Goal: Task Accomplishment & Management: Complete application form

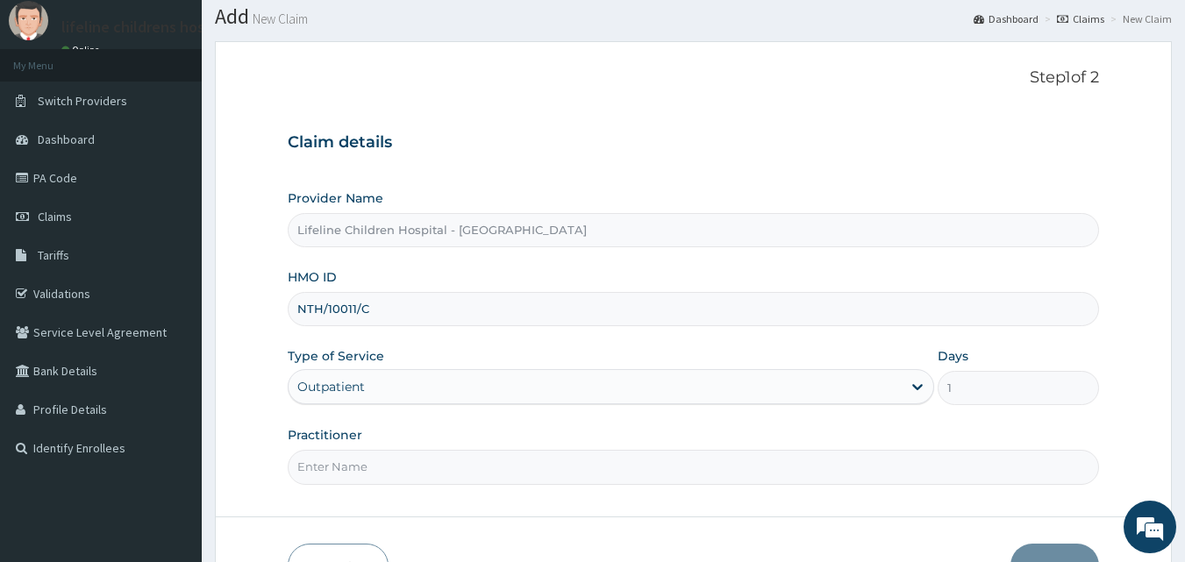
click at [327, 469] on input "Practitioner" at bounding box center [694, 467] width 812 height 34
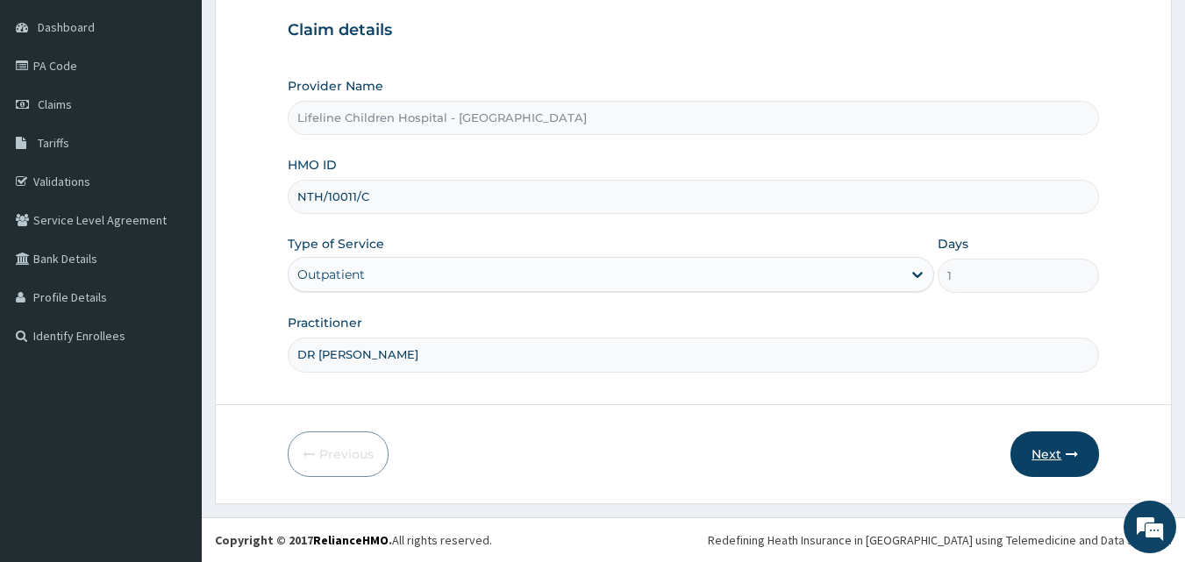
type input "DR ERICA"
click at [1039, 458] on button "Next" at bounding box center [1054, 455] width 89 height 46
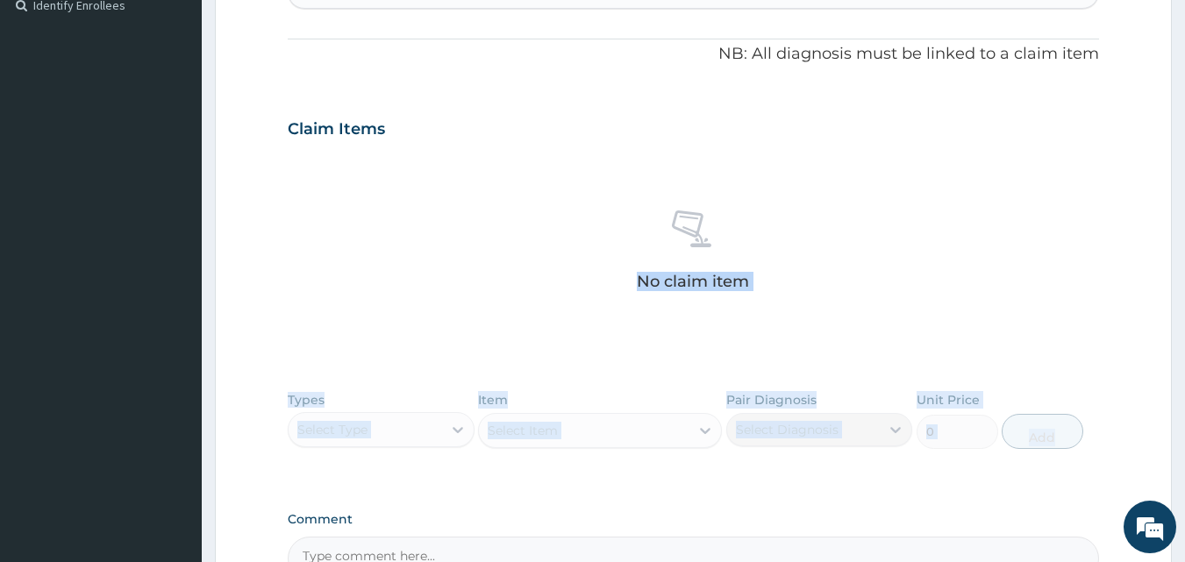
drag, startPoint x: 1039, startPoint y: 458, endPoint x: 965, endPoint y: 596, distance: 157.4
click at [965, 561] on html "R EL Toggle navigation lifeline childrens hospital lifeline childrens hospital …" at bounding box center [592, 135] width 1185 height 1260
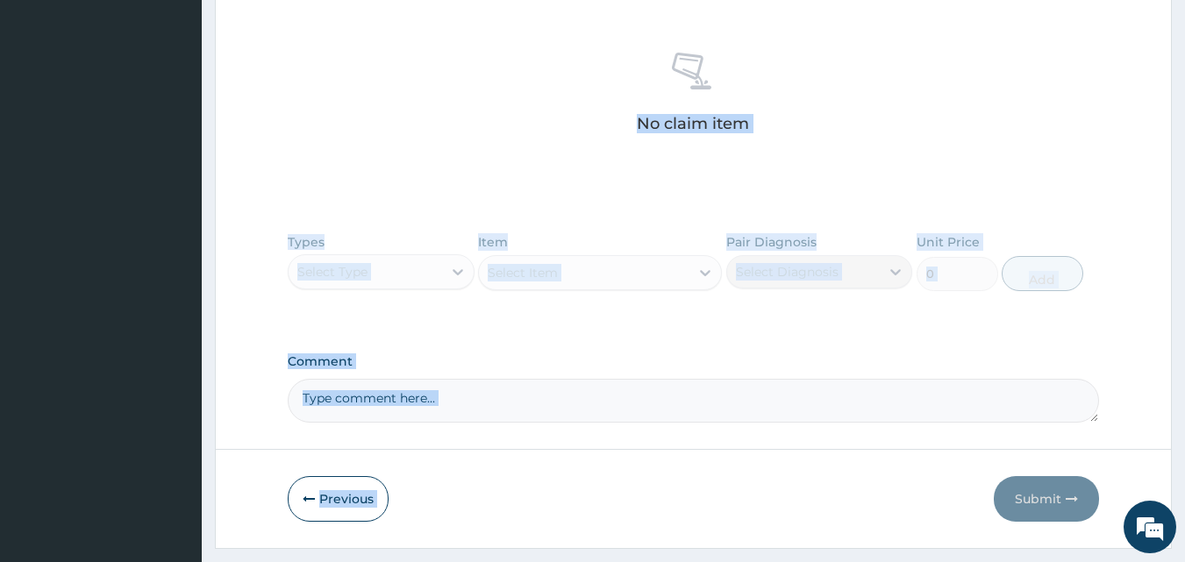
click at [311, 149] on div "No claim item" at bounding box center [694, 96] width 812 height 202
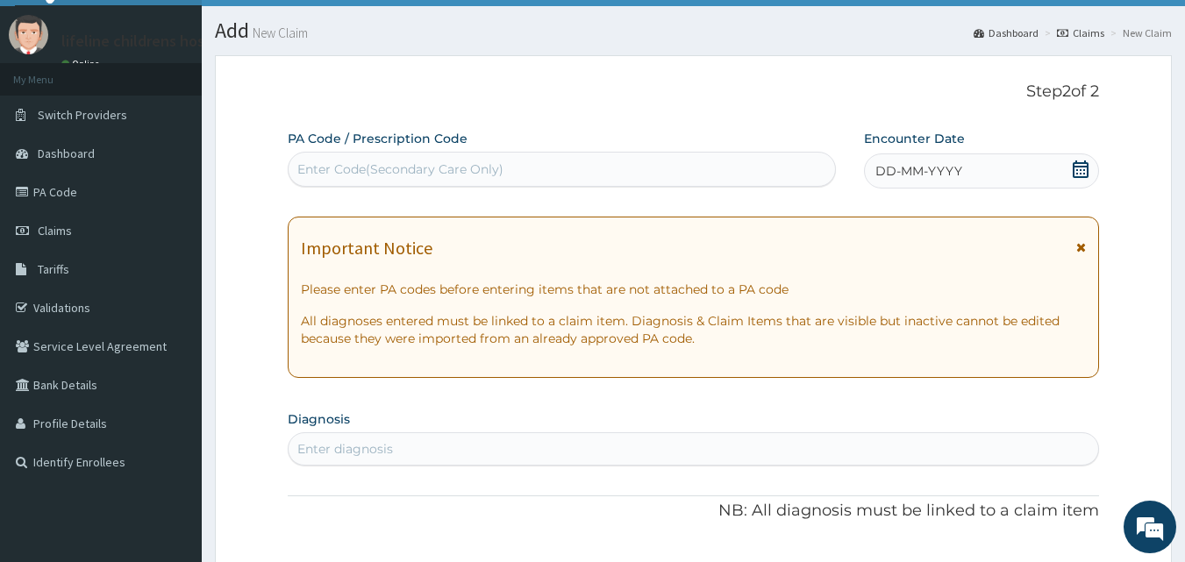
scroll to position [0, 0]
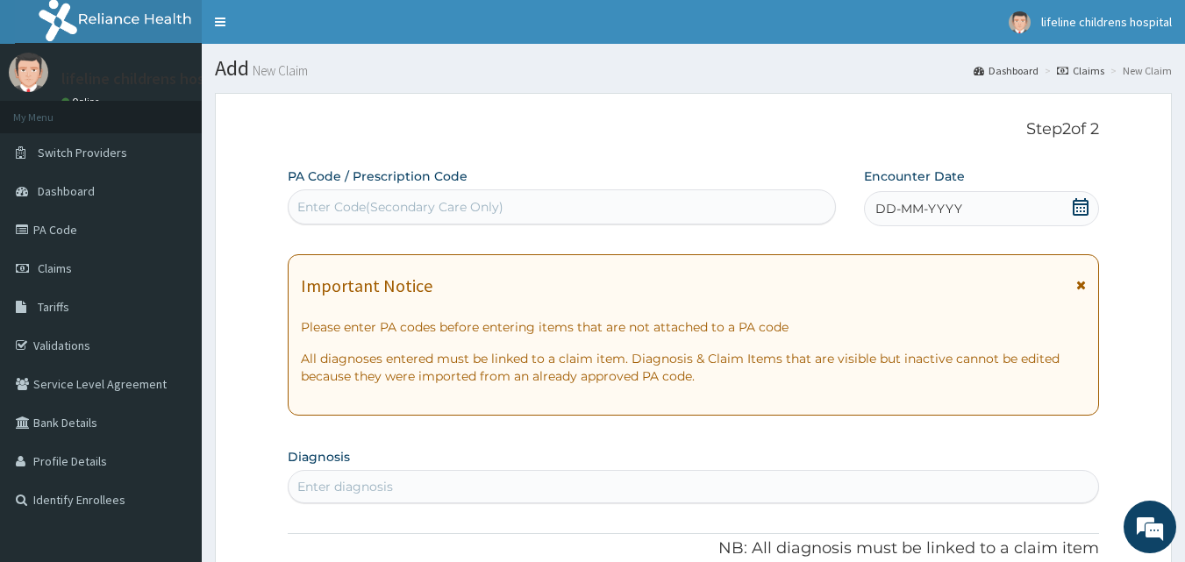
click at [1074, 206] on icon at bounding box center [1081, 207] width 16 height 18
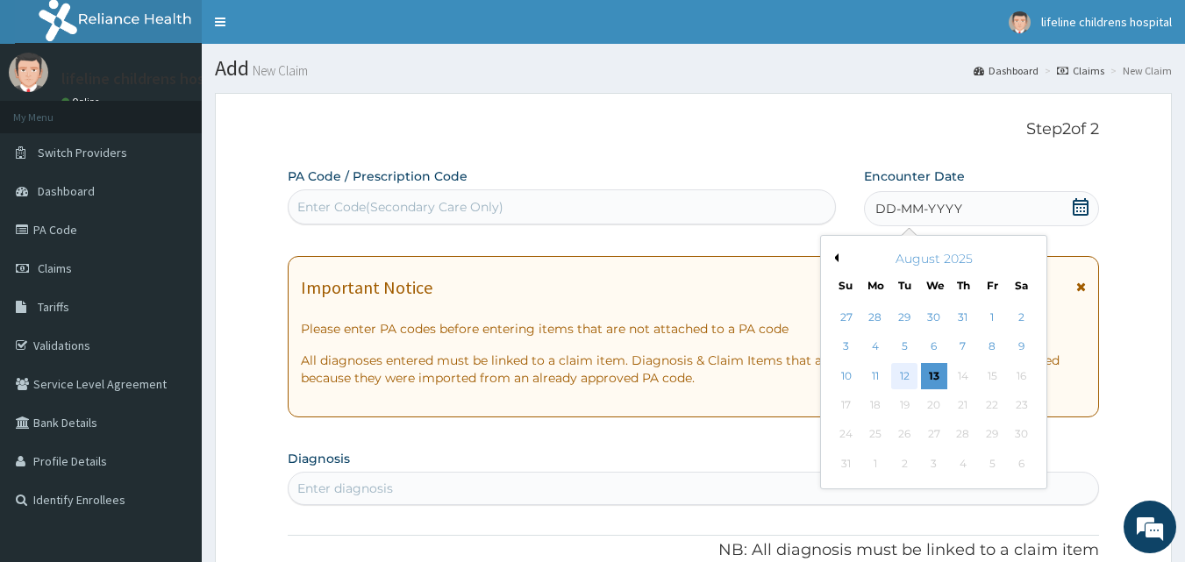
click at [908, 375] on div "12" at bounding box center [905, 376] width 26 height 26
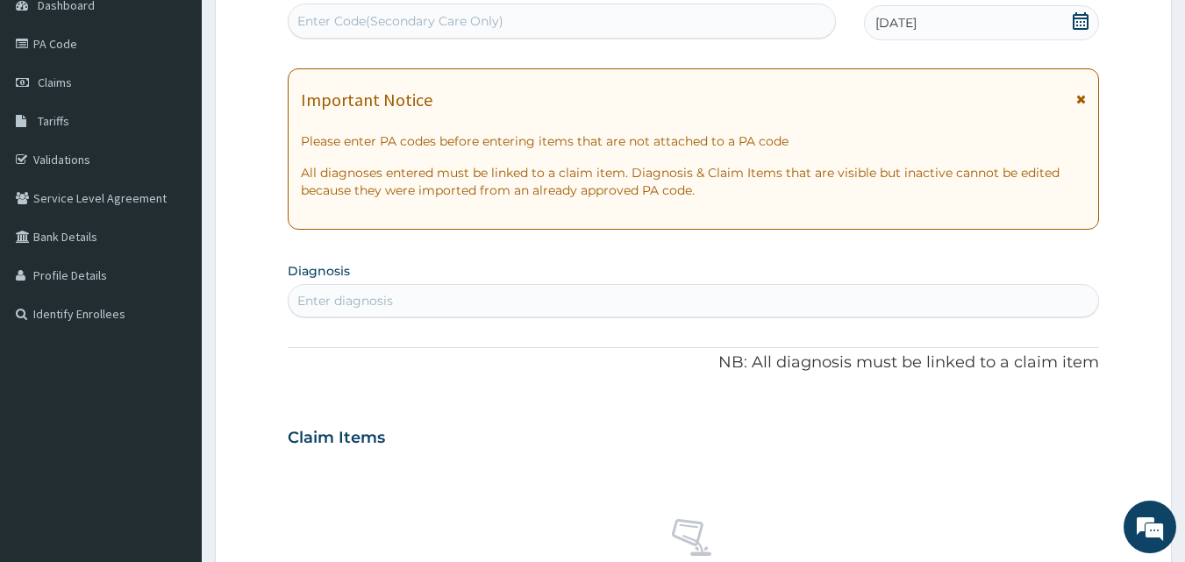
scroll to position [190, 0]
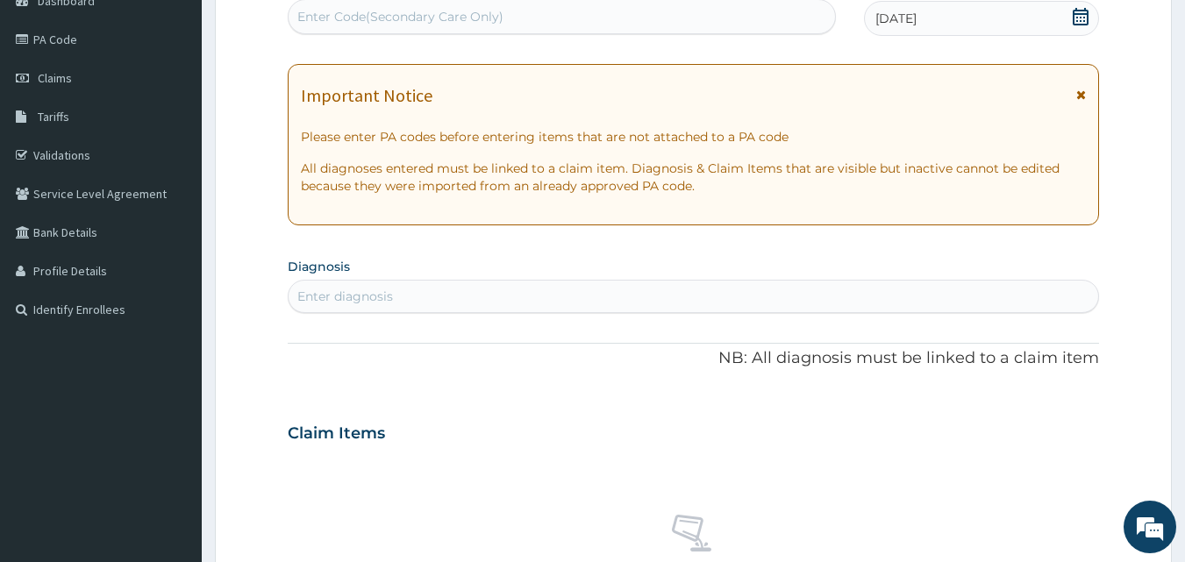
click at [469, 290] on div "Enter diagnosis" at bounding box center [694, 296] width 810 height 28
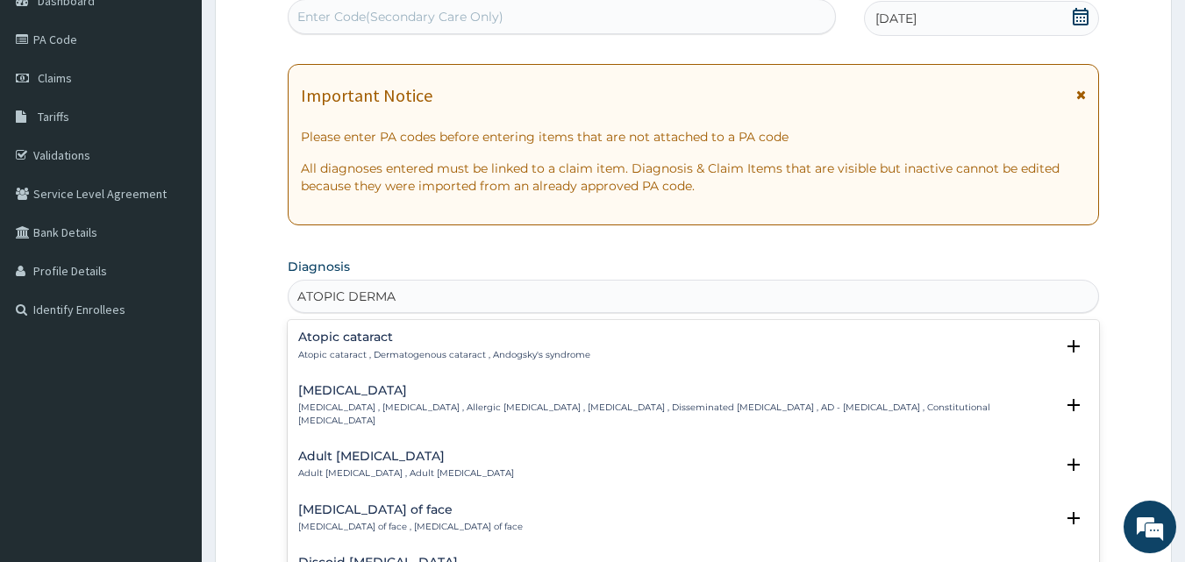
type input "ATOPIC DERMAT"
click at [389, 394] on h4 "Atopic dermatitis" at bounding box center [676, 390] width 757 height 13
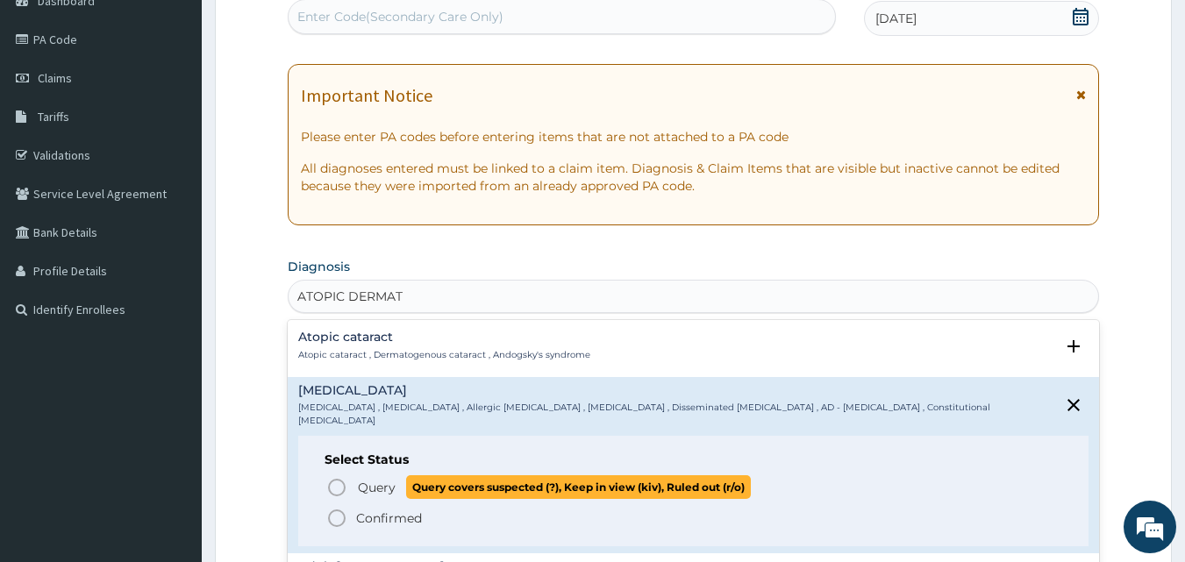
click at [375, 479] on span "Query" at bounding box center [377, 488] width 38 height 18
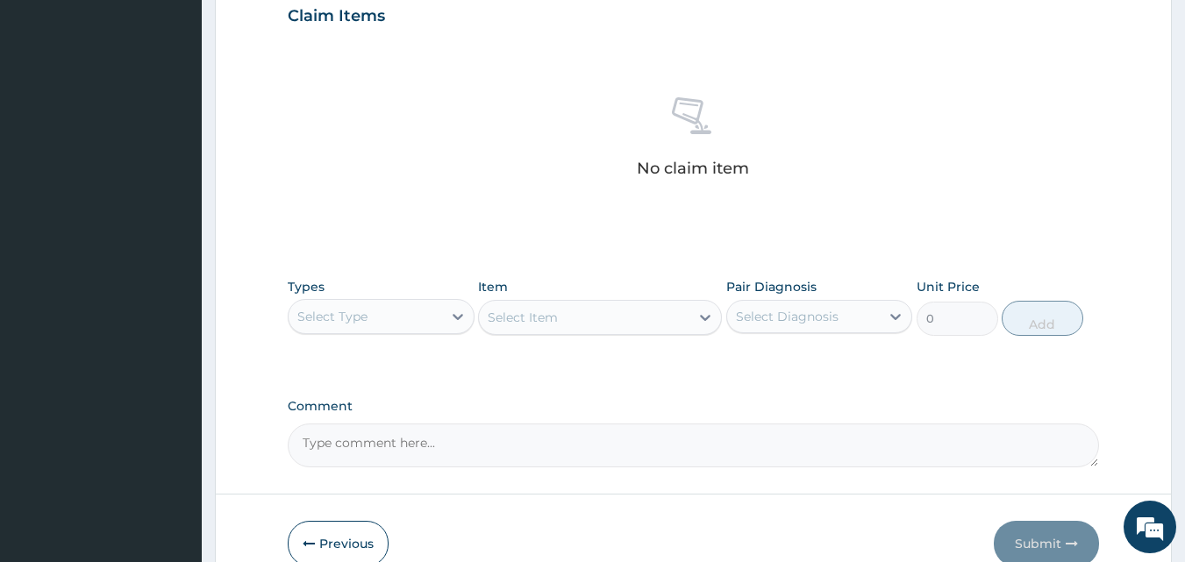
scroll to position [618, 0]
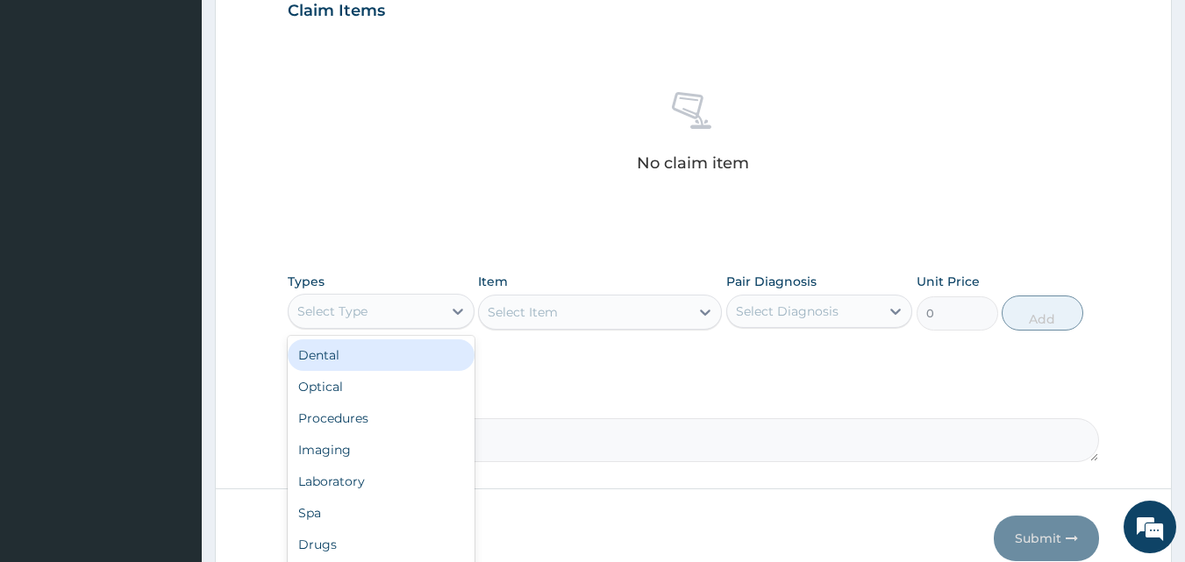
click at [375, 311] on div "Select Type" at bounding box center [365, 311] width 153 height 28
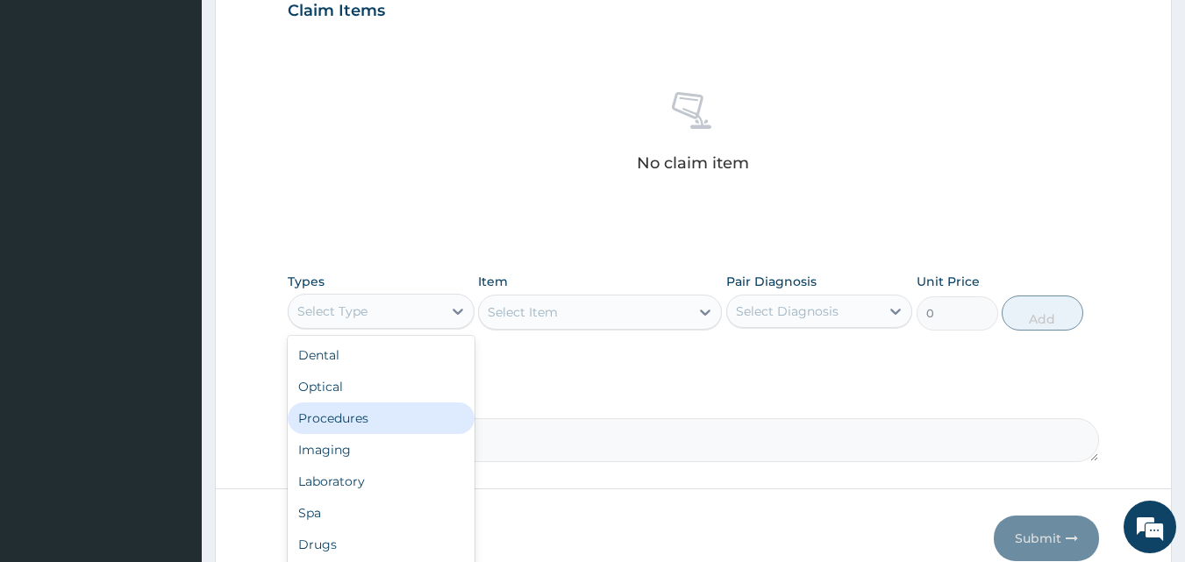
click at [351, 425] on div "Procedures" at bounding box center [381, 419] width 187 height 32
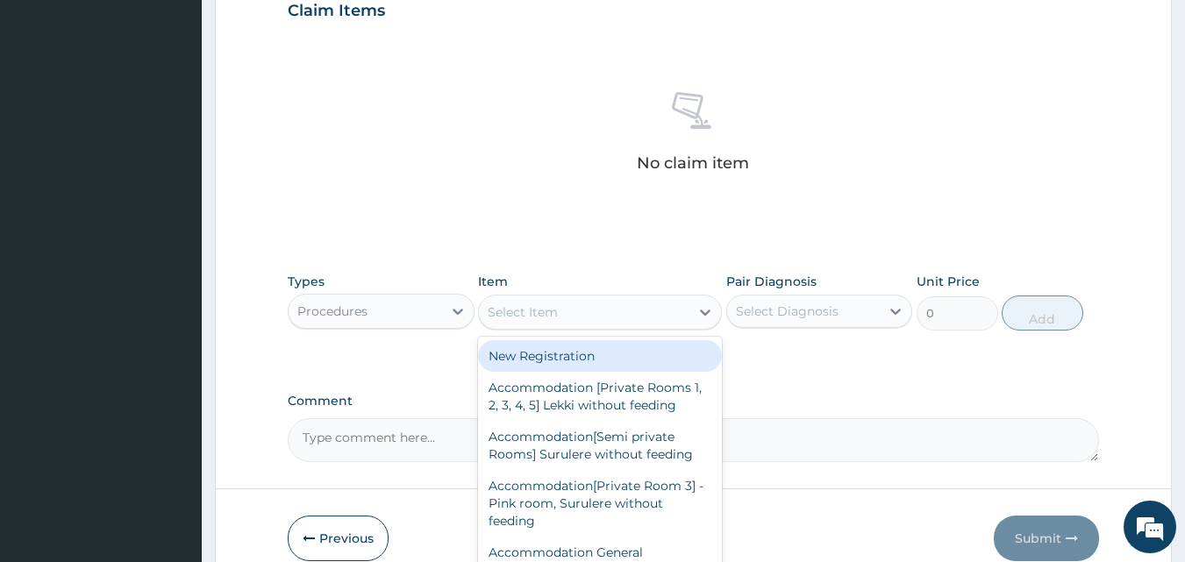
click at [606, 318] on div "Select Item" at bounding box center [584, 312] width 211 height 28
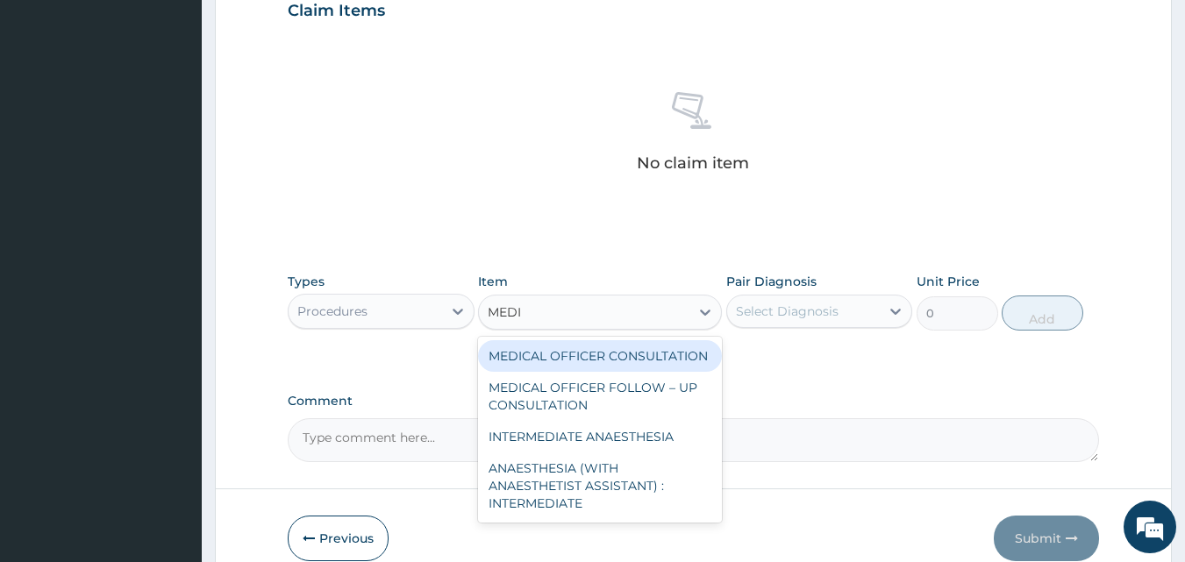
type input "MEDIC"
click at [612, 365] on div "MEDICAL OFFICER CONSULTATION" at bounding box center [600, 356] width 244 height 32
type input "10500"
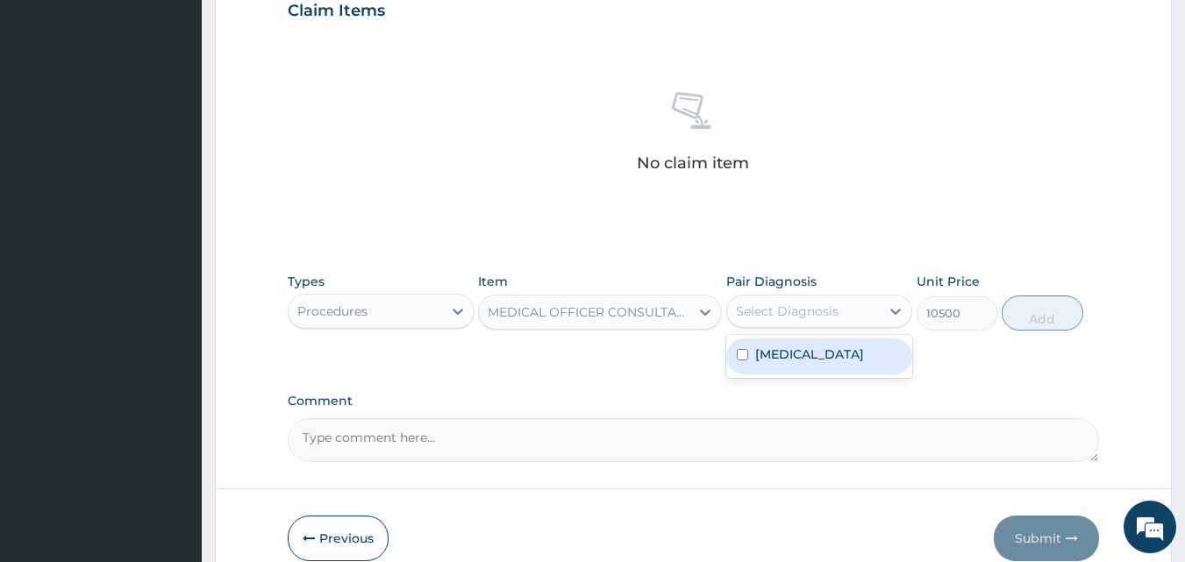
click at [782, 311] on div "Select Diagnosis" at bounding box center [787, 312] width 103 height 18
click at [798, 353] on label "Atopic dermatitis" at bounding box center [809, 355] width 109 height 18
checkbox input "true"
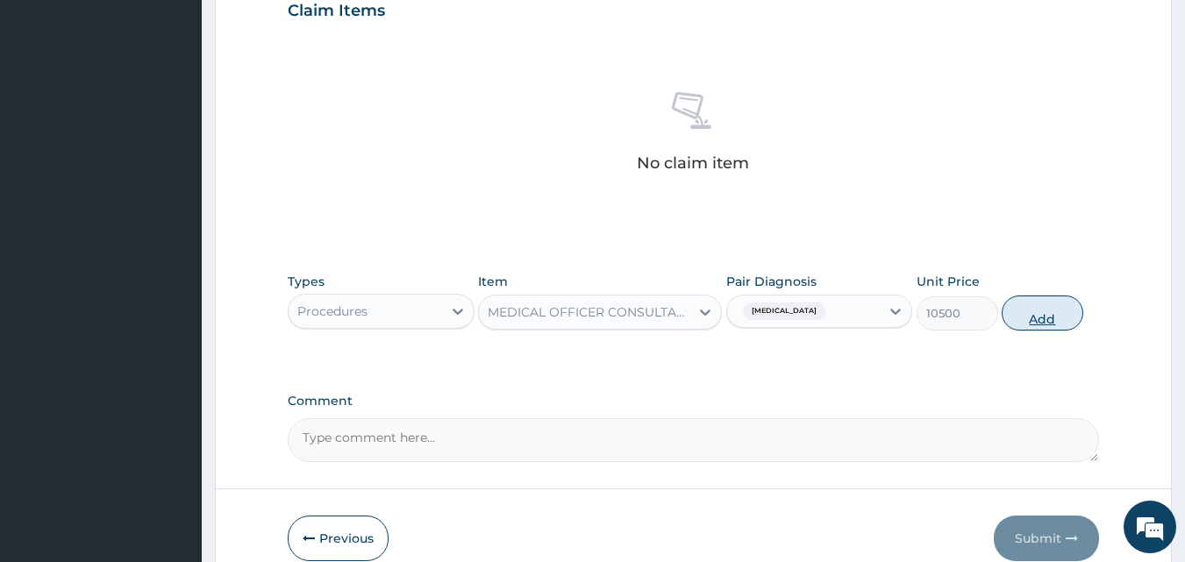
click at [1051, 318] on button "Add" at bounding box center [1043, 313] width 82 height 35
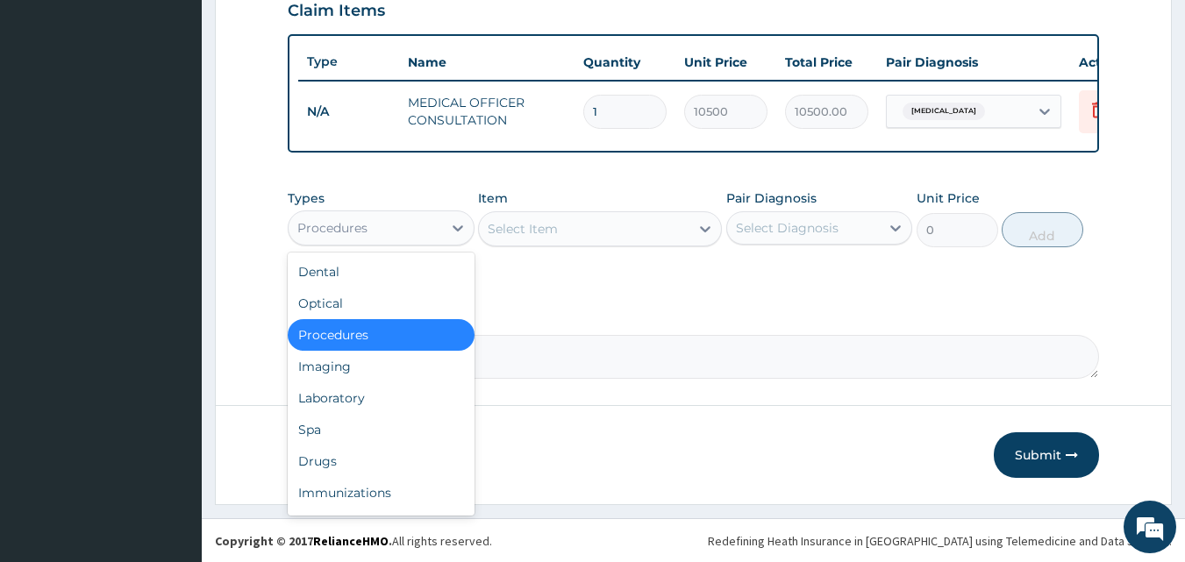
click at [403, 240] on div "Procedures" at bounding box center [365, 228] width 153 height 28
click at [367, 410] on div "Laboratory" at bounding box center [381, 398] width 187 height 32
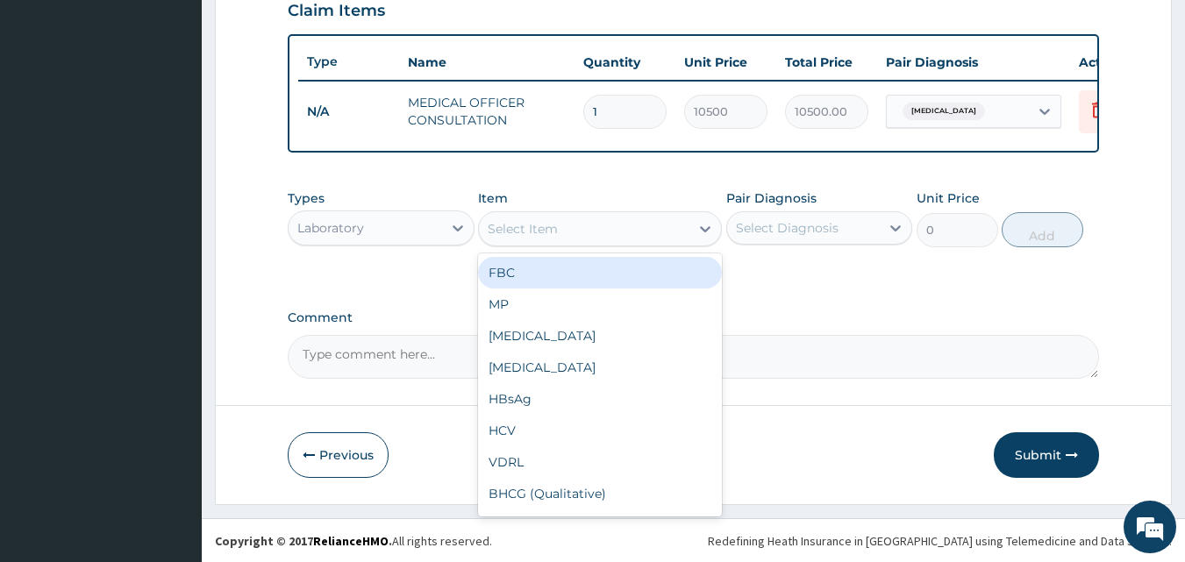
click at [536, 238] on div "Select Item" at bounding box center [523, 229] width 70 height 18
click at [537, 283] on div "FBC" at bounding box center [600, 273] width 244 height 32
type input "4500"
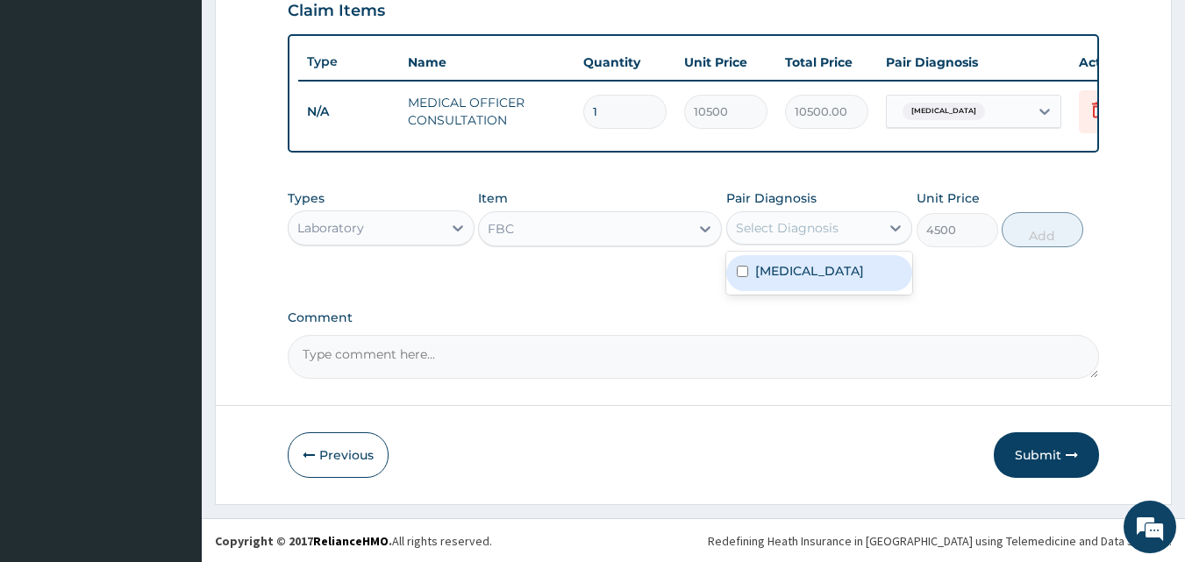
click at [809, 237] on div "Select Diagnosis" at bounding box center [787, 228] width 103 height 18
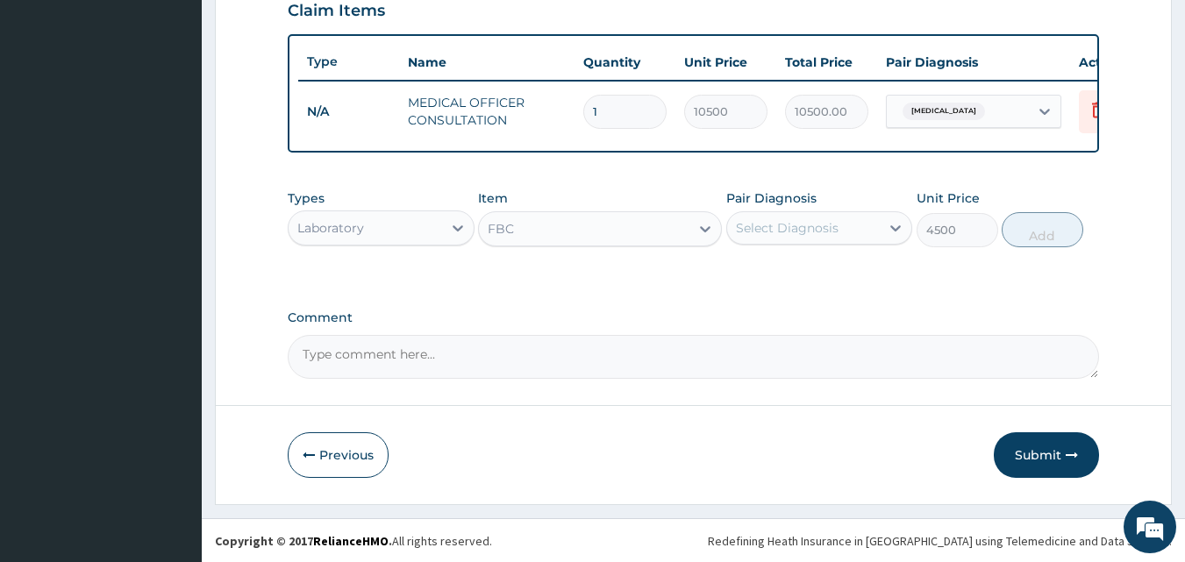
click at [604, 282] on div "Types Laboratory Item FBC Pair Diagnosis Select Diagnosis Unit Price 4500 Add" at bounding box center [694, 232] width 812 height 102
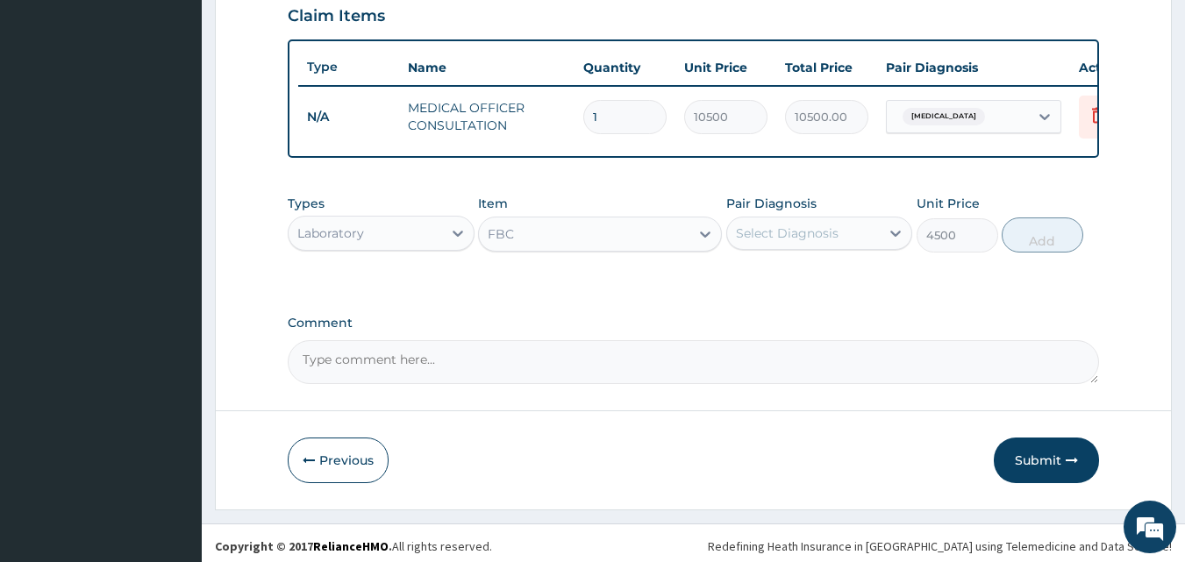
scroll to position [632, 0]
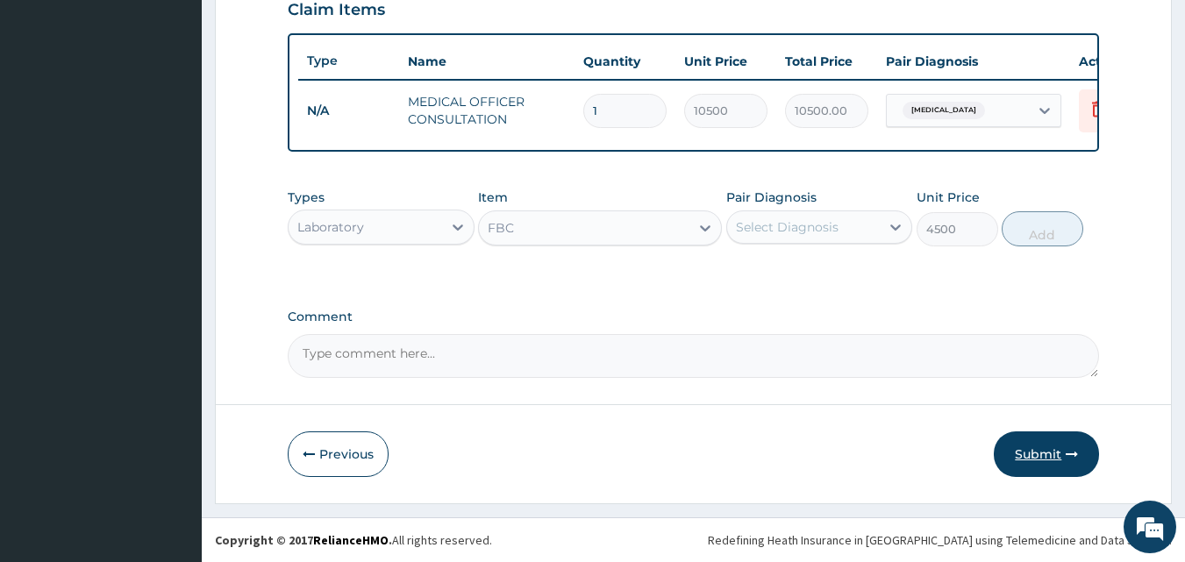
click at [1039, 450] on button "Submit" at bounding box center [1046, 455] width 105 height 46
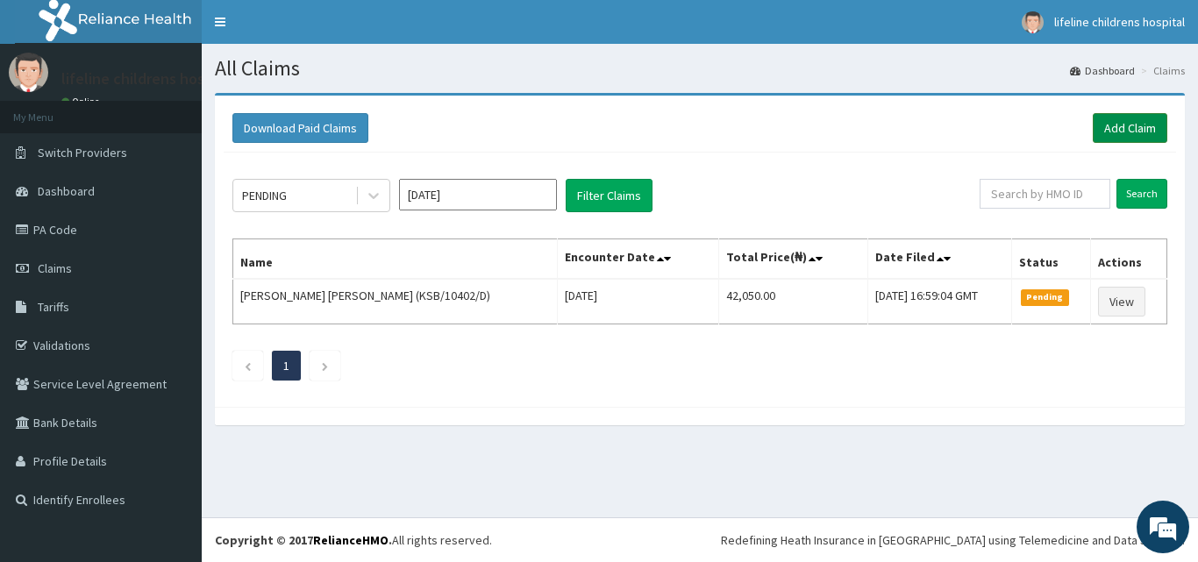
click at [1133, 125] on link "Add Claim" at bounding box center [1130, 128] width 75 height 30
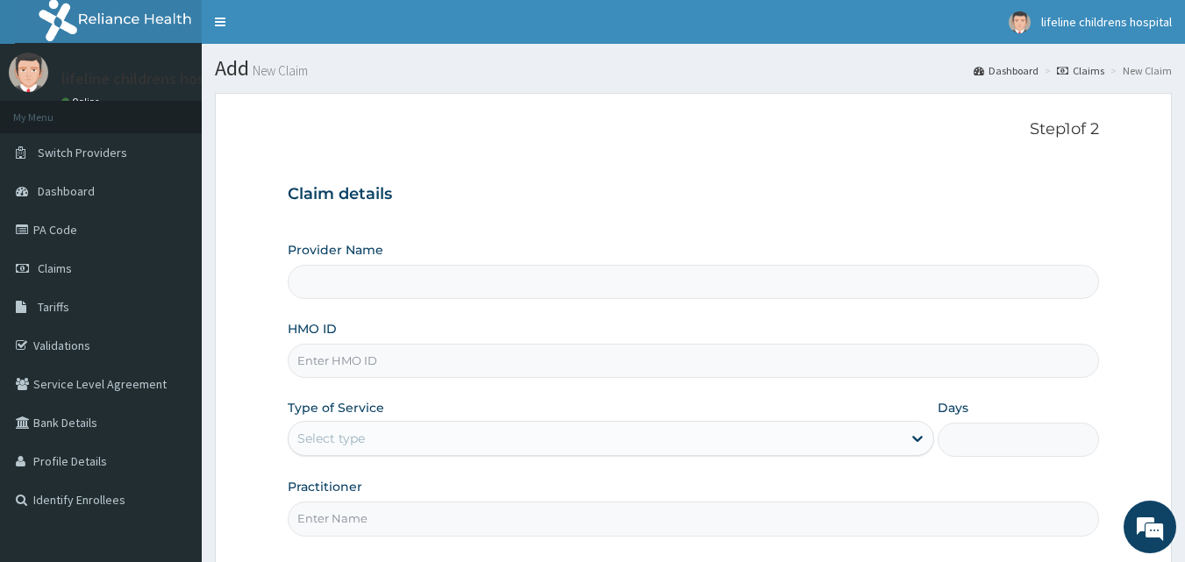
type input "Lifeline Children Hospital - [GEOGRAPHIC_DATA]"
click at [391, 369] on input "HMO ID" at bounding box center [694, 361] width 812 height 34
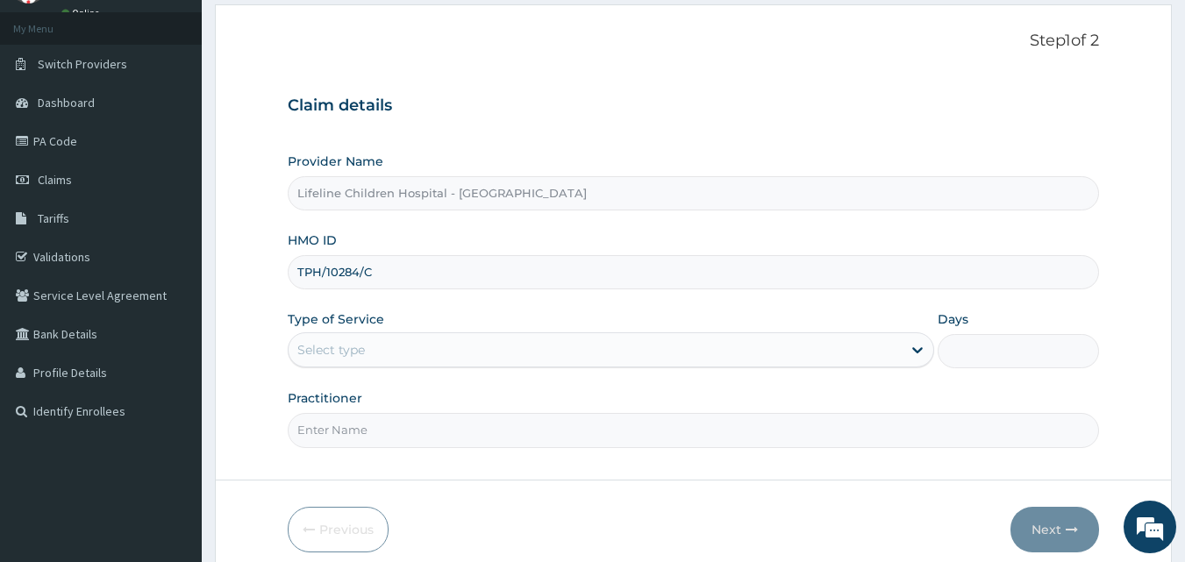
scroll to position [90, 0]
type input "TPH/10284/C"
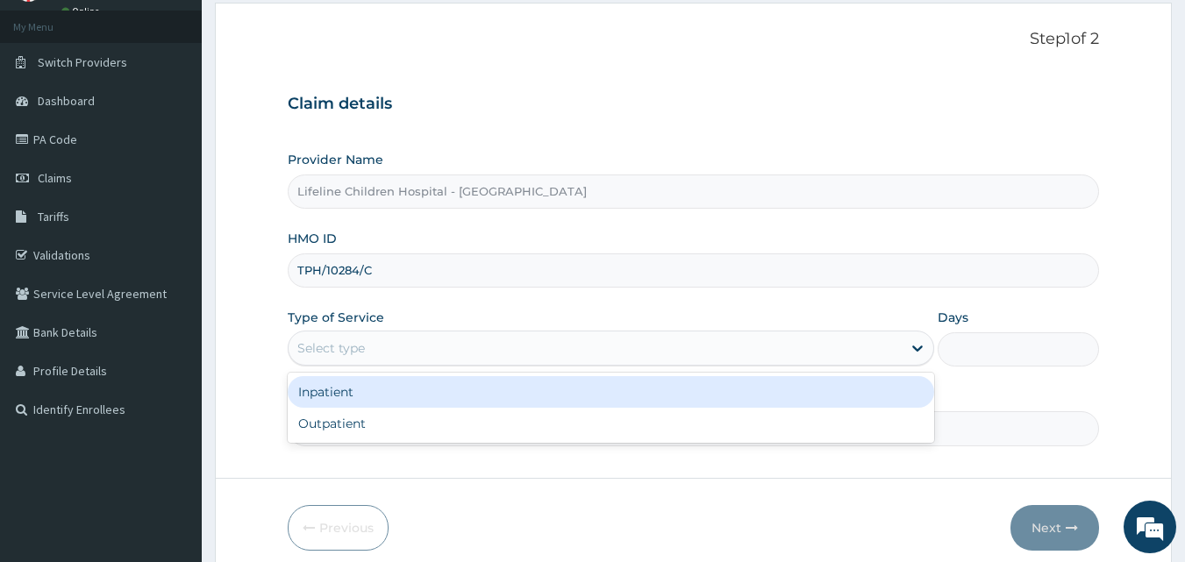
click at [380, 346] on div "Select type" at bounding box center [595, 348] width 613 height 28
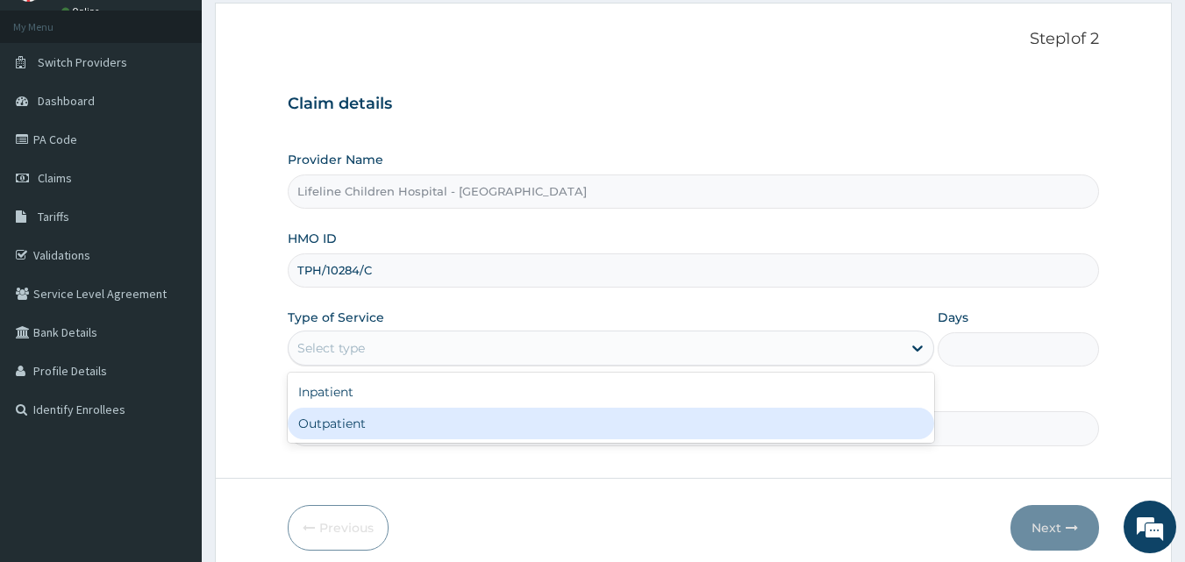
click at [362, 423] on div "Outpatient" at bounding box center [611, 424] width 646 height 32
type input "1"
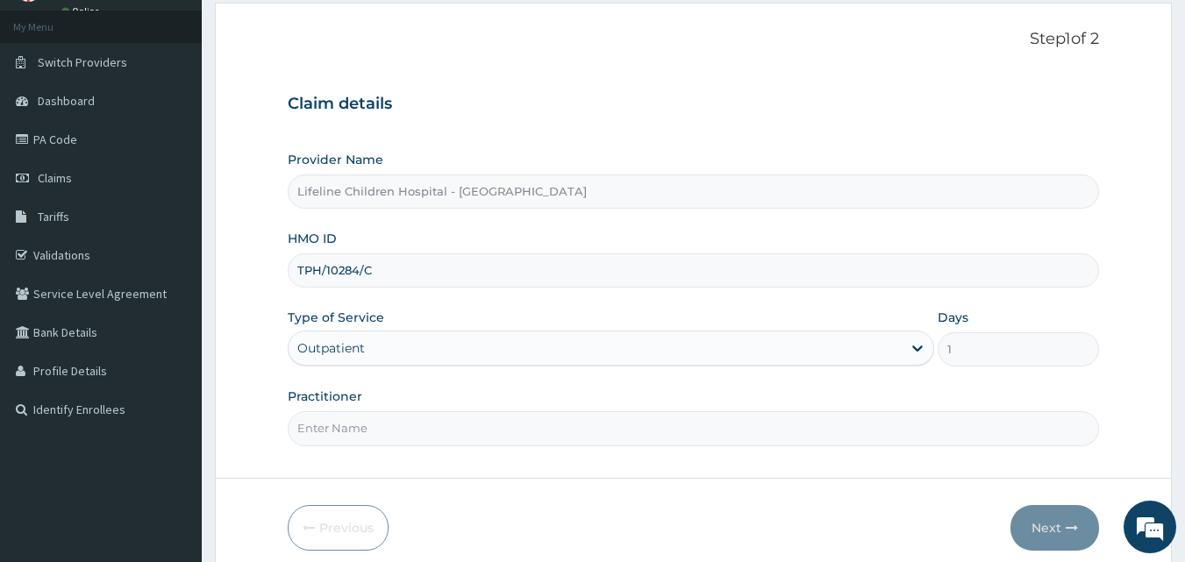
click at [342, 427] on input "Practitioner" at bounding box center [694, 428] width 812 height 34
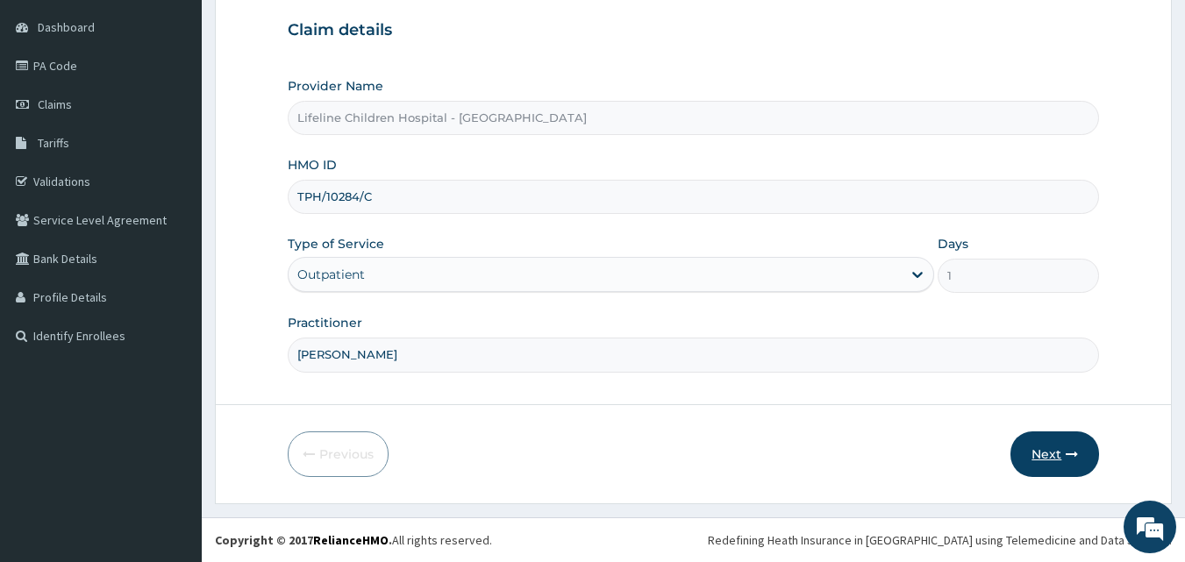
type input "[PERSON_NAME]"
click at [1053, 452] on button "Next" at bounding box center [1054, 455] width 89 height 46
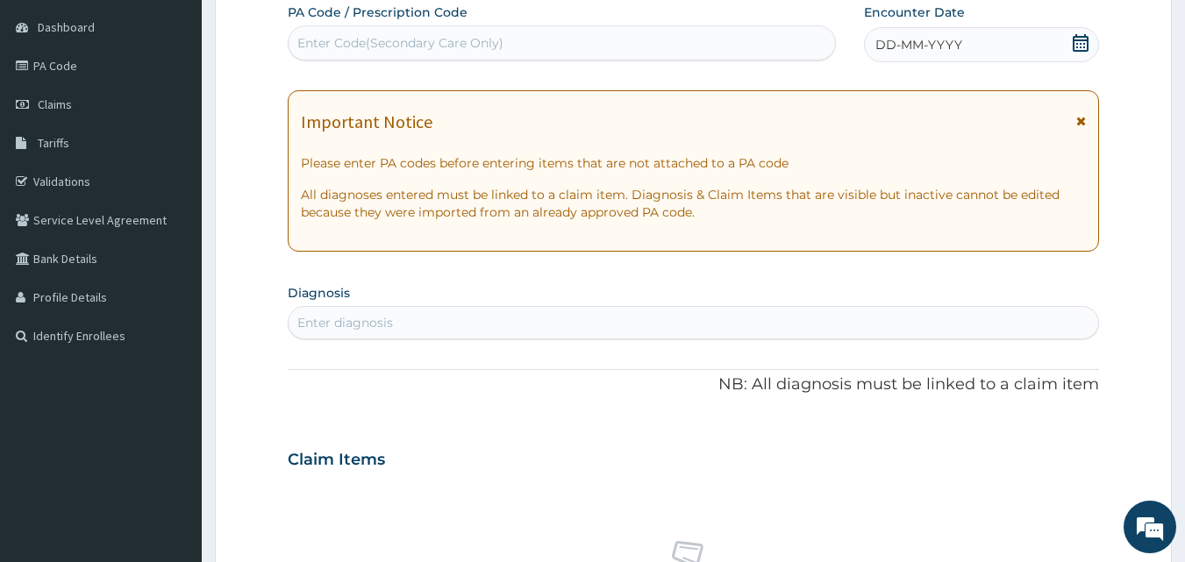
click at [1082, 43] on icon at bounding box center [1081, 43] width 18 height 18
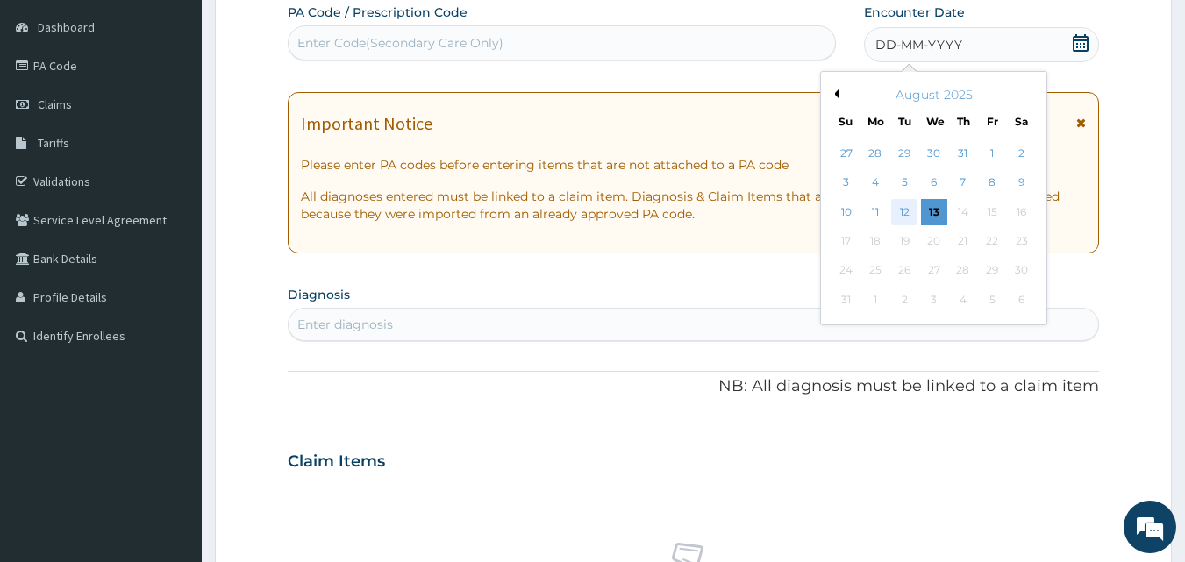
click at [900, 218] on div "12" at bounding box center [905, 212] width 26 height 26
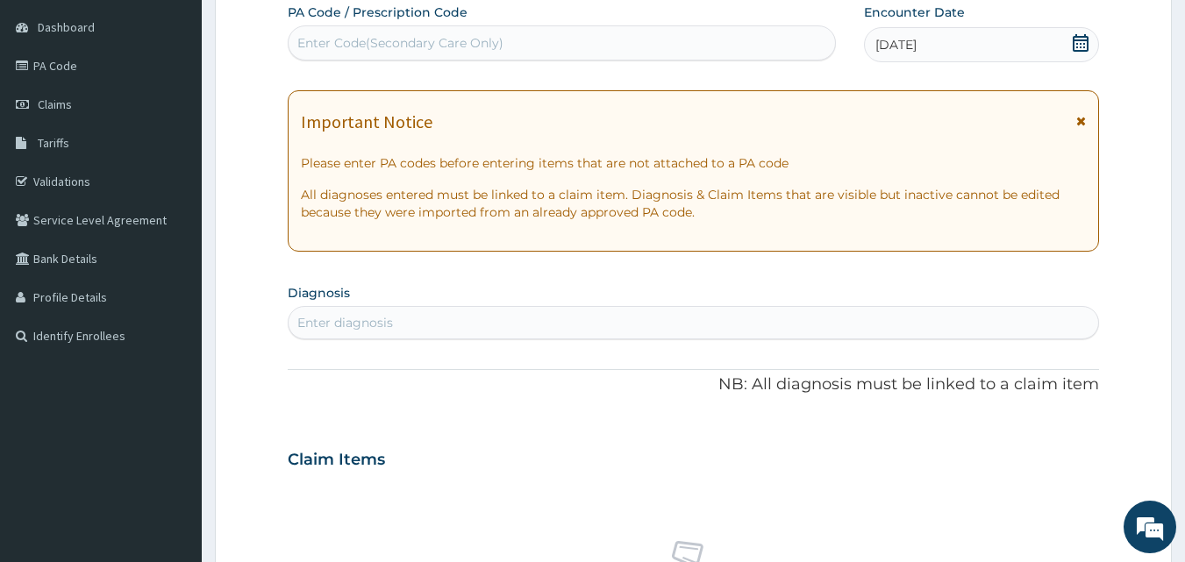
click at [1079, 123] on icon at bounding box center [1081, 121] width 10 height 12
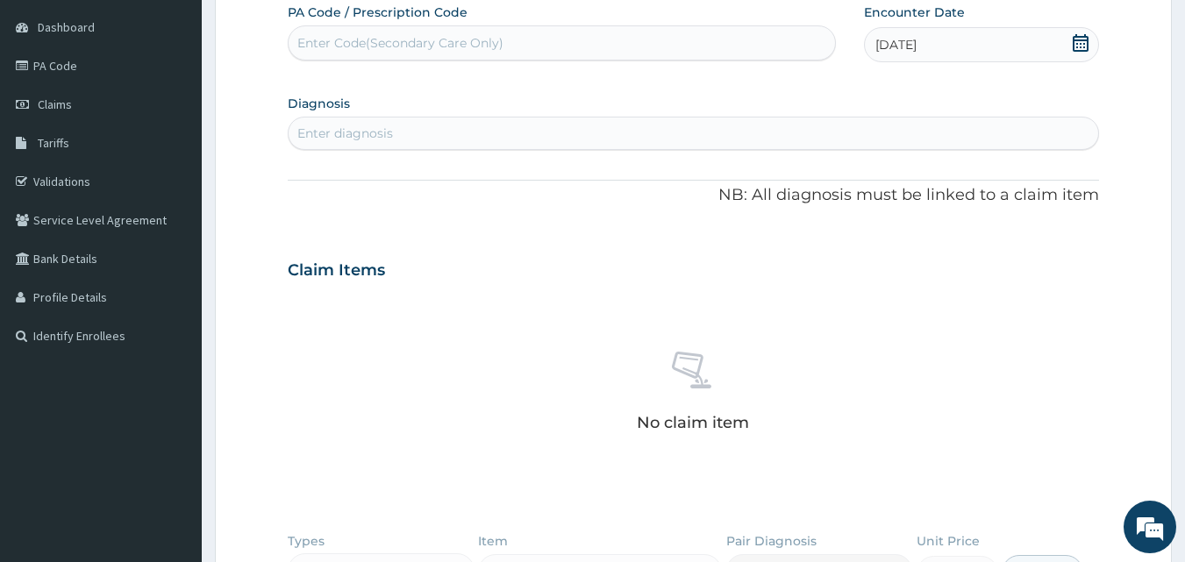
click at [618, 117] on div "Enter diagnosis" at bounding box center [694, 133] width 812 height 33
type input "D"
type input "FEVER"
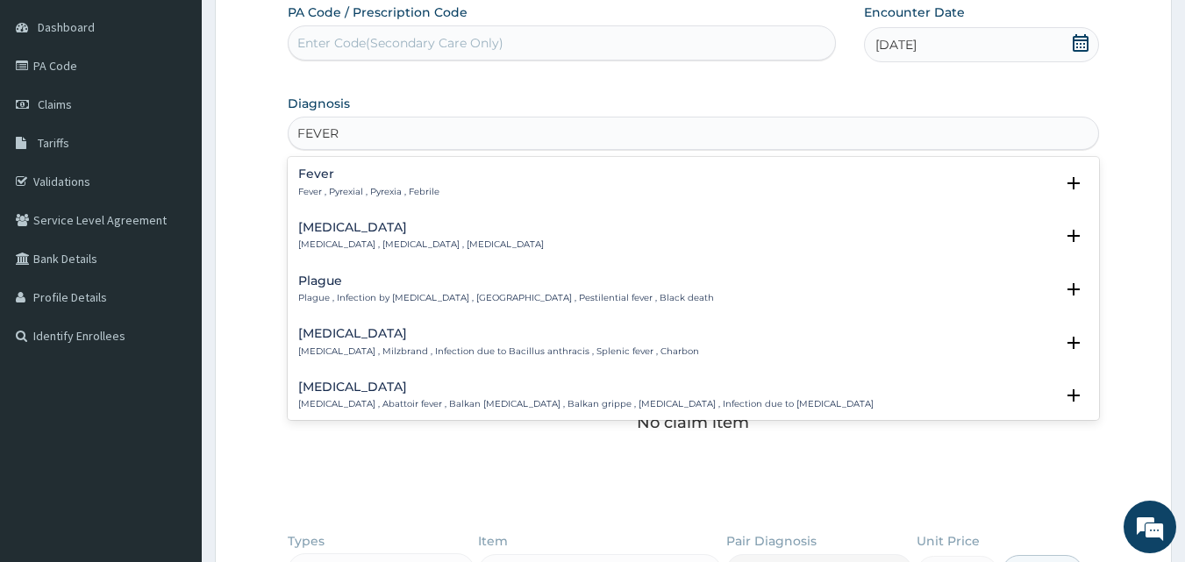
click at [341, 175] on h4 "Fever" at bounding box center [368, 174] width 141 height 13
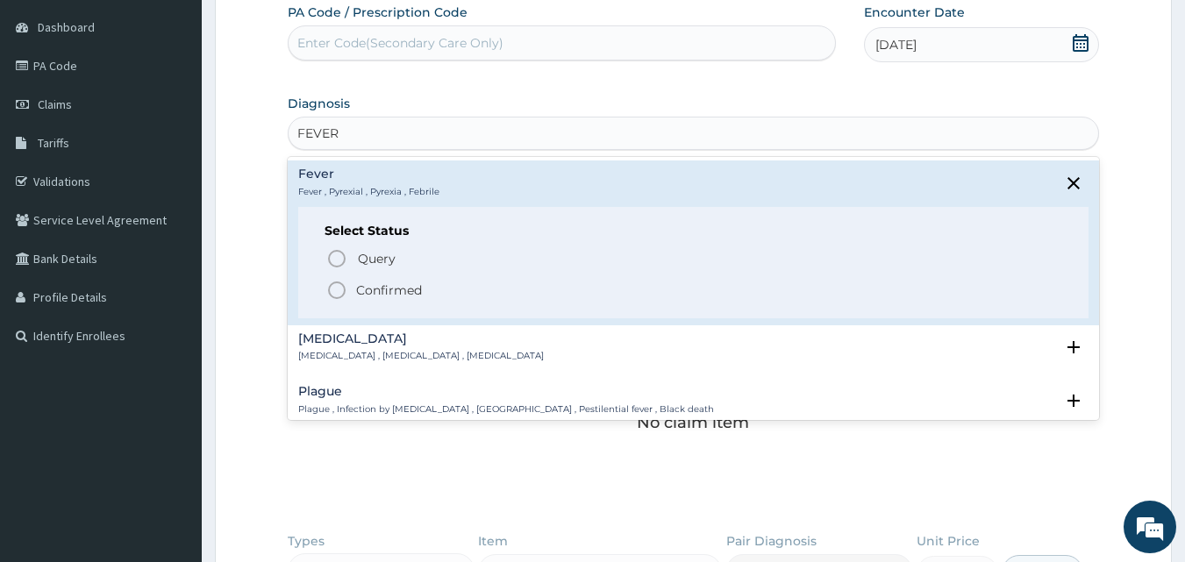
click at [371, 289] on p "Confirmed" at bounding box center [389, 291] width 66 height 18
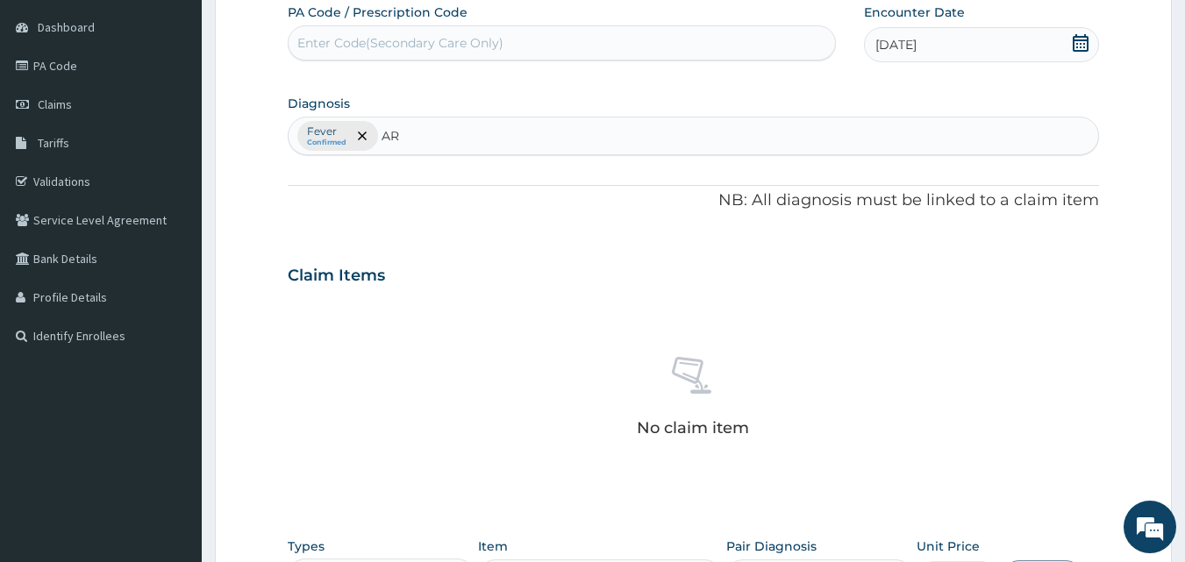
type input "ARI"
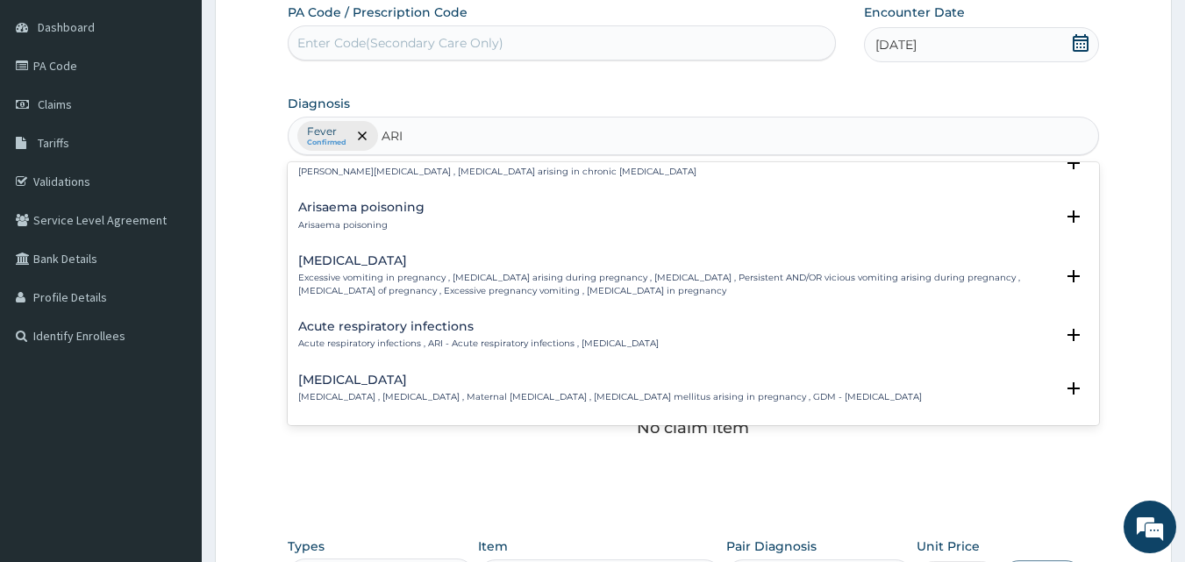
scroll to position [79, 0]
click at [393, 325] on h4 "Acute respiratory infections" at bounding box center [478, 325] width 361 height 13
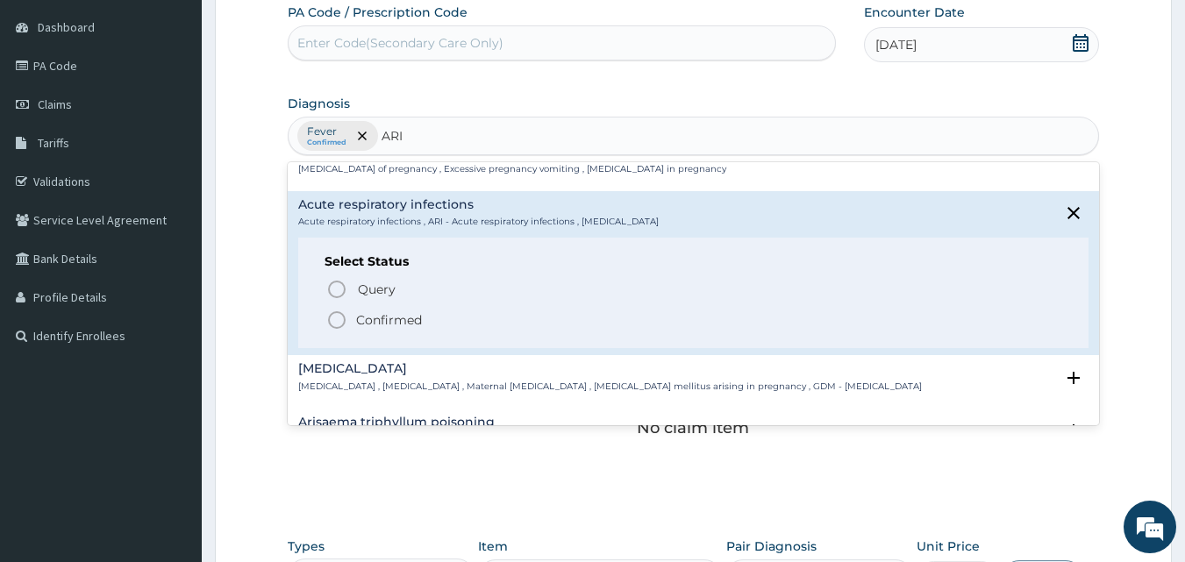
scroll to position [258, 0]
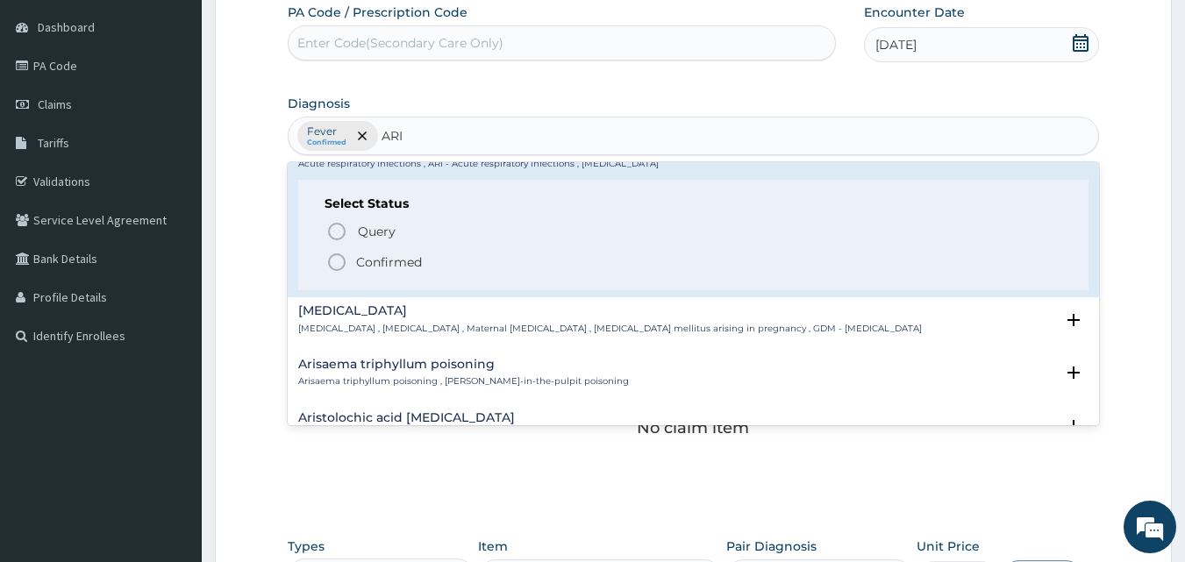
click at [378, 263] on p "Confirmed" at bounding box center [389, 262] width 66 height 18
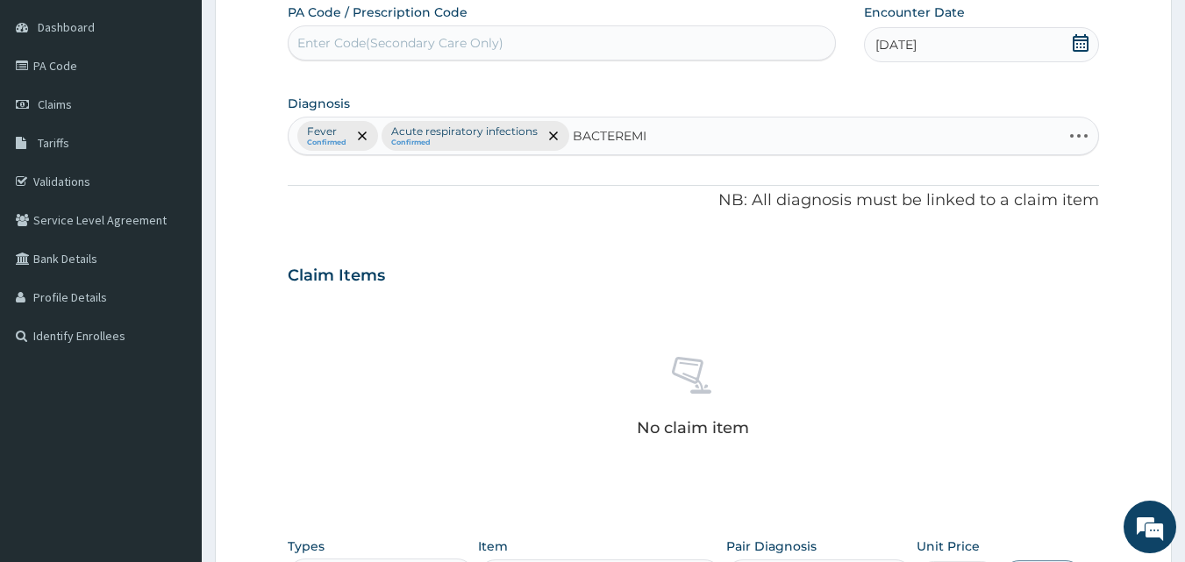
type input "[MEDICAL_DATA]"
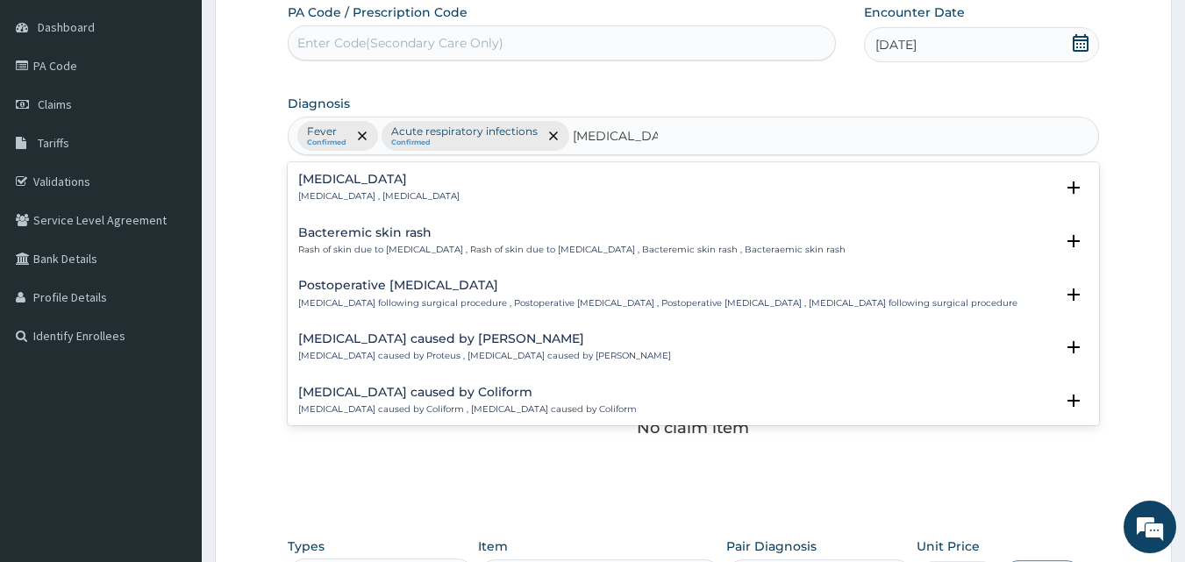
click at [364, 187] on div "[MEDICAL_DATA] [MEDICAL_DATA] , [MEDICAL_DATA]" at bounding box center [378, 188] width 161 height 31
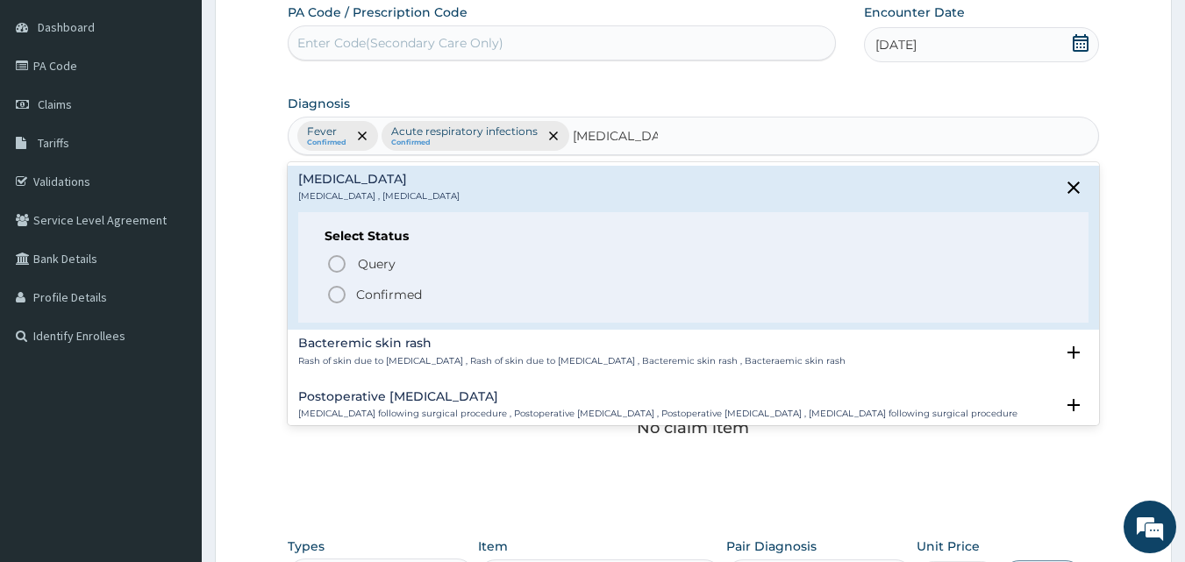
click at [376, 294] on p "Confirmed" at bounding box center [389, 295] width 66 height 18
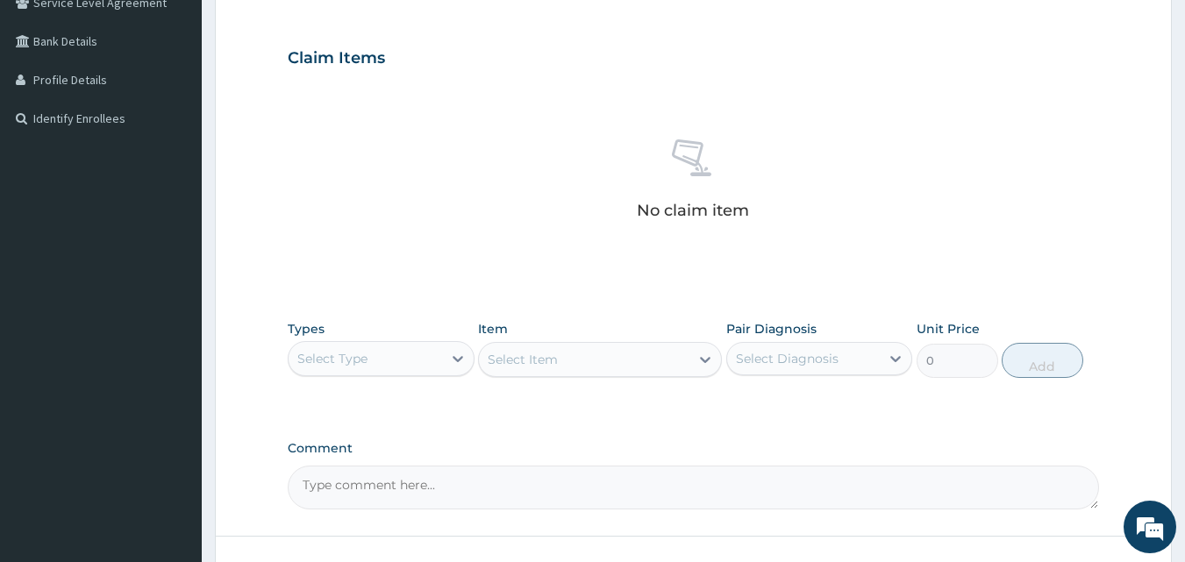
scroll to position [513, 0]
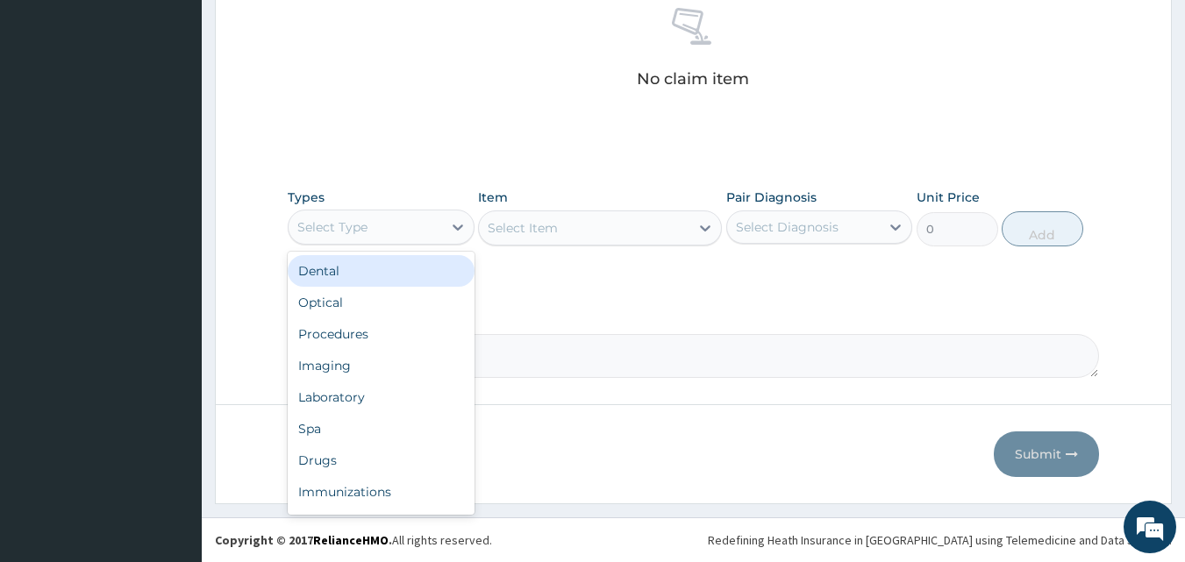
click at [399, 232] on div "Select Type" at bounding box center [365, 227] width 153 height 28
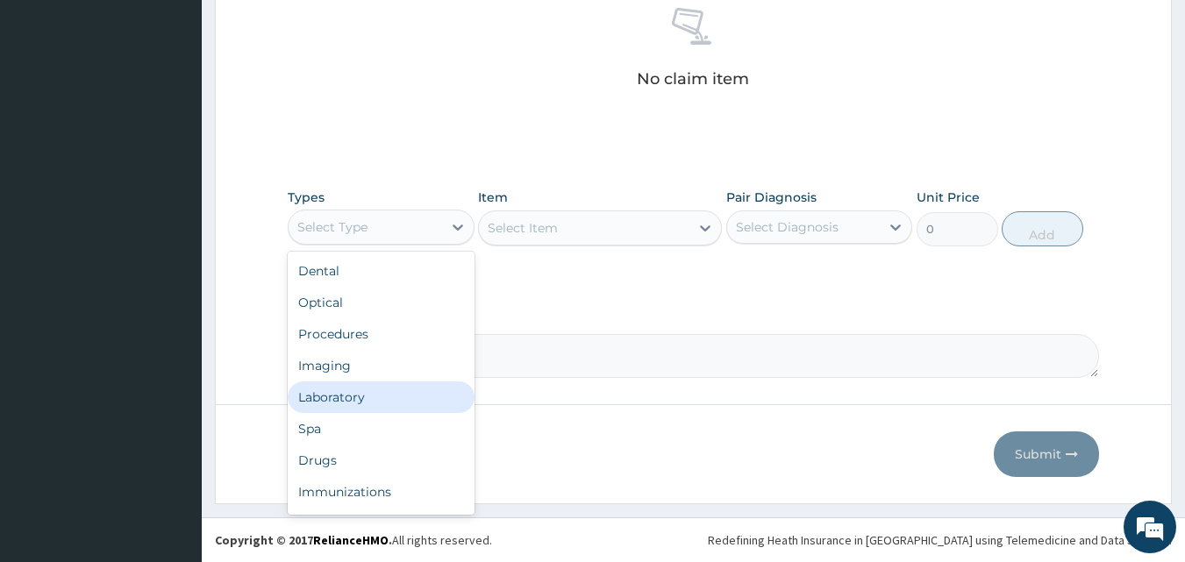
click at [360, 391] on div "Laboratory" at bounding box center [381, 398] width 187 height 32
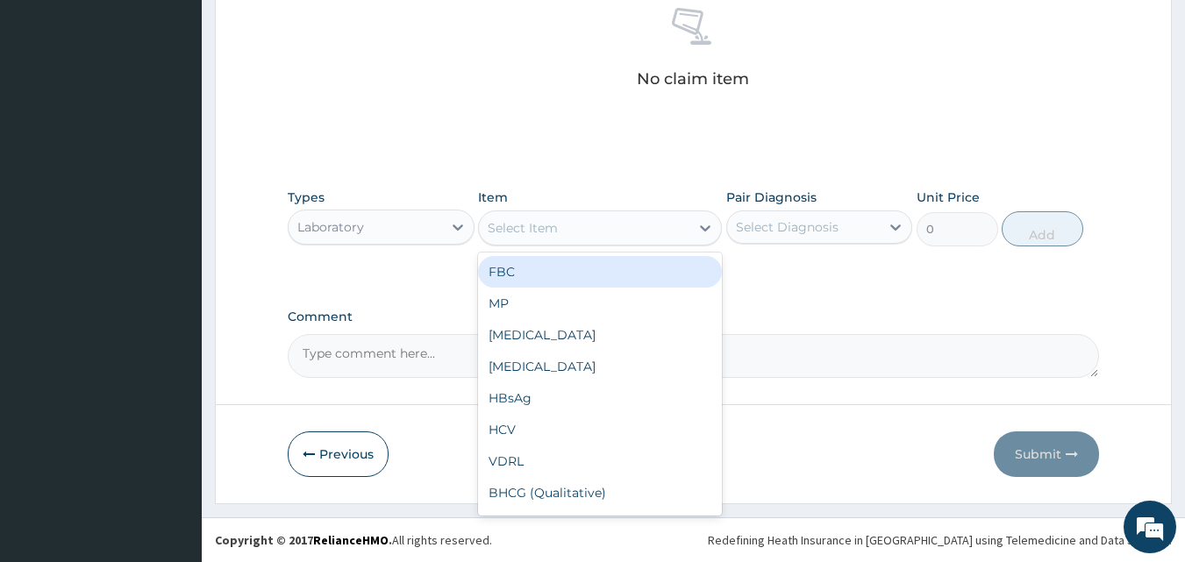
click at [608, 234] on div "Select Item" at bounding box center [584, 228] width 211 height 28
click at [544, 269] on div "FBC" at bounding box center [600, 272] width 244 height 32
type input "4500"
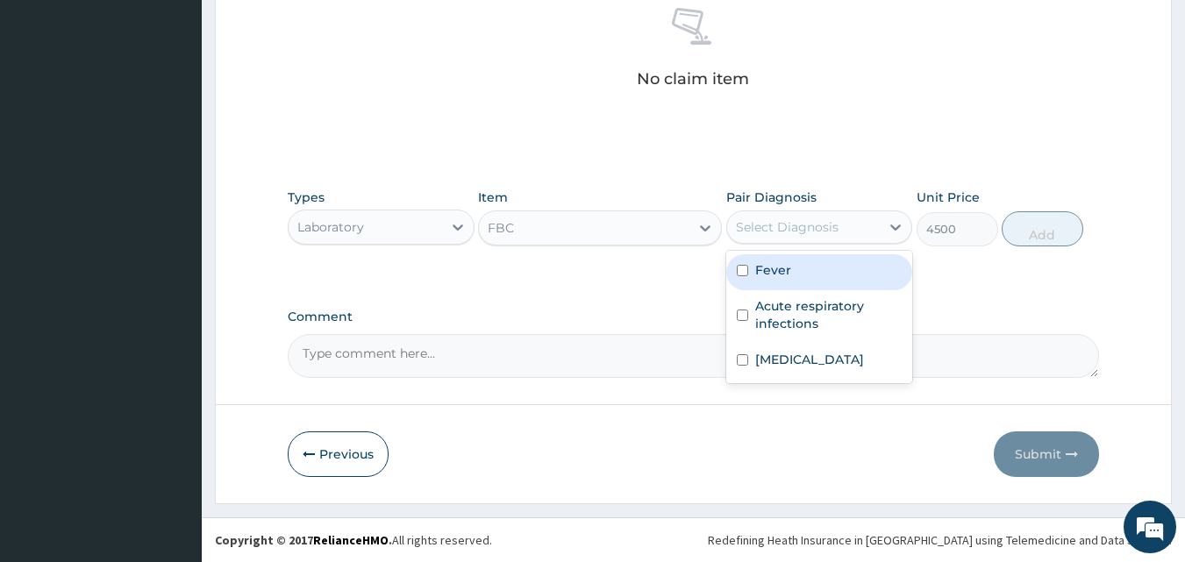
click at [802, 222] on div "Select Diagnosis" at bounding box center [787, 227] width 103 height 18
click at [788, 265] on label "Fever" at bounding box center [773, 270] width 36 height 18
checkbox input "true"
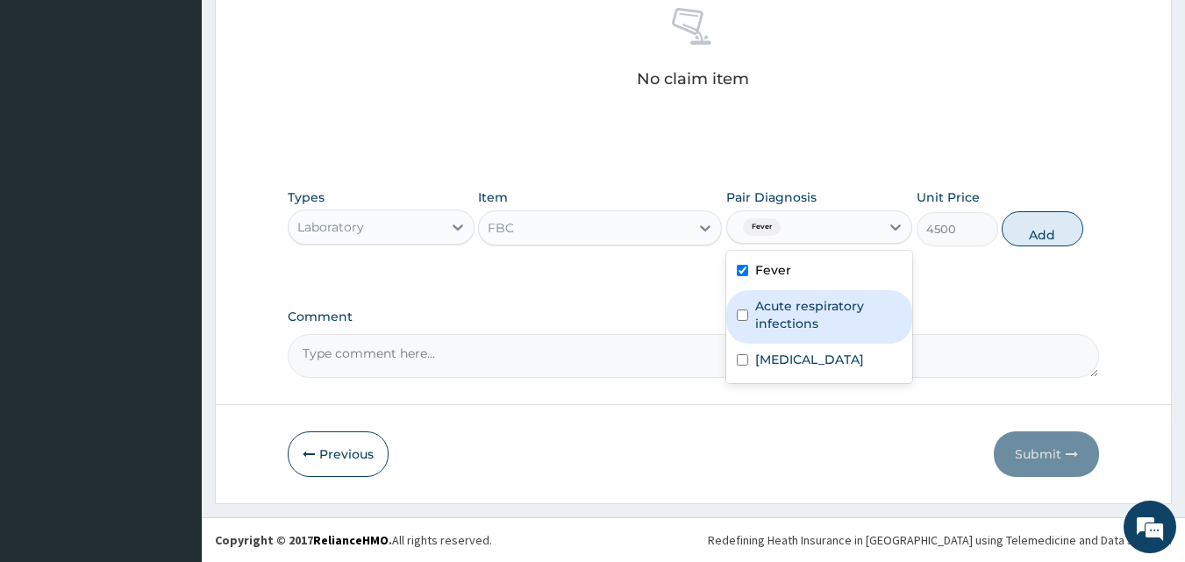
click at [790, 322] on label "Acute respiratory infections" at bounding box center [828, 314] width 147 height 35
checkbox input "true"
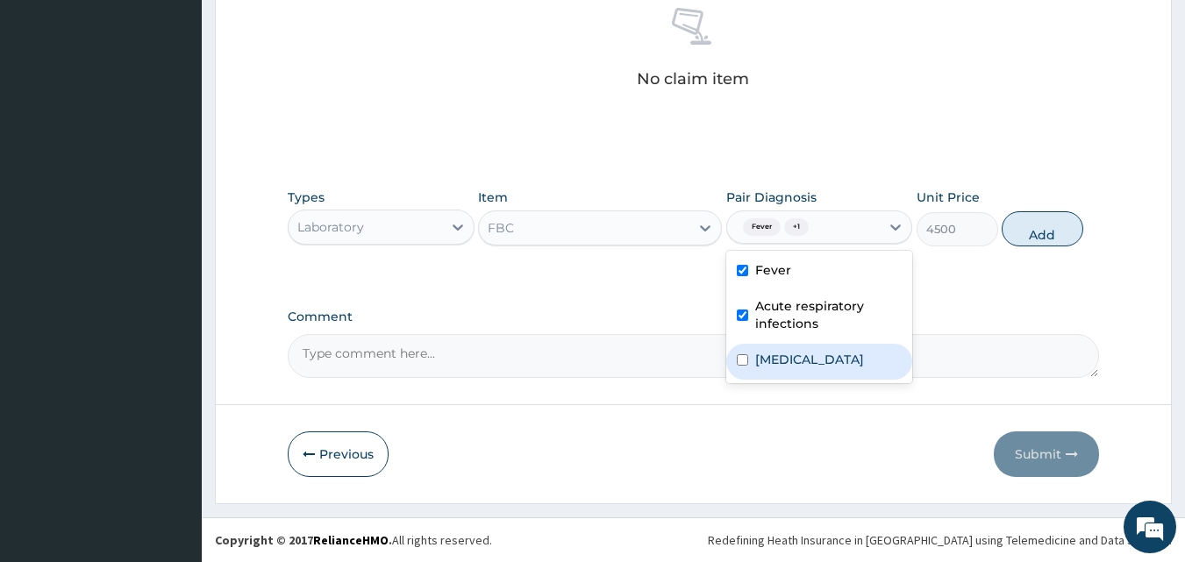
click at [792, 361] on label "[MEDICAL_DATA]" at bounding box center [809, 360] width 109 height 18
checkbox input "true"
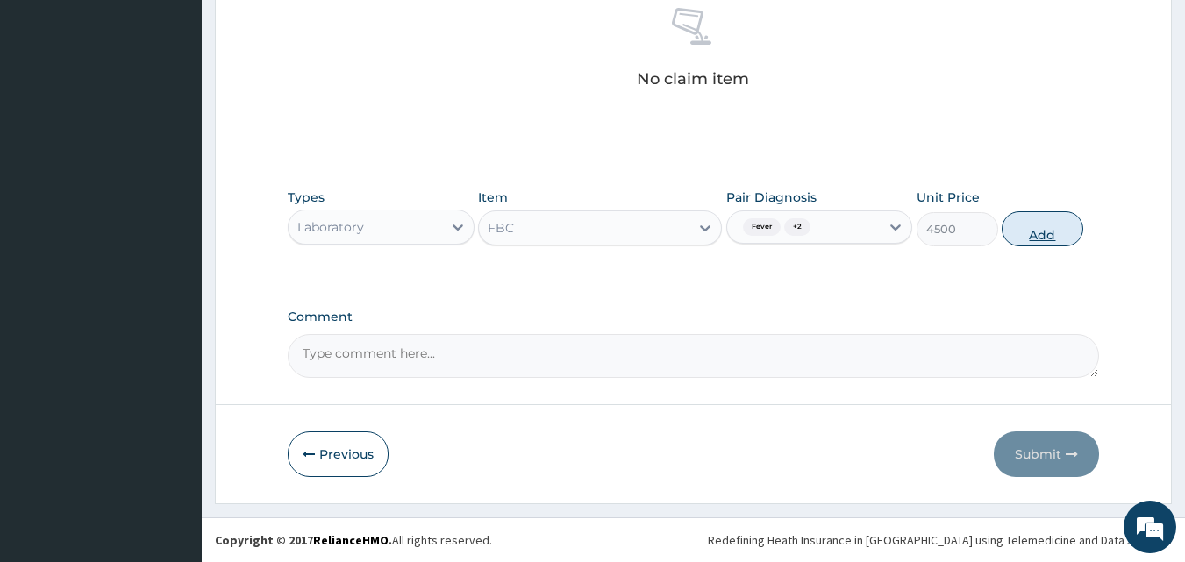
click at [1036, 225] on button "Add" at bounding box center [1043, 228] width 82 height 35
type input "0"
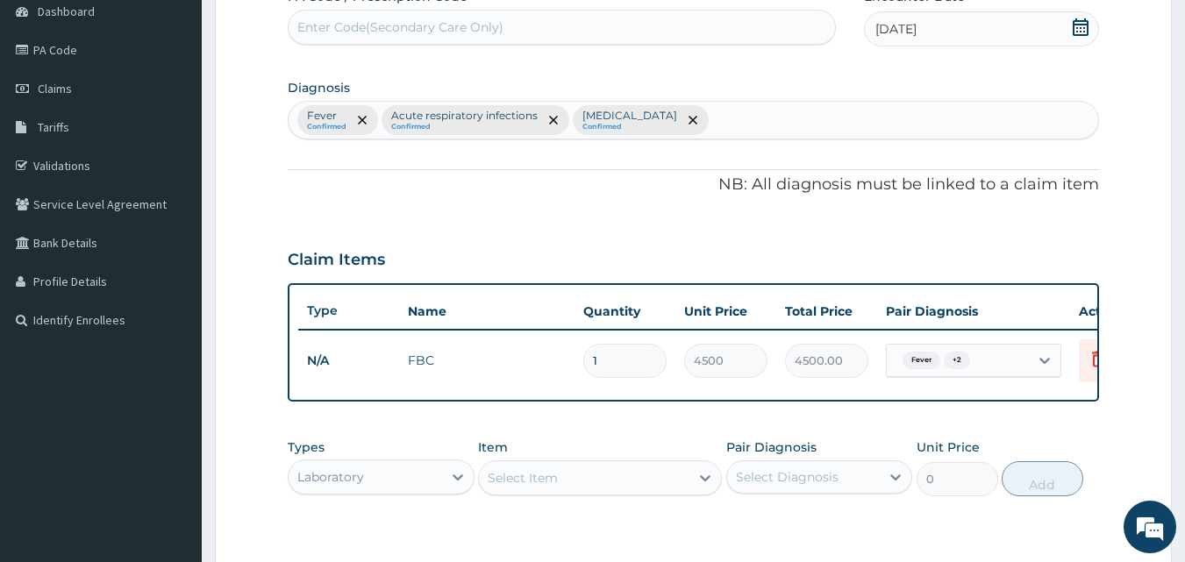
scroll to position [178, 0]
click at [730, 126] on div "Fever Confirmed Acute respiratory infections Confirmed [MEDICAL_DATA] Confirmed" at bounding box center [694, 122] width 810 height 37
type input "[MEDICAL_DATA]"
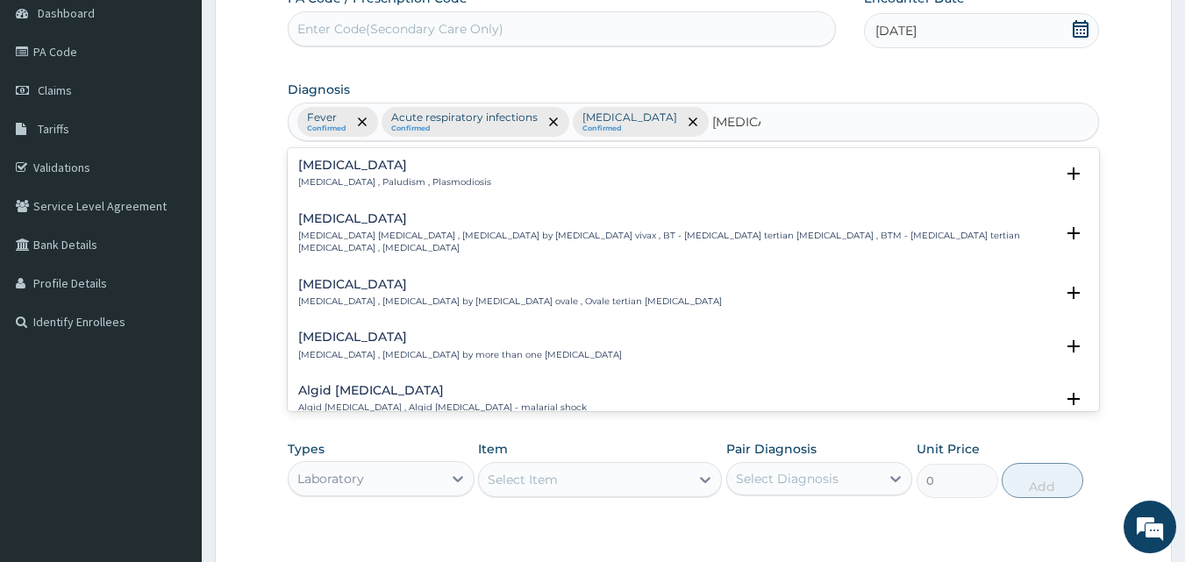
click at [308, 165] on h4 "[MEDICAL_DATA]" at bounding box center [394, 165] width 193 height 13
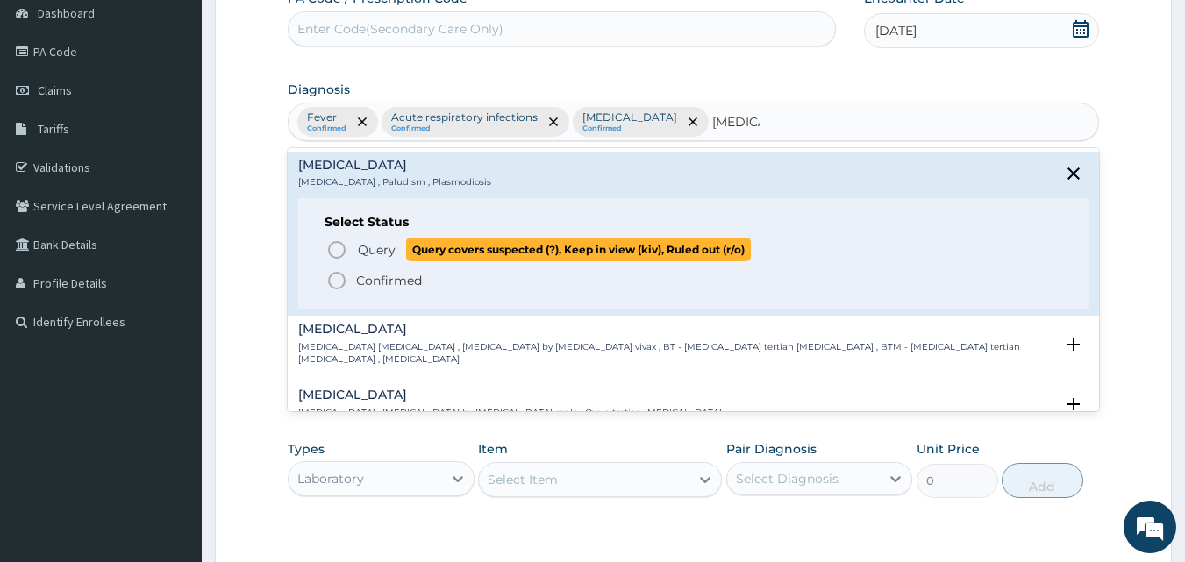
click at [375, 252] on span "Query" at bounding box center [377, 250] width 38 height 18
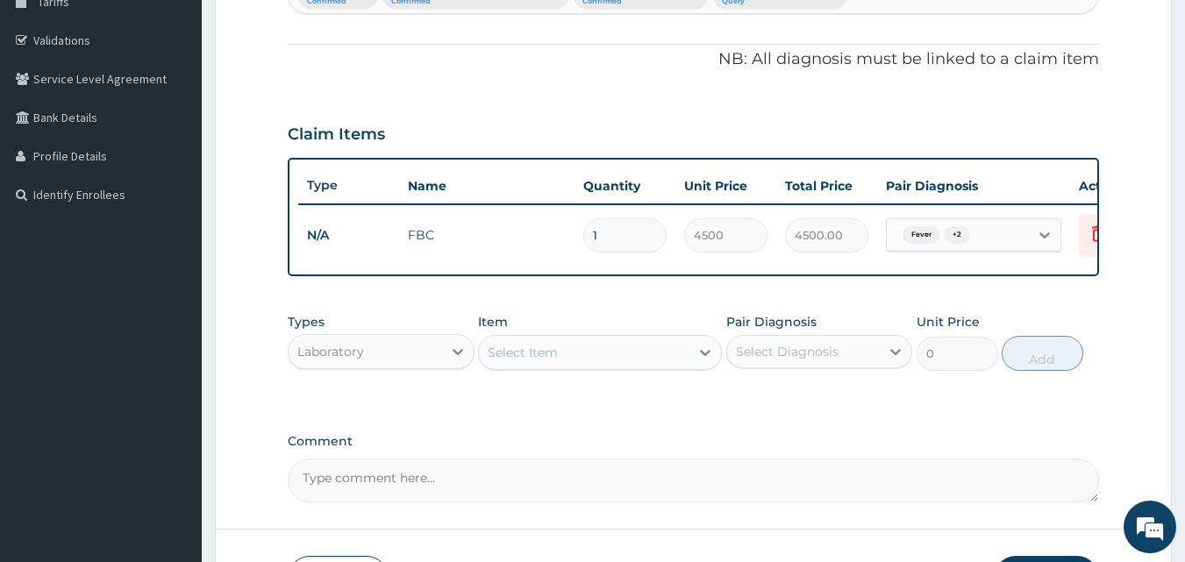
scroll to position [320, 0]
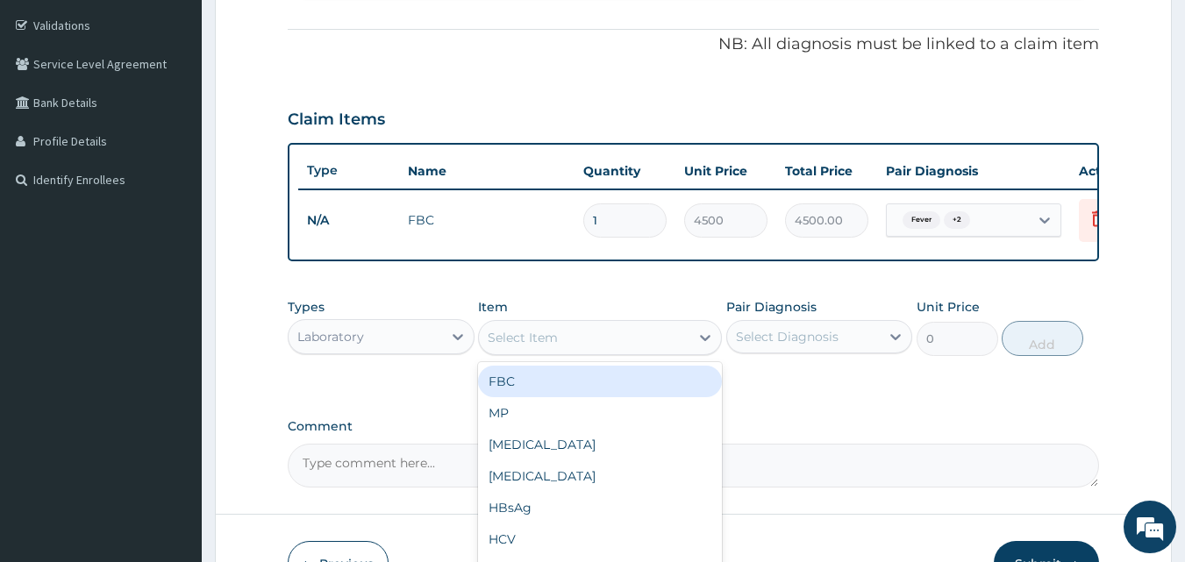
click at [580, 350] on div "Select Item" at bounding box center [584, 338] width 211 height 28
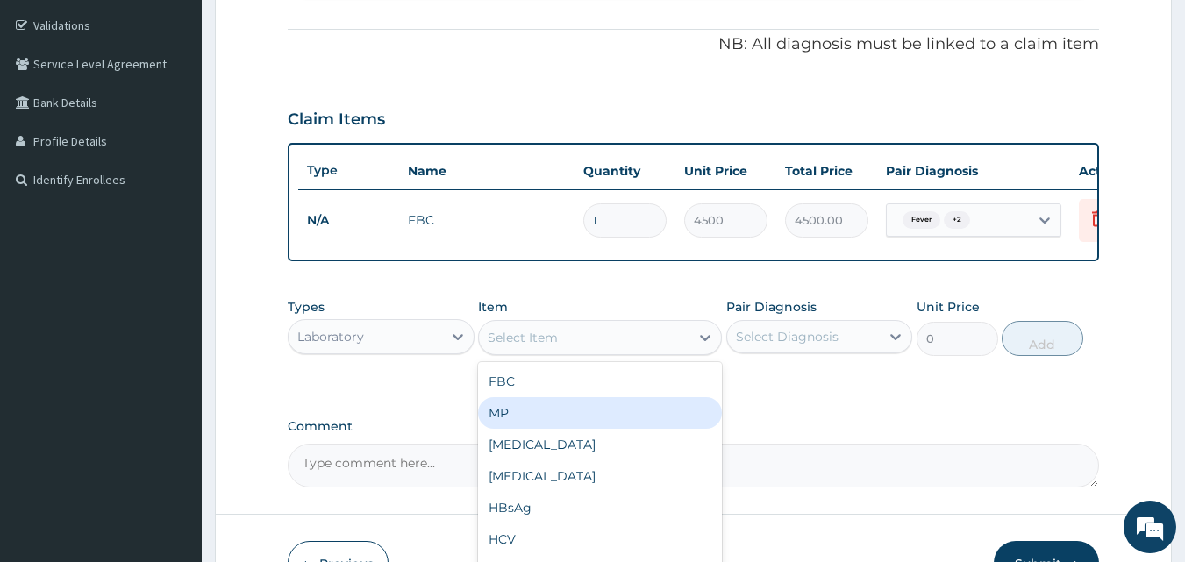
click at [535, 425] on div "MP" at bounding box center [600, 413] width 244 height 32
type input "4000"
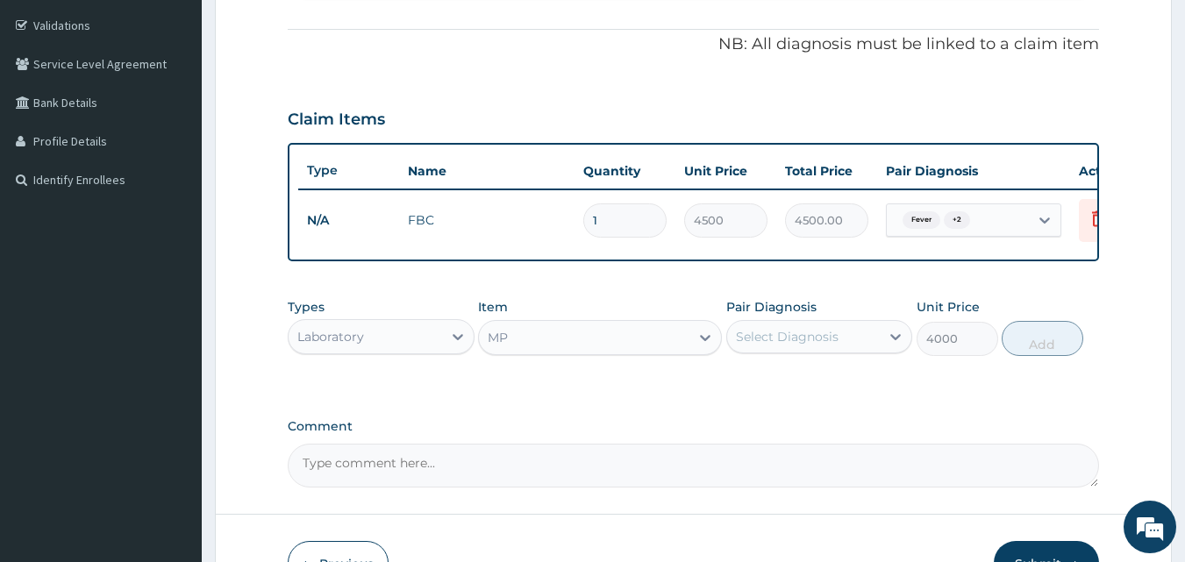
scroll to position [443, 0]
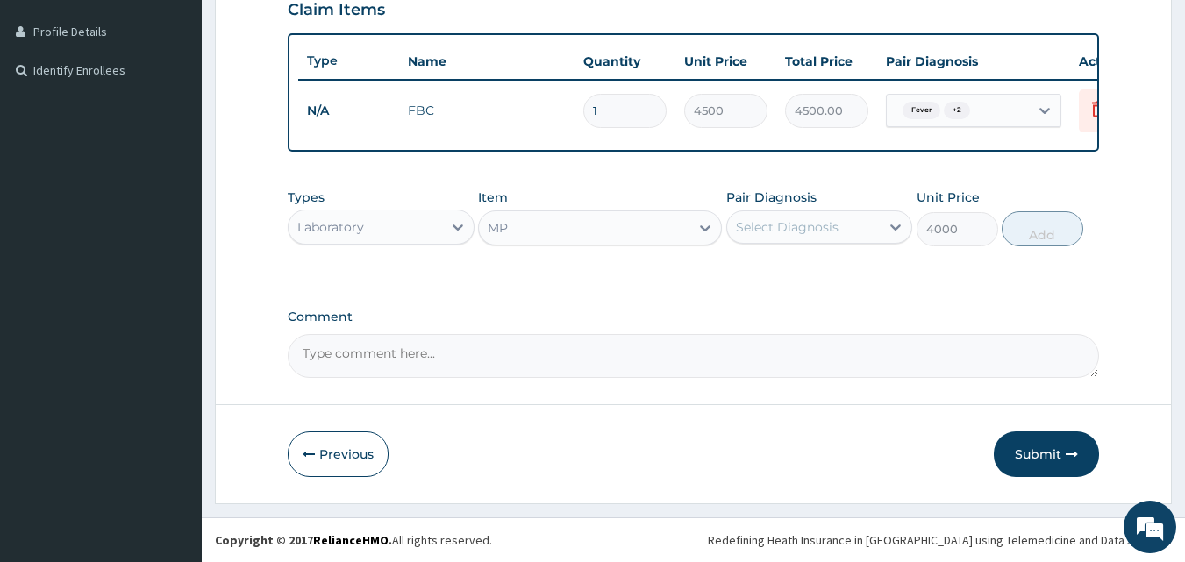
click at [807, 227] on div "Select Diagnosis" at bounding box center [787, 227] width 103 height 18
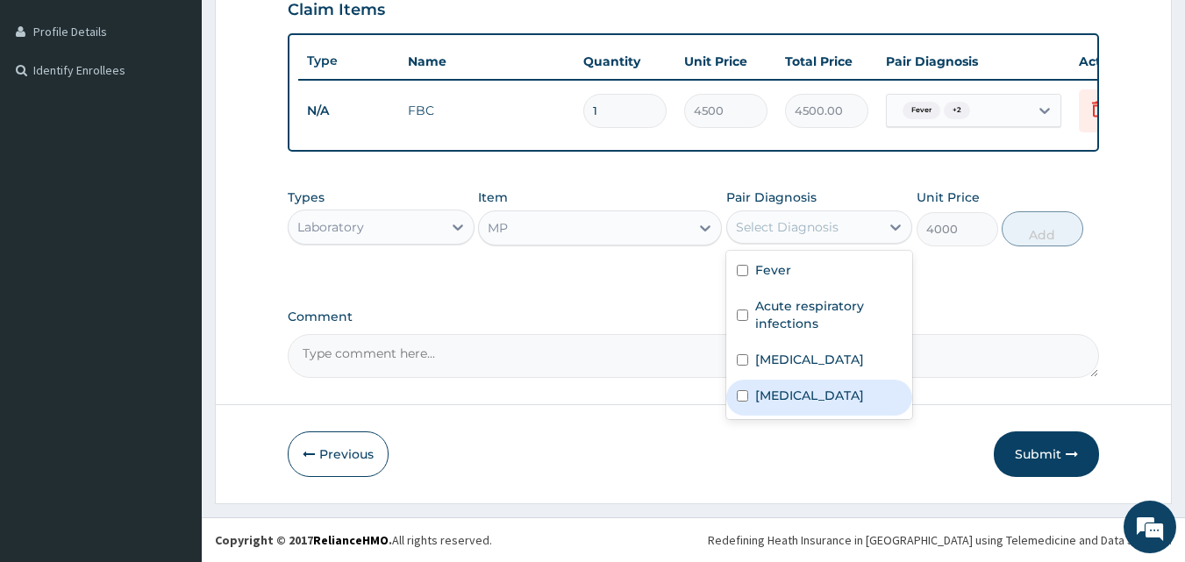
click at [775, 396] on label "[MEDICAL_DATA]" at bounding box center [809, 396] width 109 height 18
checkbox input "true"
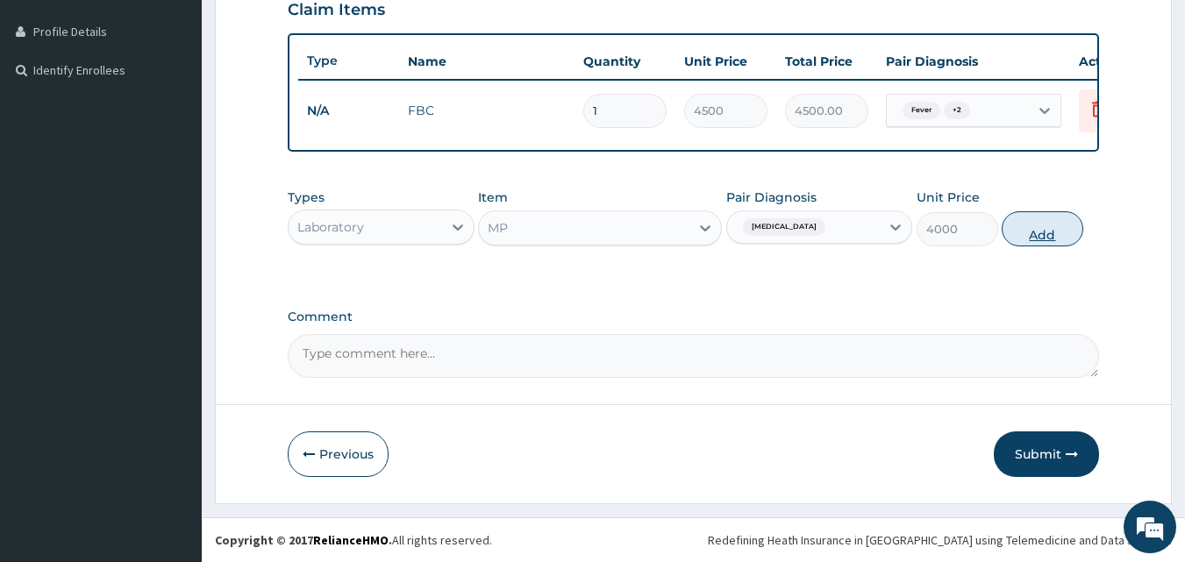
click at [1034, 226] on button "Add" at bounding box center [1043, 228] width 82 height 35
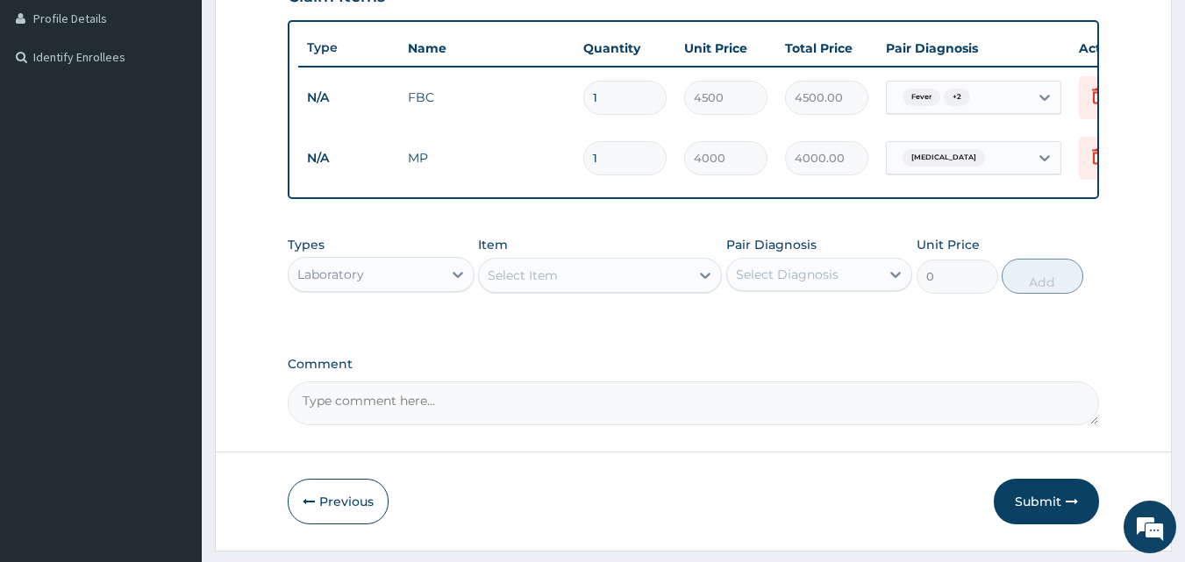
click at [587, 289] on div "Select Item" at bounding box center [584, 275] width 211 height 28
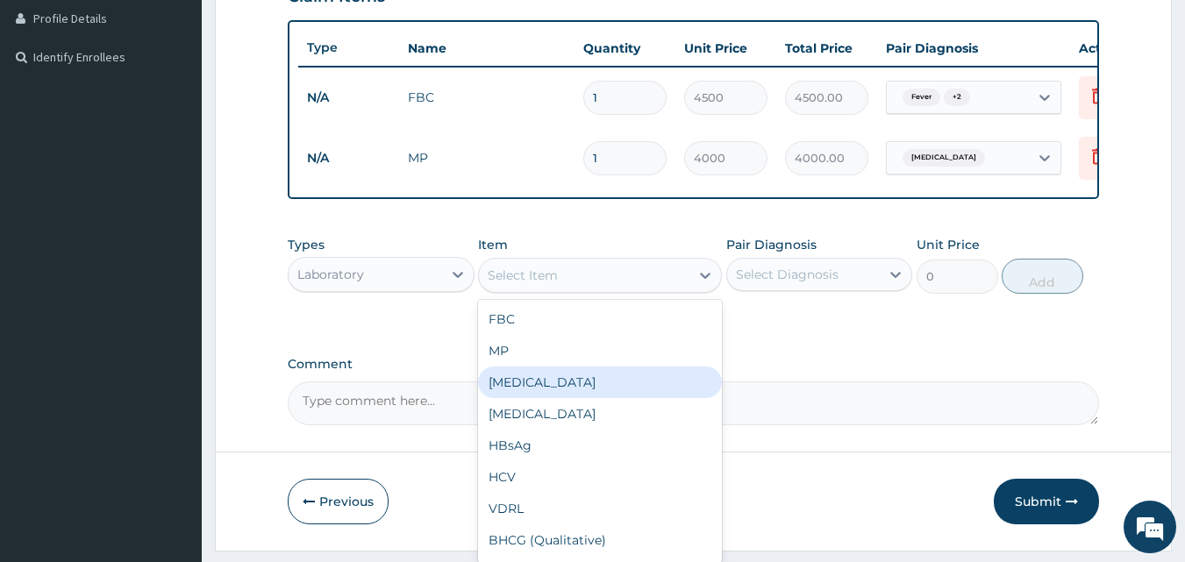
click at [564, 389] on div "[MEDICAL_DATA]" at bounding box center [600, 383] width 244 height 32
type input "2000"
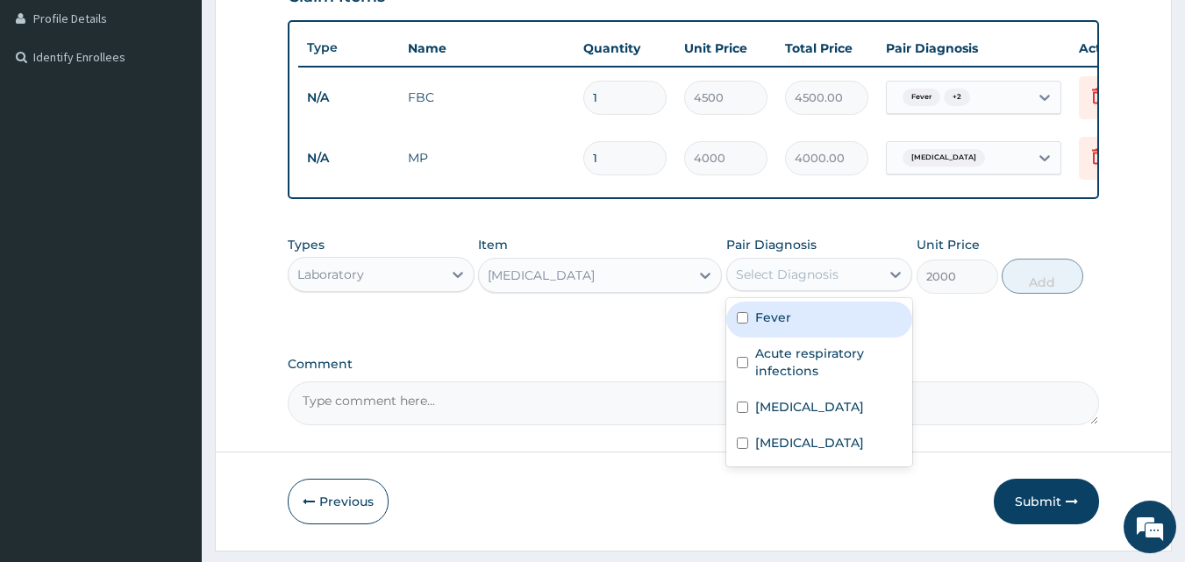
click at [784, 280] on div "Select Diagnosis" at bounding box center [787, 275] width 103 height 18
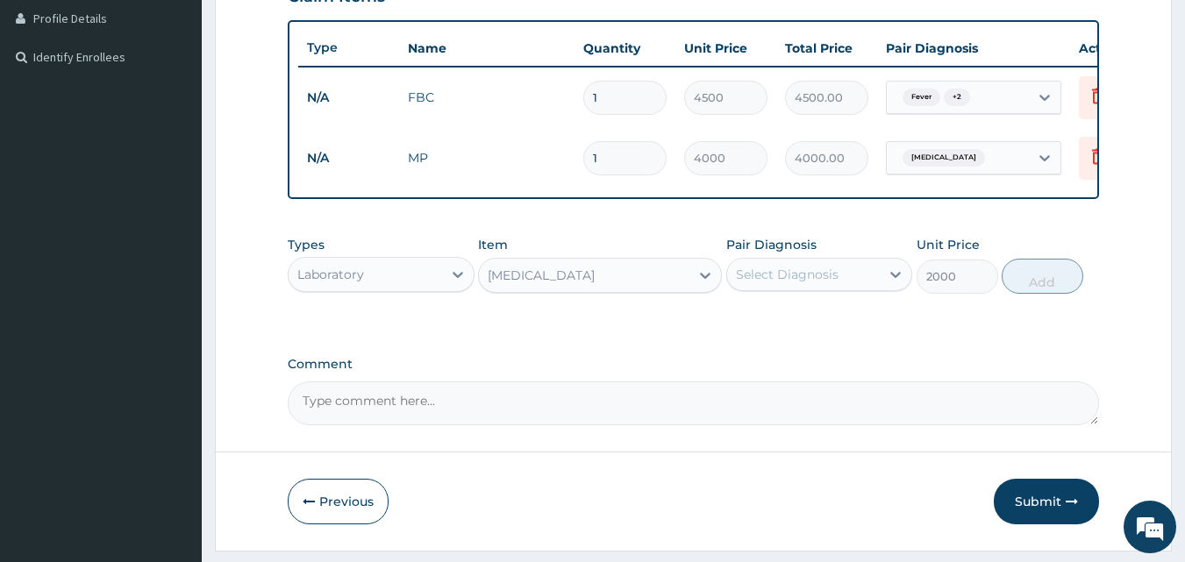
click at [946, 346] on div "PA Code / Prescription Code Enter Code(Secondary Care Only) Encounter Date [DAT…" at bounding box center [694, 75] width 812 height 701
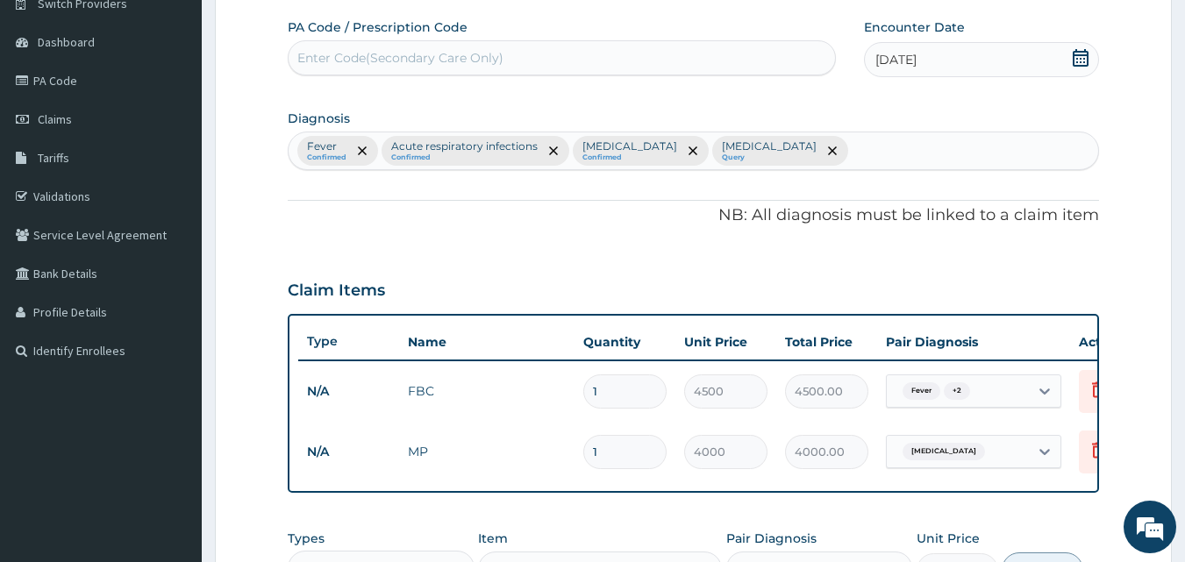
scroll to position [150, 0]
click at [801, 153] on div "Fever Confirmed Acute respiratory infections Confirmed [MEDICAL_DATA] Confirmed…" at bounding box center [694, 150] width 810 height 37
type input "URINARY TRACT"
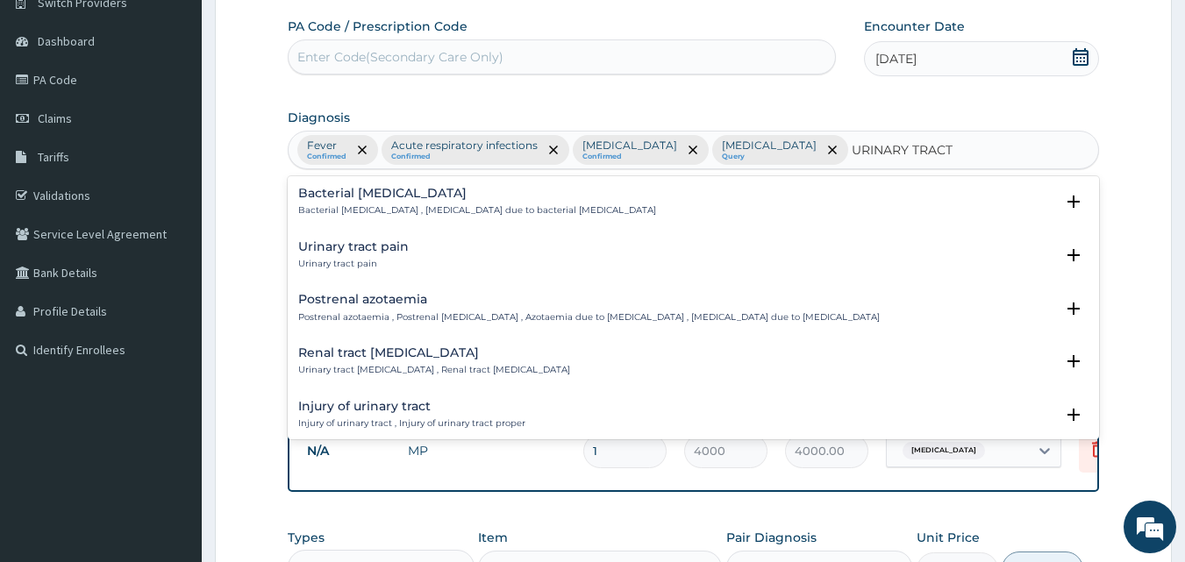
click at [395, 199] on h4 "Bacterial [MEDICAL_DATA]" at bounding box center [477, 193] width 358 height 13
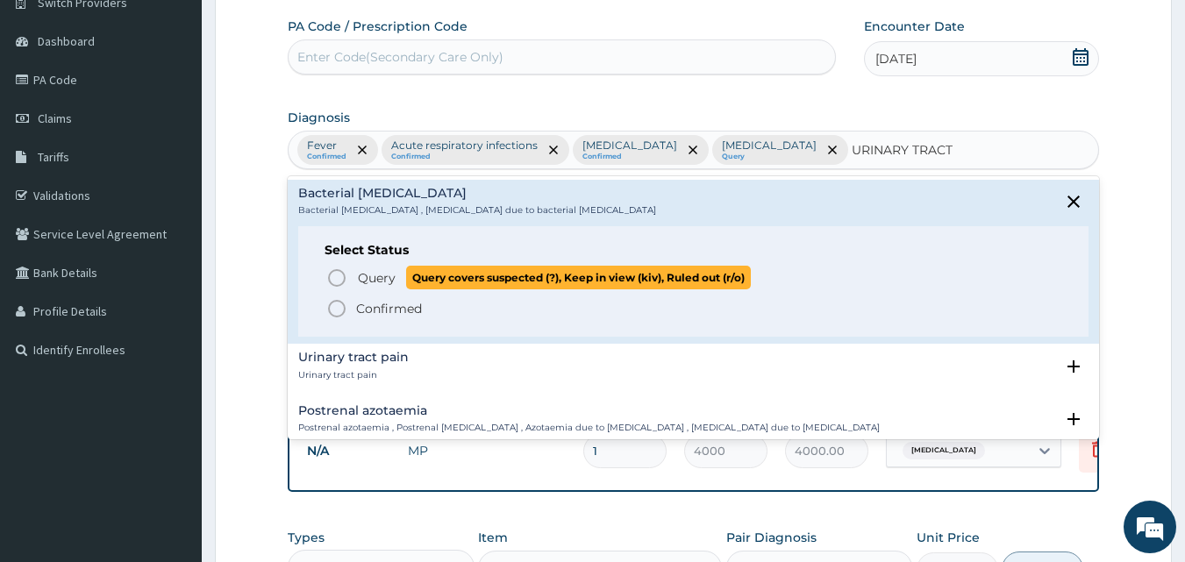
click at [380, 275] on span "Query" at bounding box center [377, 278] width 38 height 18
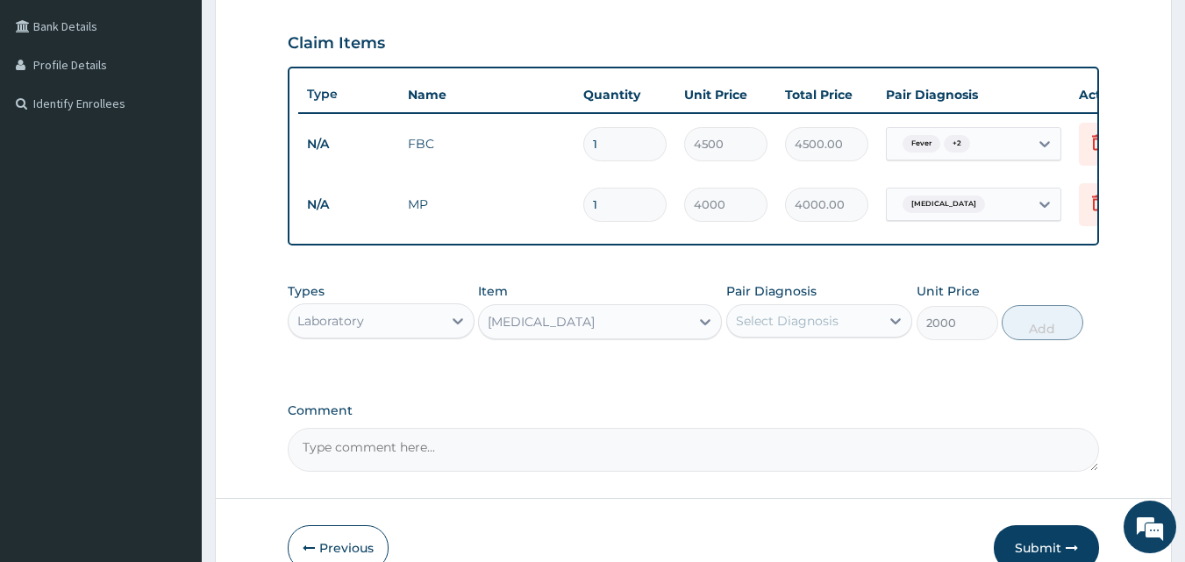
scroll to position [503, 0]
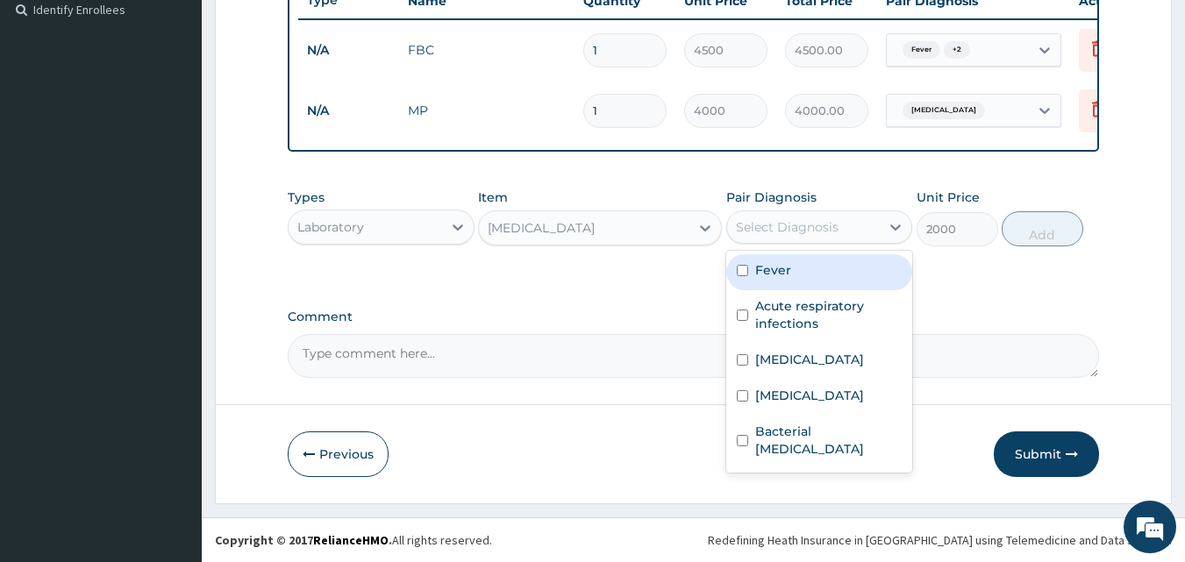
click at [826, 218] on div "Select Diagnosis" at bounding box center [787, 227] width 103 height 18
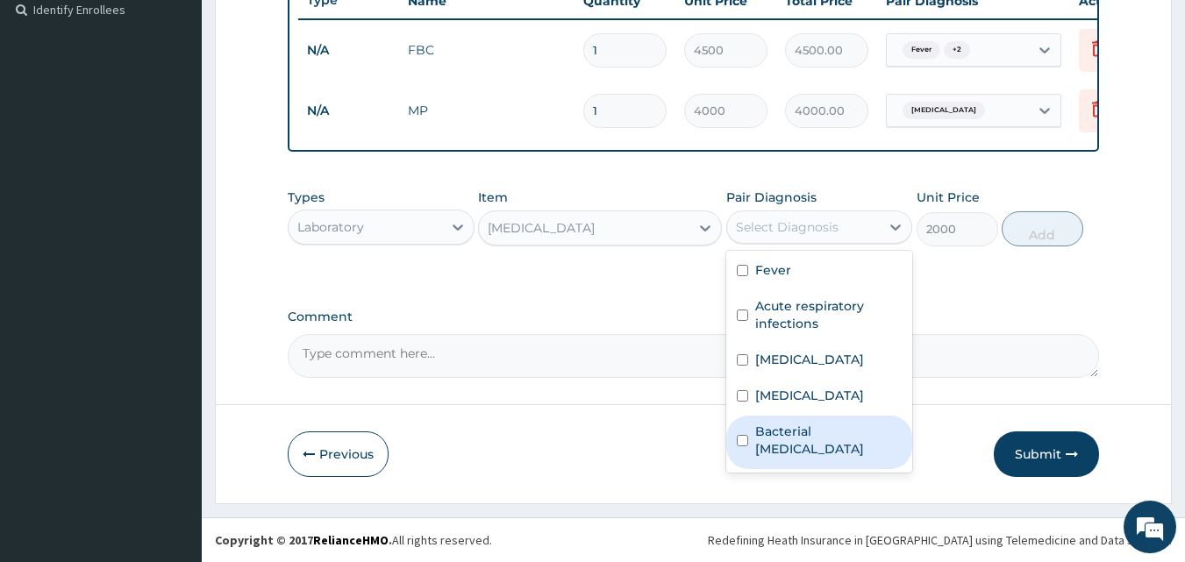
click at [791, 429] on label "Bacterial [MEDICAL_DATA]" at bounding box center [828, 440] width 147 height 35
checkbox input "true"
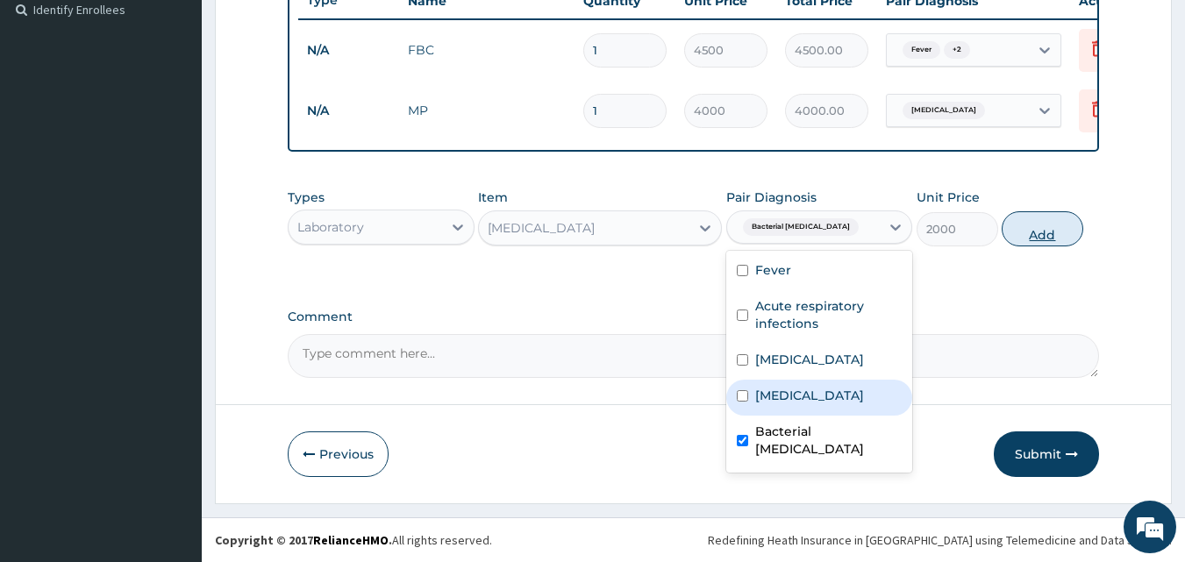
click at [1051, 233] on button "Add" at bounding box center [1043, 228] width 82 height 35
type input "0"
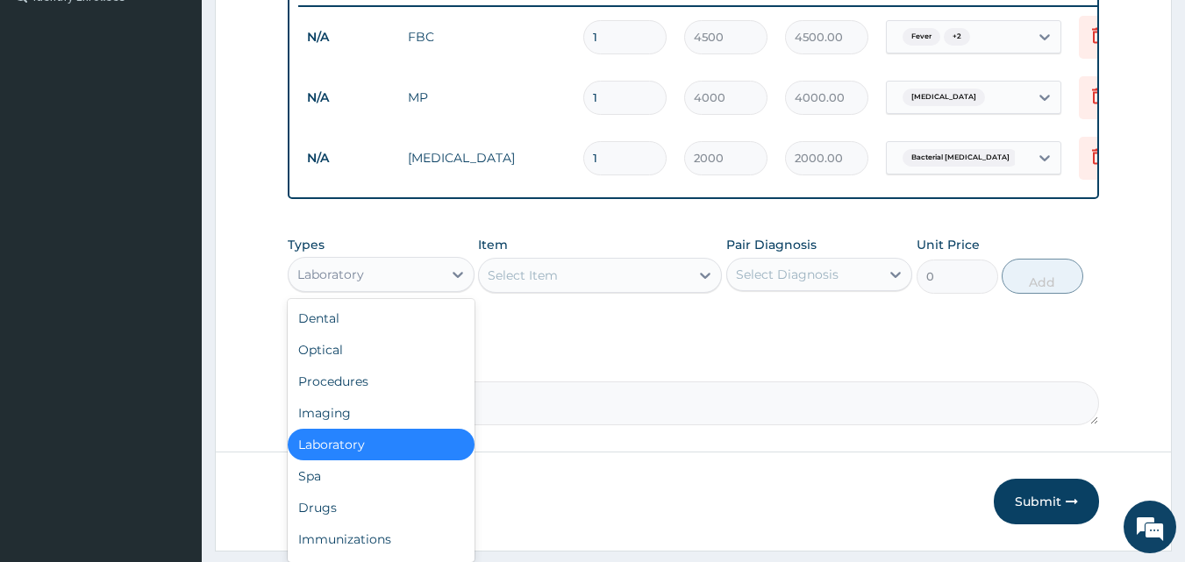
click at [375, 289] on div "Laboratory" at bounding box center [365, 275] width 153 height 28
click at [344, 524] on div "Drugs" at bounding box center [381, 508] width 187 height 32
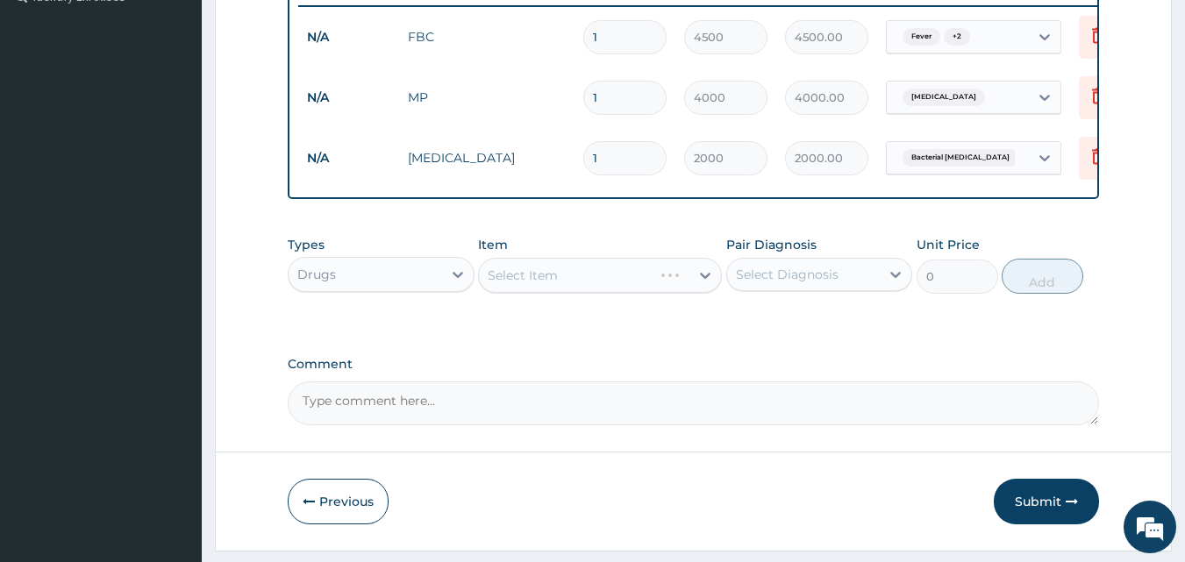
click at [610, 289] on div "Select Item" at bounding box center [600, 275] width 244 height 35
click at [610, 289] on div "Select Item" at bounding box center [584, 275] width 211 height 28
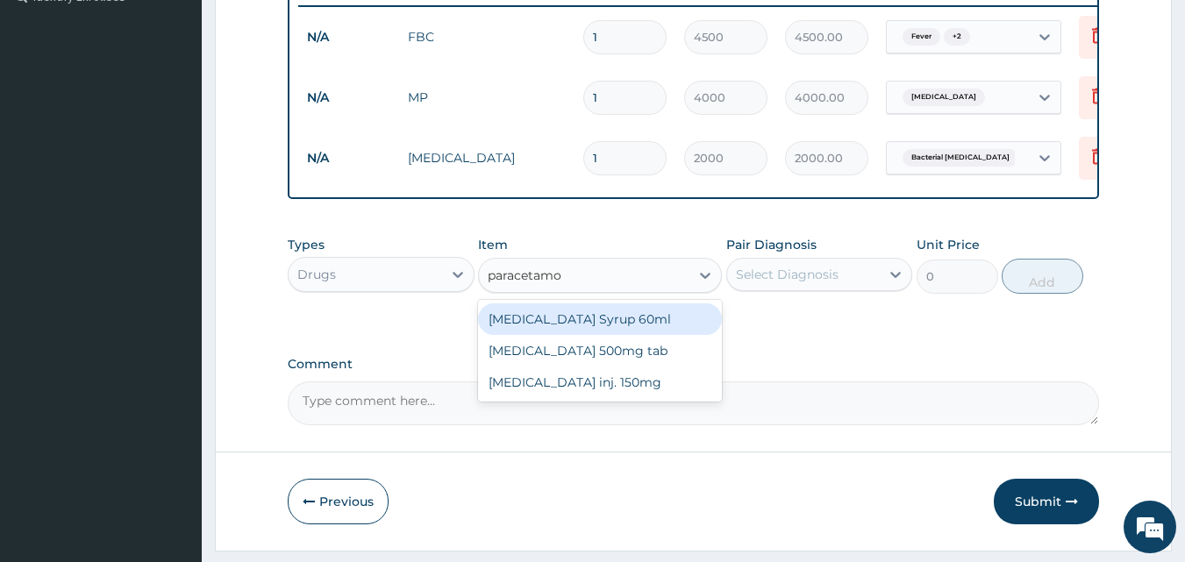
type input "[MEDICAL_DATA]"
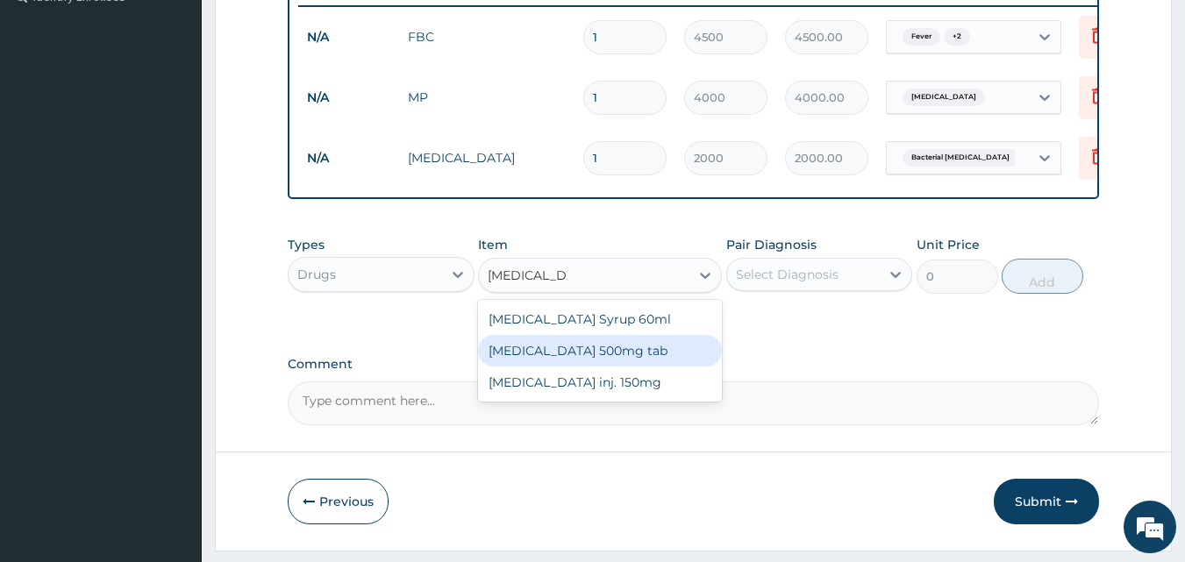
click at [580, 366] on div "[MEDICAL_DATA] 500mg tab" at bounding box center [600, 351] width 244 height 32
type input "50"
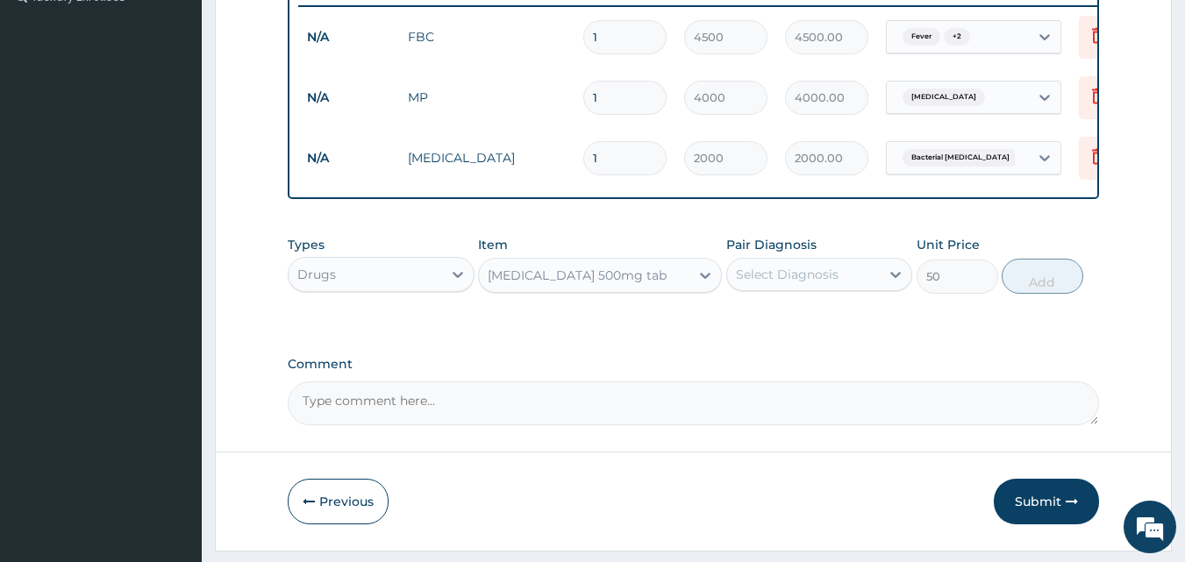
click at [775, 283] on div "Select Diagnosis" at bounding box center [787, 275] width 103 height 18
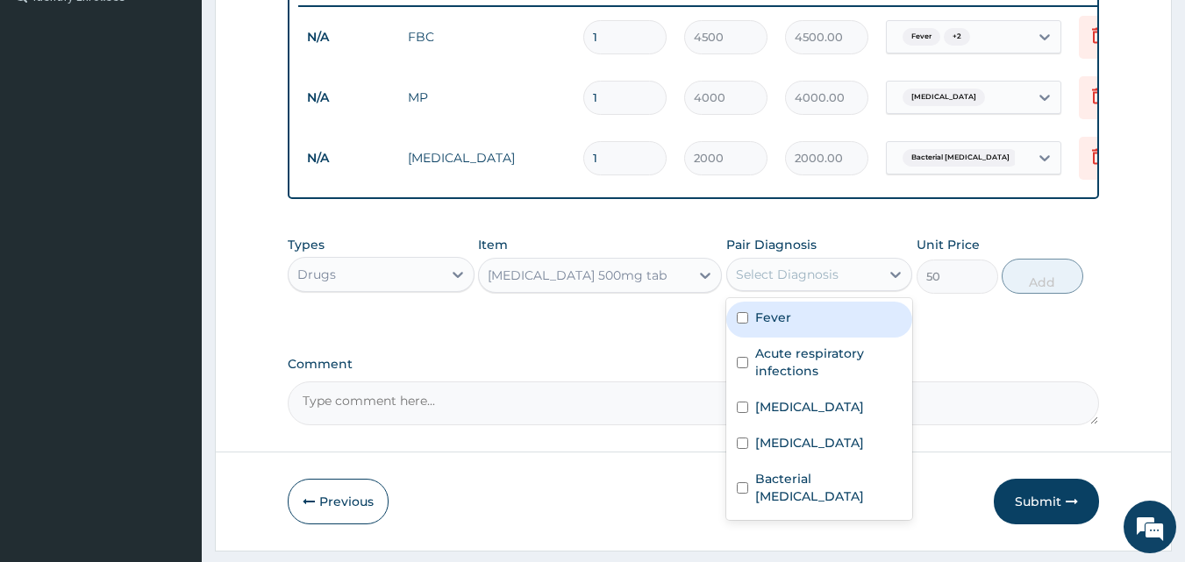
click at [770, 326] on label "Fever" at bounding box center [773, 318] width 36 height 18
checkbox input "true"
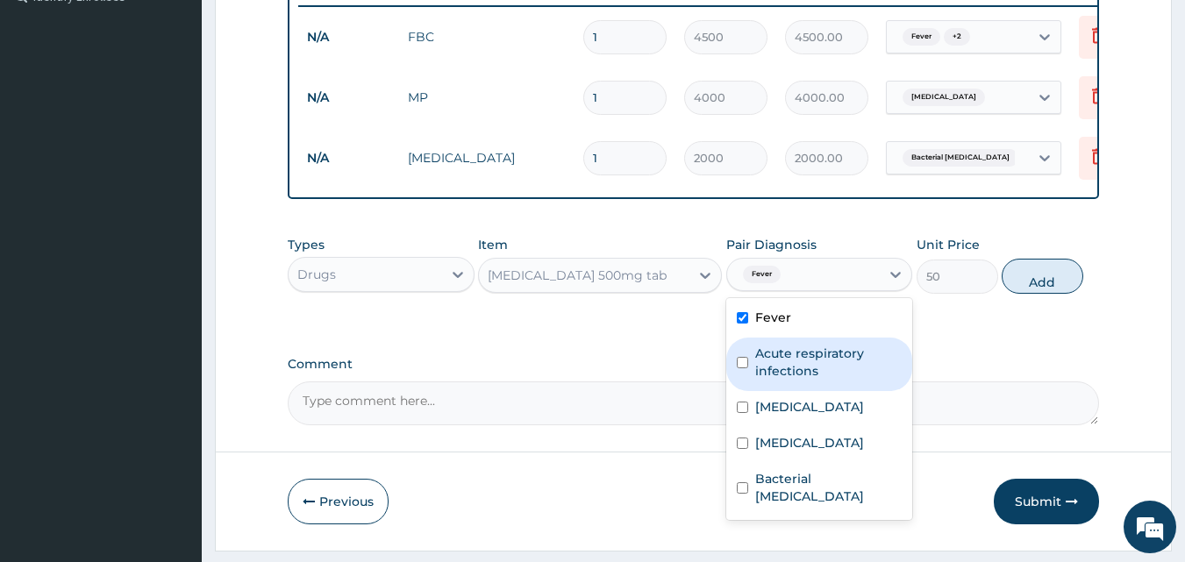
click at [770, 371] on label "Acute respiratory infections" at bounding box center [828, 362] width 147 height 35
checkbox input "true"
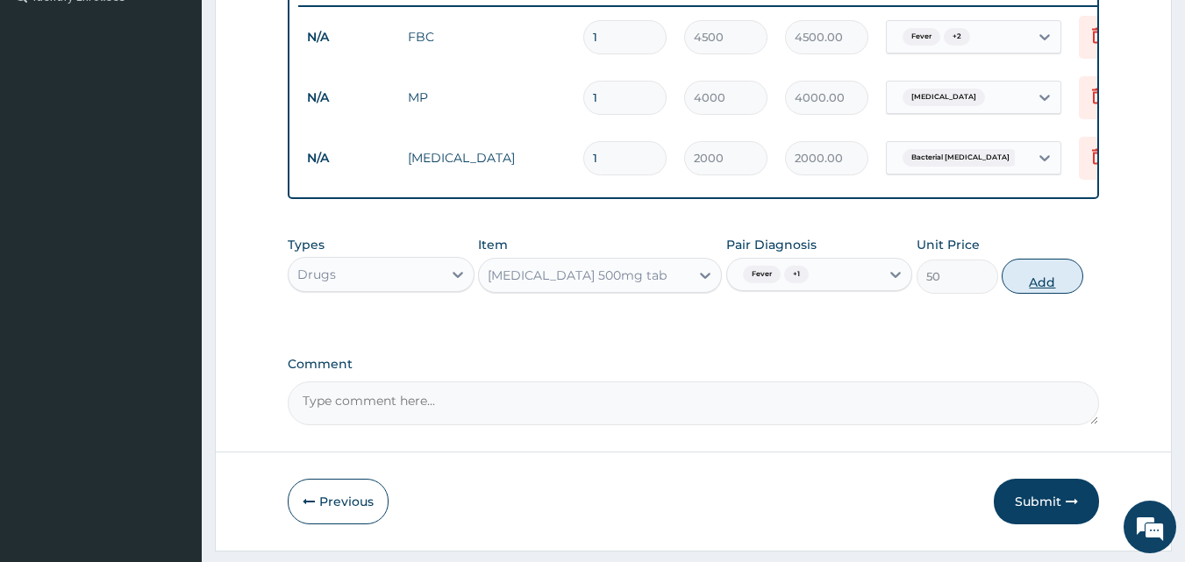
click at [1060, 286] on button "Add" at bounding box center [1043, 276] width 82 height 35
type input "0"
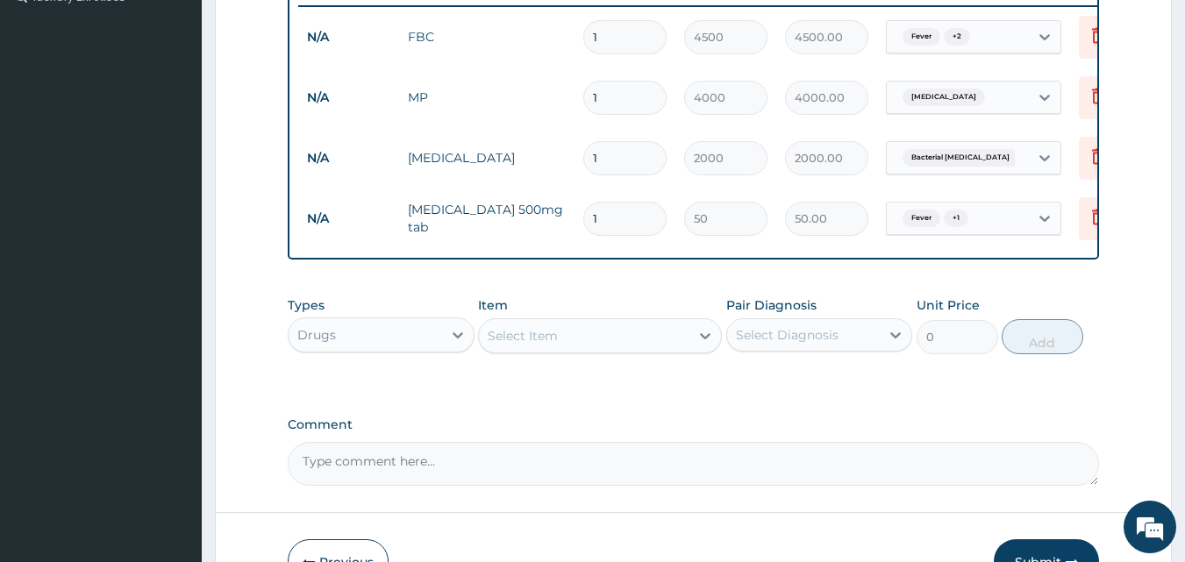
type input "15"
type input "750.00"
type input "15"
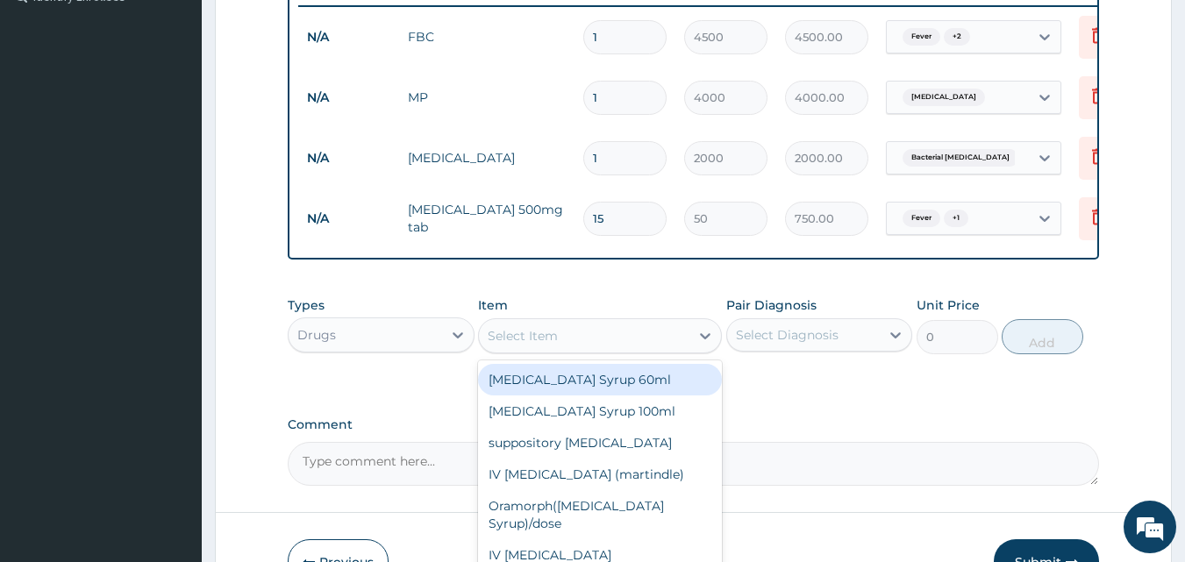
click at [586, 348] on div "Select Item" at bounding box center [584, 336] width 211 height 28
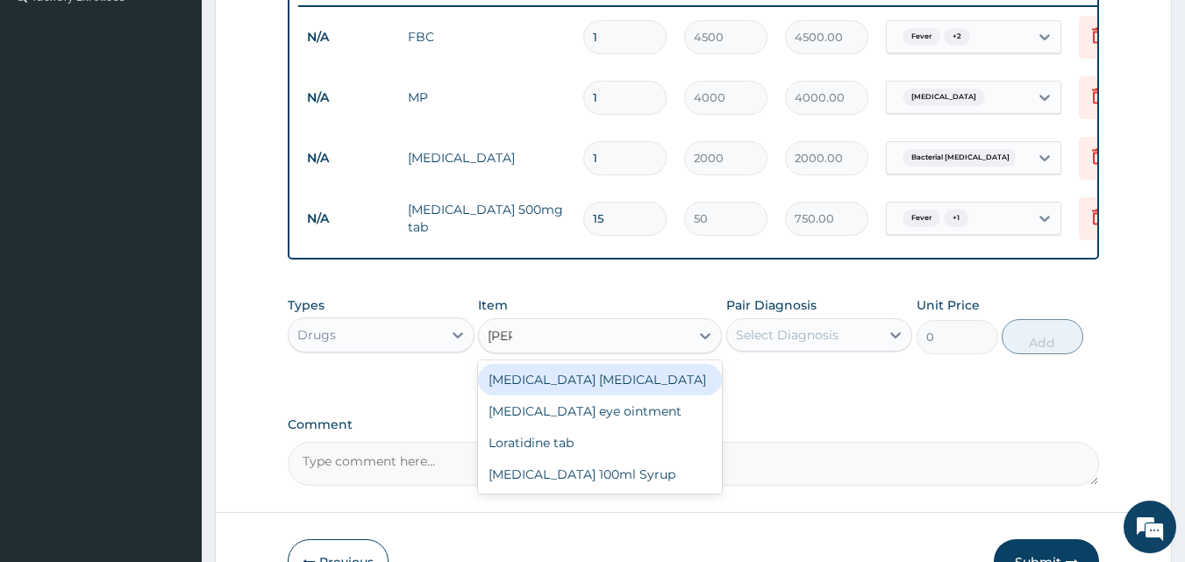
type input "lorat"
click at [582, 393] on div "Loratidine tab" at bounding box center [600, 380] width 244 height 32
type input "130"
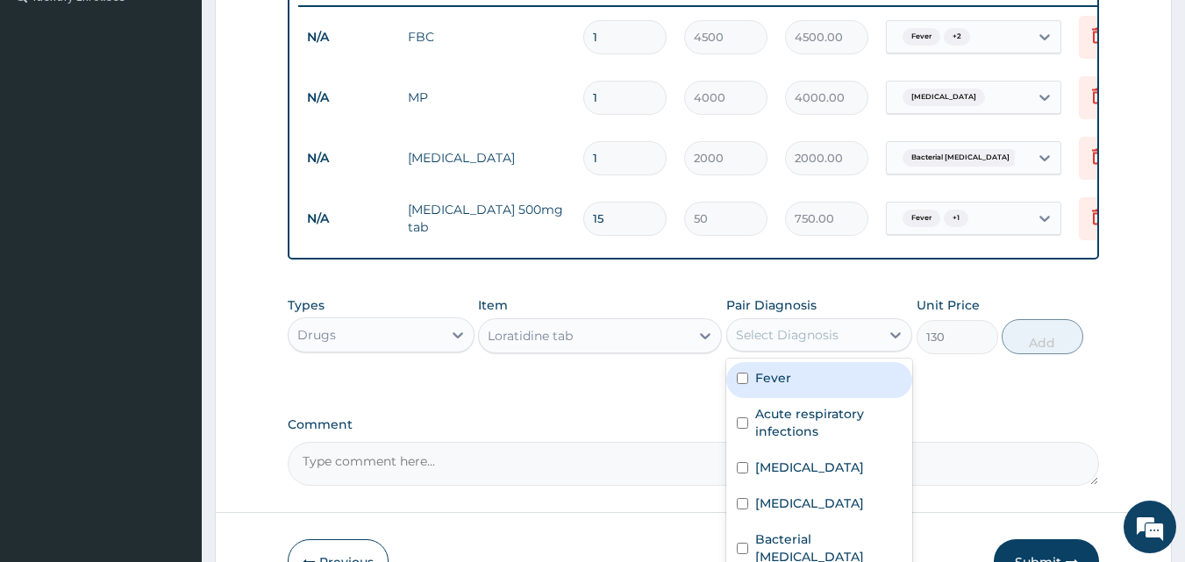
click at [809, 344] on div "Select Diagnosis" at bounding box center [787, 335] width 103 height 18
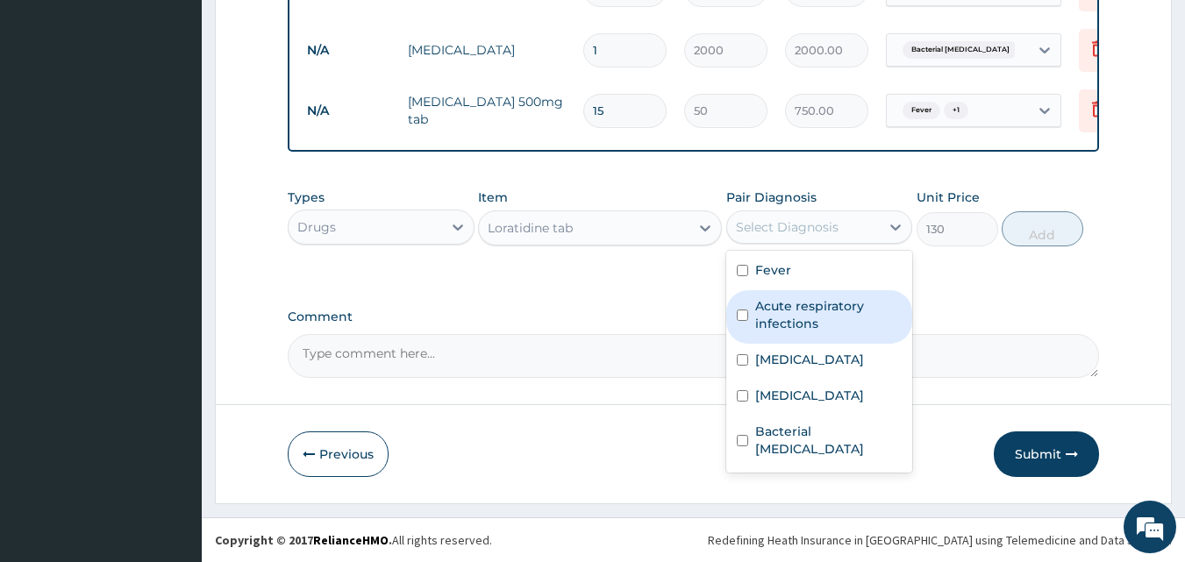
click at [817, 310] on label "Acute respiratory infections" at bounding box center [828, 314] width 147 height 35
checkbox input "true"
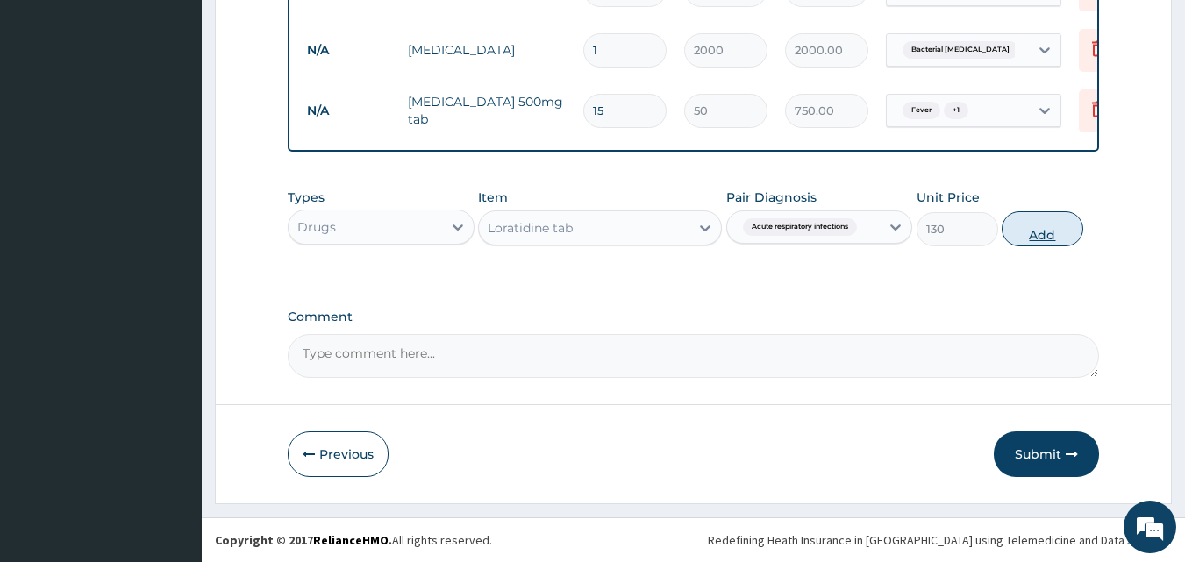
click at [1034, 220] on button "Add" at bounding box center [1043, 228] width 82 height 35
type input "0"
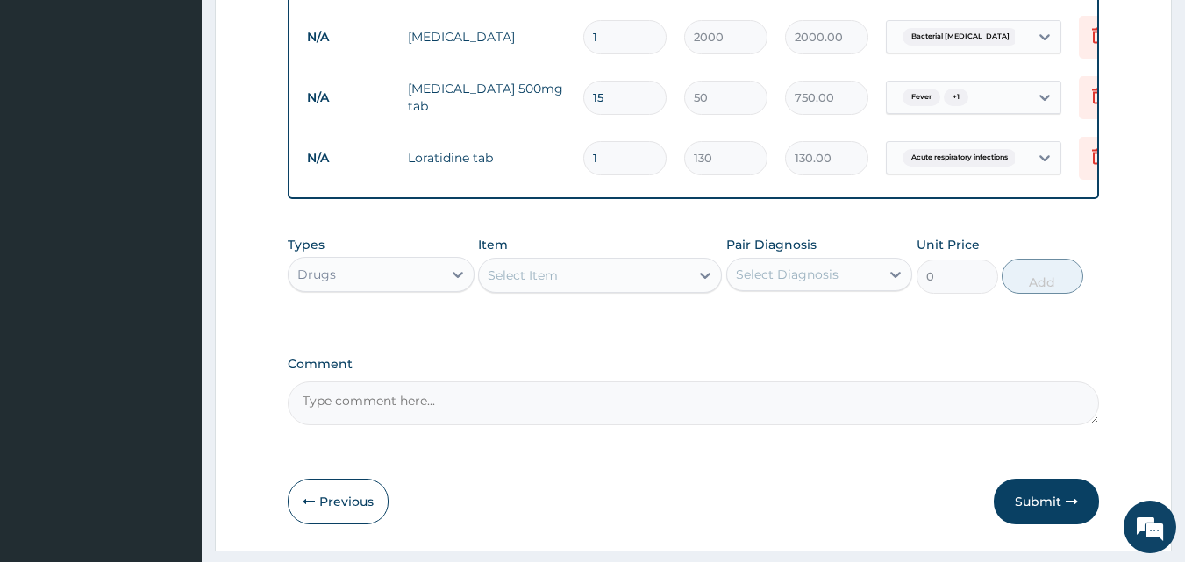
type input "0.00"
type input "7"
type input "910.00"
type input "7"
click at [370, 282] on div "Drugs" at bounding box center [365, 275] width 153 height 28
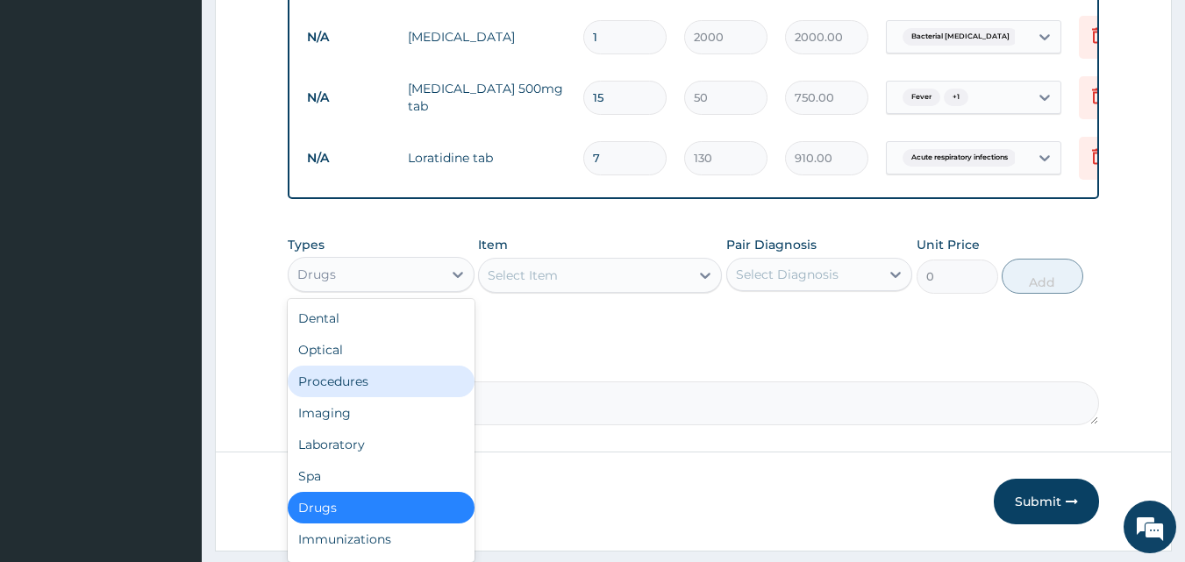
click at [359, 391] on div "Procedures" at bounding box center [381, 382] width 187 height 32
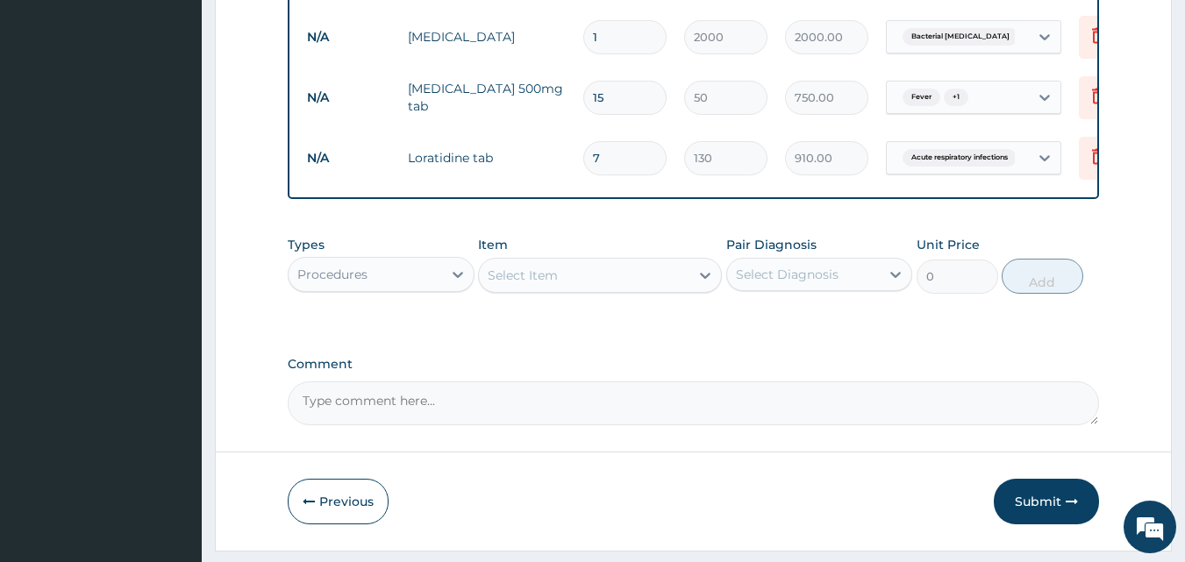
click at [638, 289] on div "Select Item" at bounding box center [584, 275] width 211 height 28
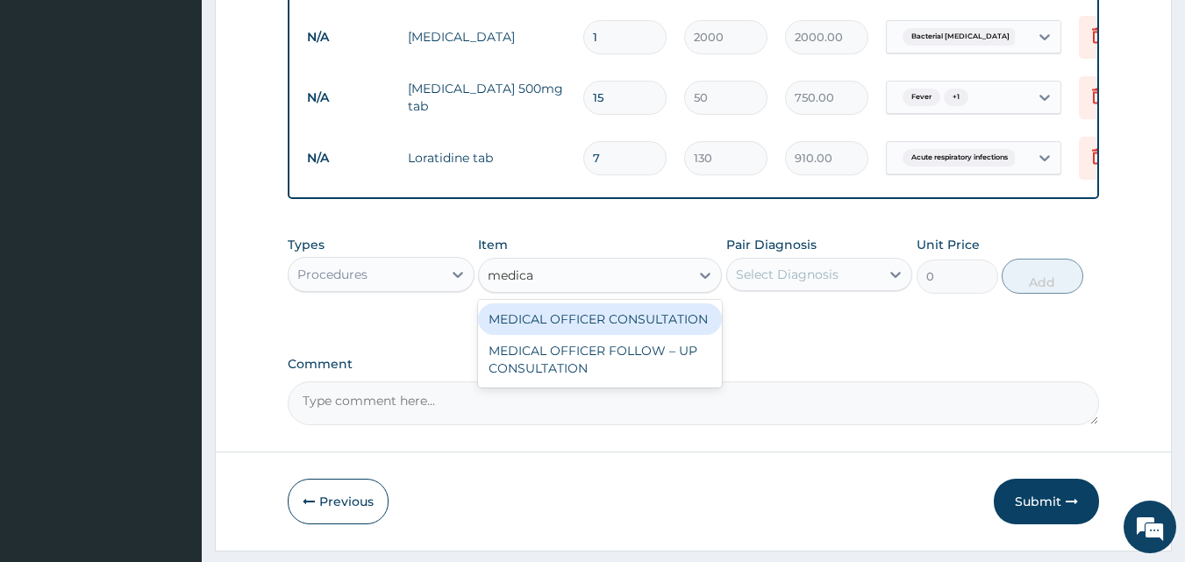
type input "medical"
click at [637, 334] on div "MEDICAL OFFICER CONSULTATION" at bounding box center [600, 319] width 244 height 32
type input "10500"
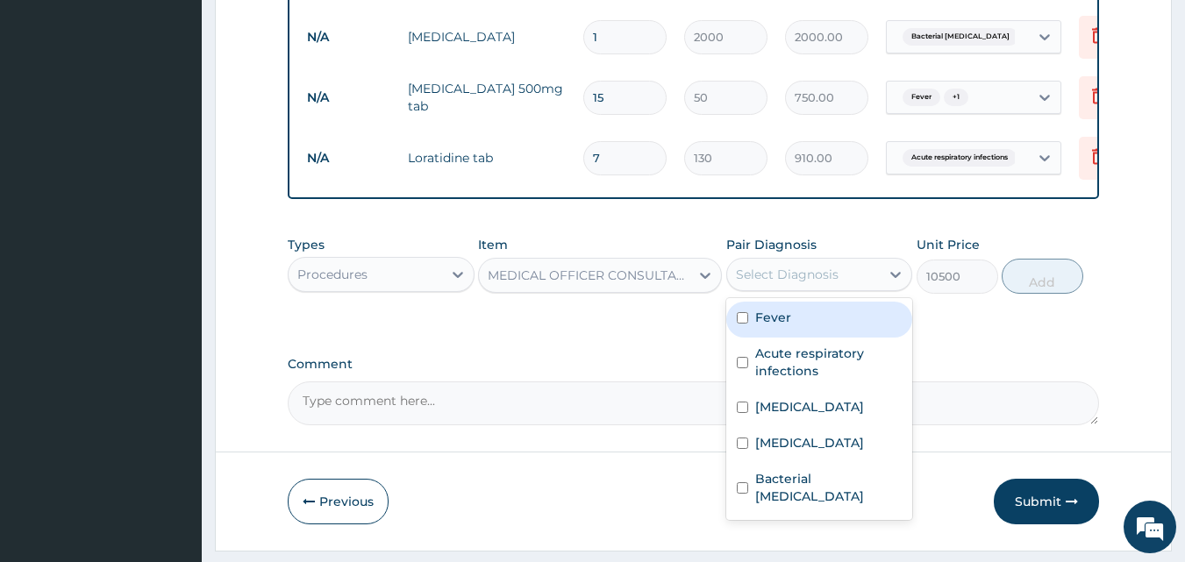
click at [787, 274] on div "Select Diagnosis" at bounding box center [803, 275] width 153 height 28
click at [760, 325] on label "Fever" at bounding box center [773, 318] width 36 height 18
checkbox input "true"
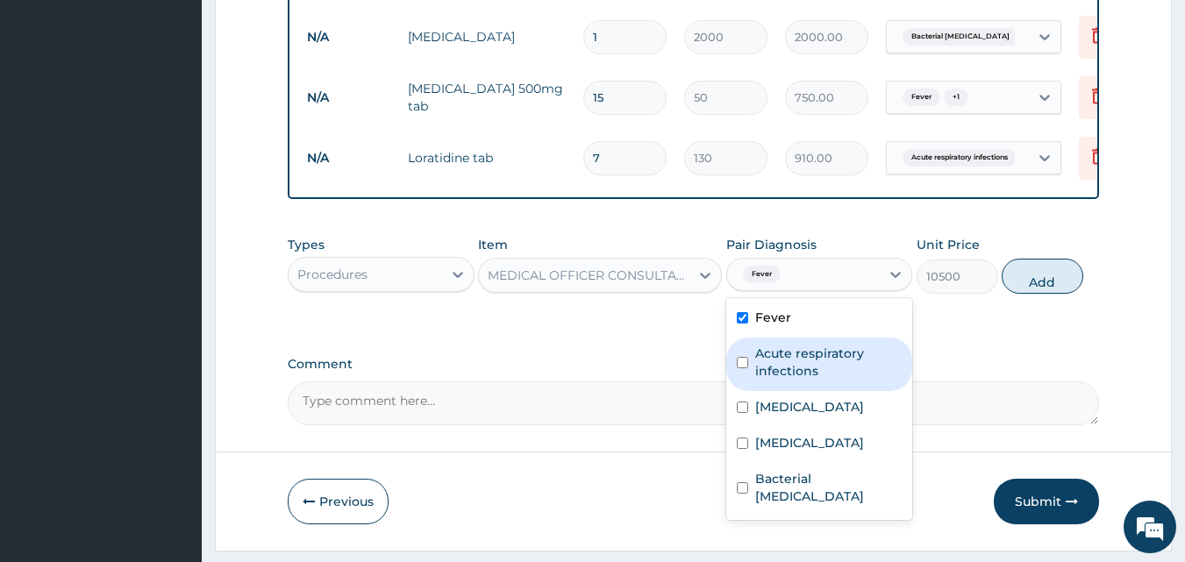
click at [778, 378] on label "Acute respiratory infections" at bounding box center [828, 362] width 147 height 35
checkbox input "true"
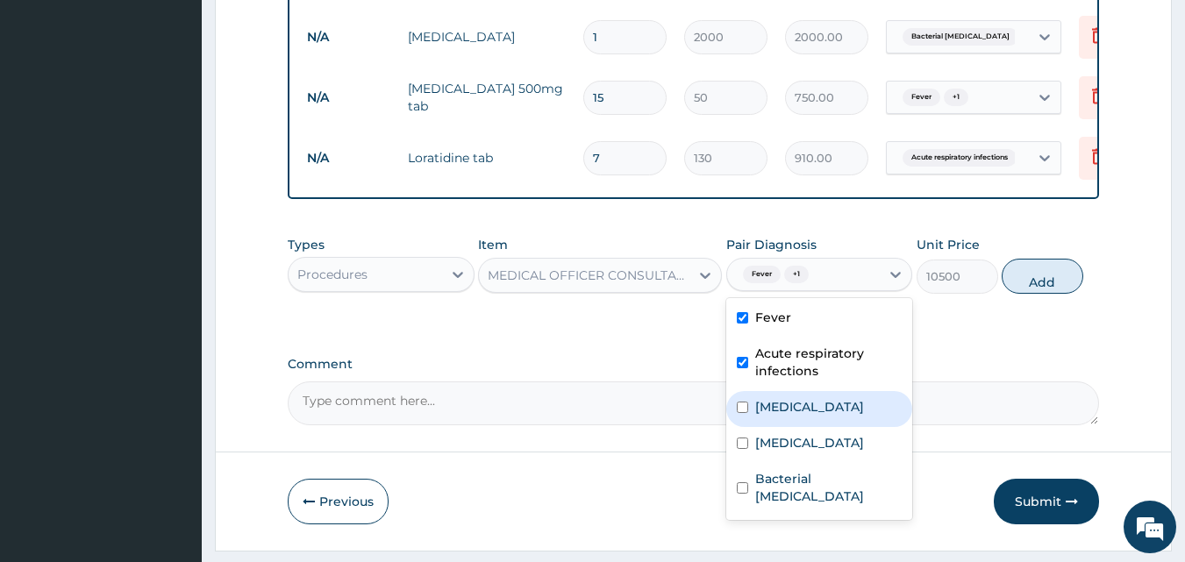
click at [782, 416] on label "[MEDICAL_DATA]" at bounding box center [809, 407] width 109 height 18
checkbox input "true"
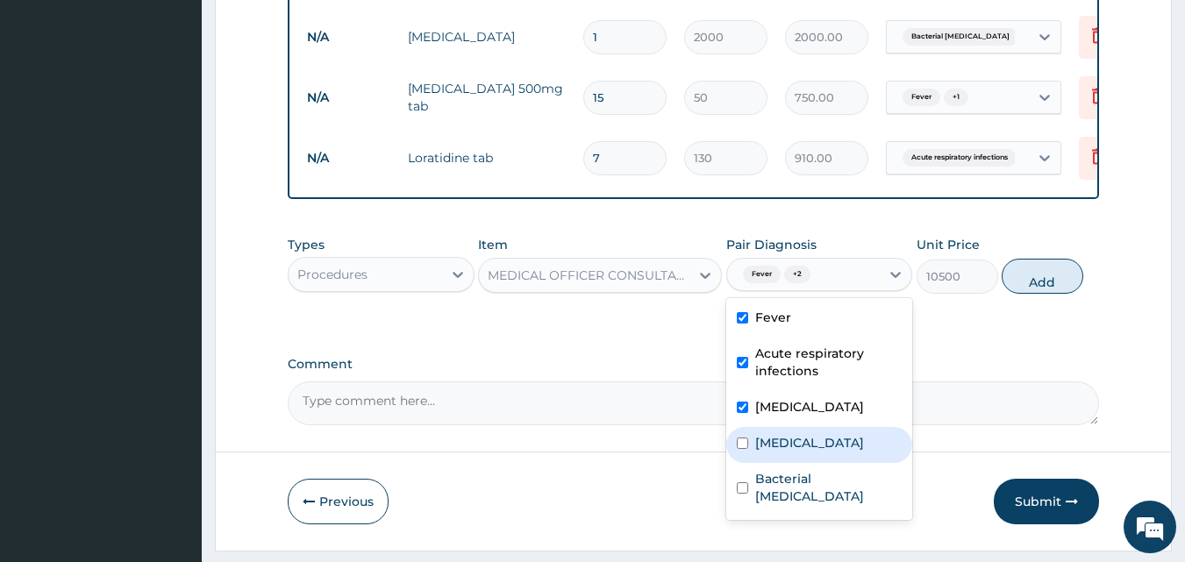
click at [824, 453] on div "[MEDICAL_DATA]" at bounding box center [819, 445] width 187 height 36
checkbox input "true"
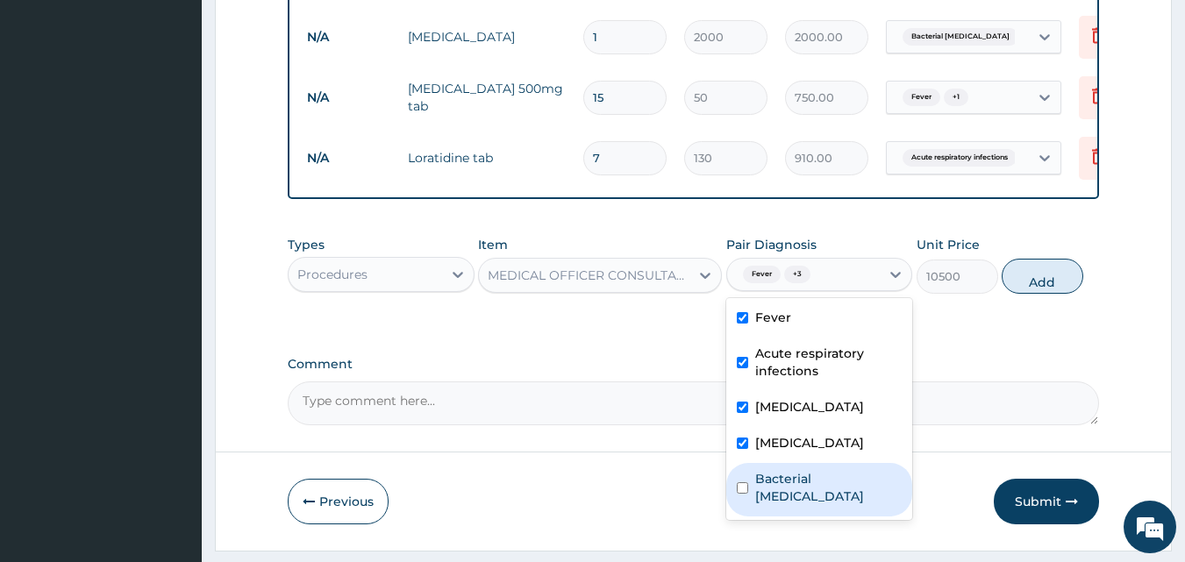
click at [767, 500] on label "Bacterial [MEDICAL_DATA]" at bounding box center [828, 487] width 147 height 35
checkbox input "true"
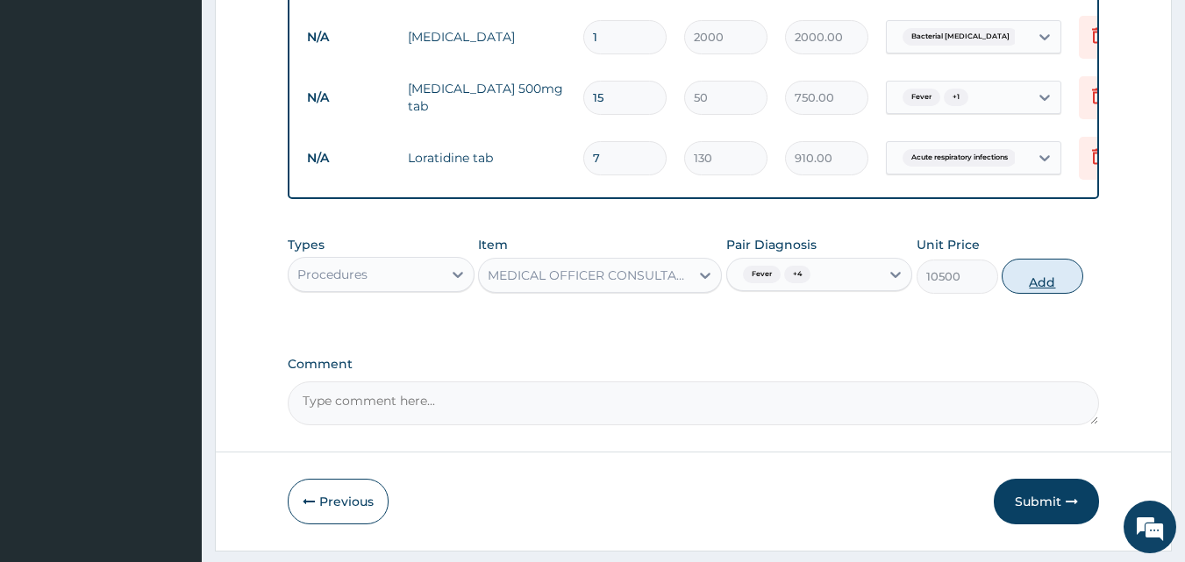
click at [1054, 293] on button "Add" at bounding box center [1043, 276] width 82 height 35
type input "0"
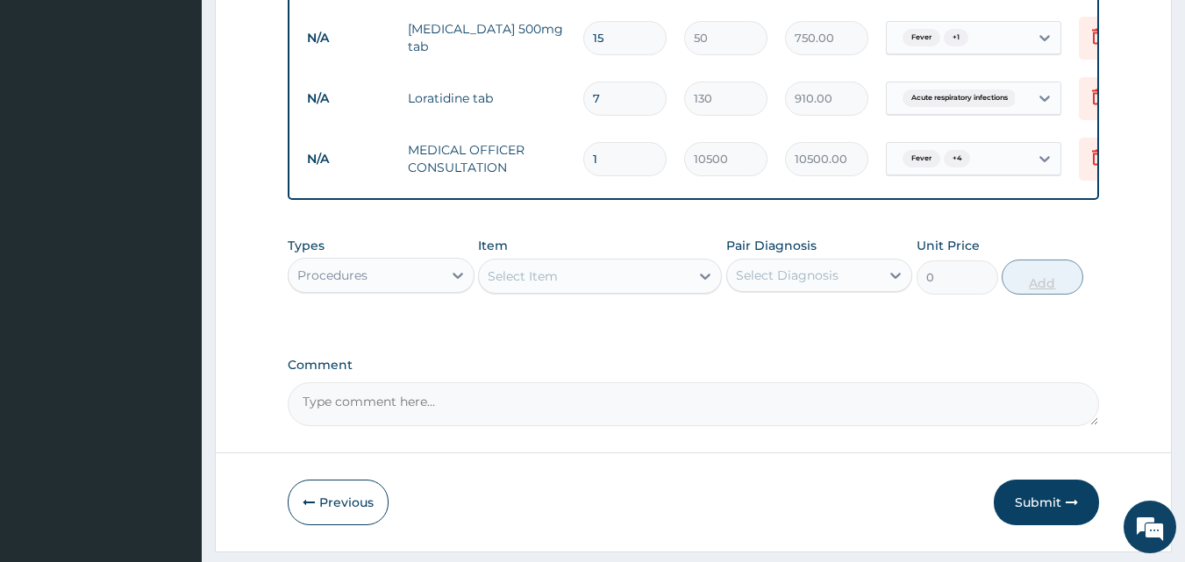
scroll to position [746, 0]
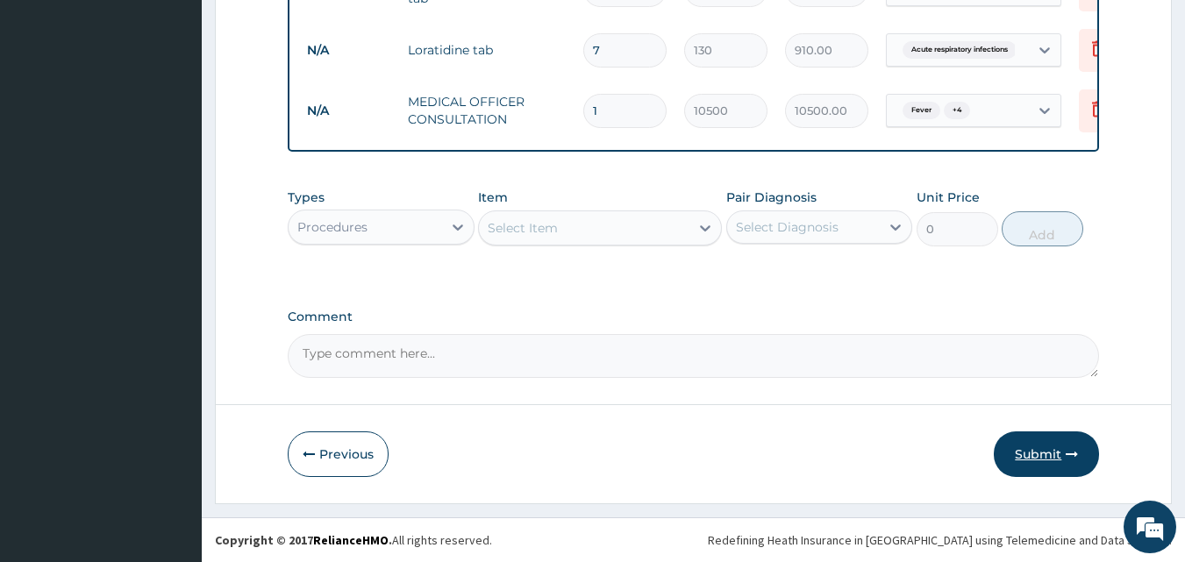
click at [1067, 448] on icon "button" at bounding box center [1072, 454] width 12 height 12
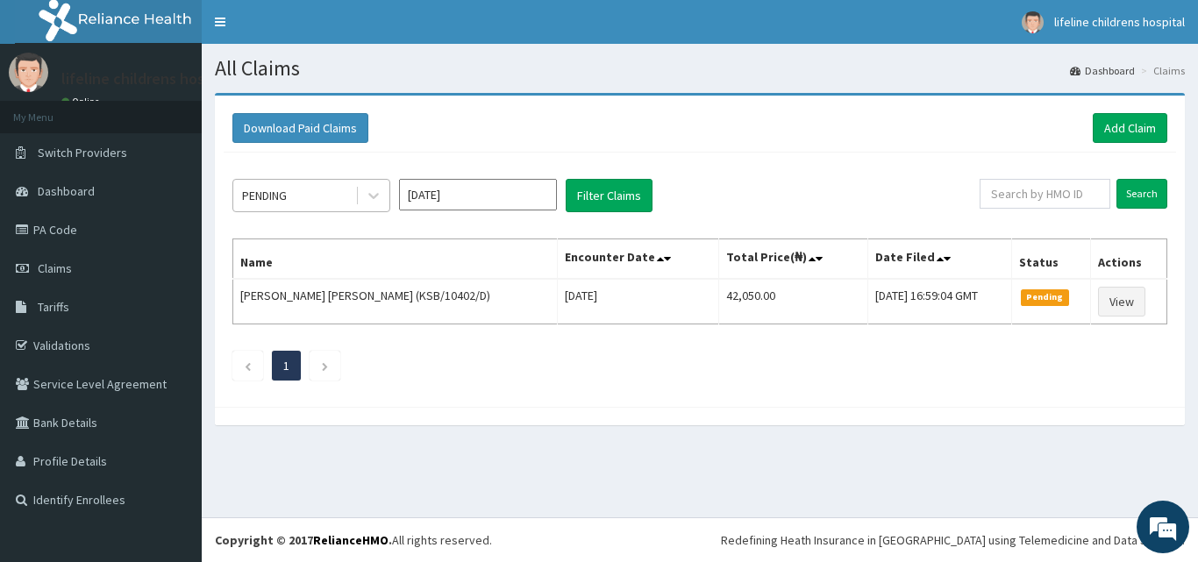
click at [315, 209] on div "PENDING" at bounding box center [294, 196] width 122 height 28
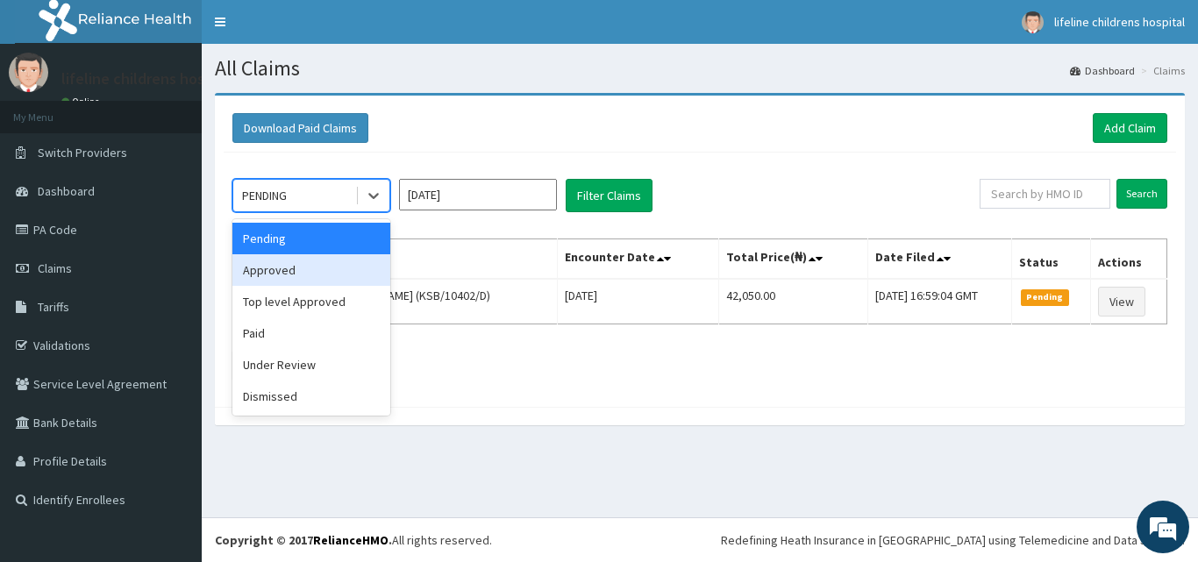
click at [305, 274] on div "Approved" at bounding box center [311, 270] width 158 height 32
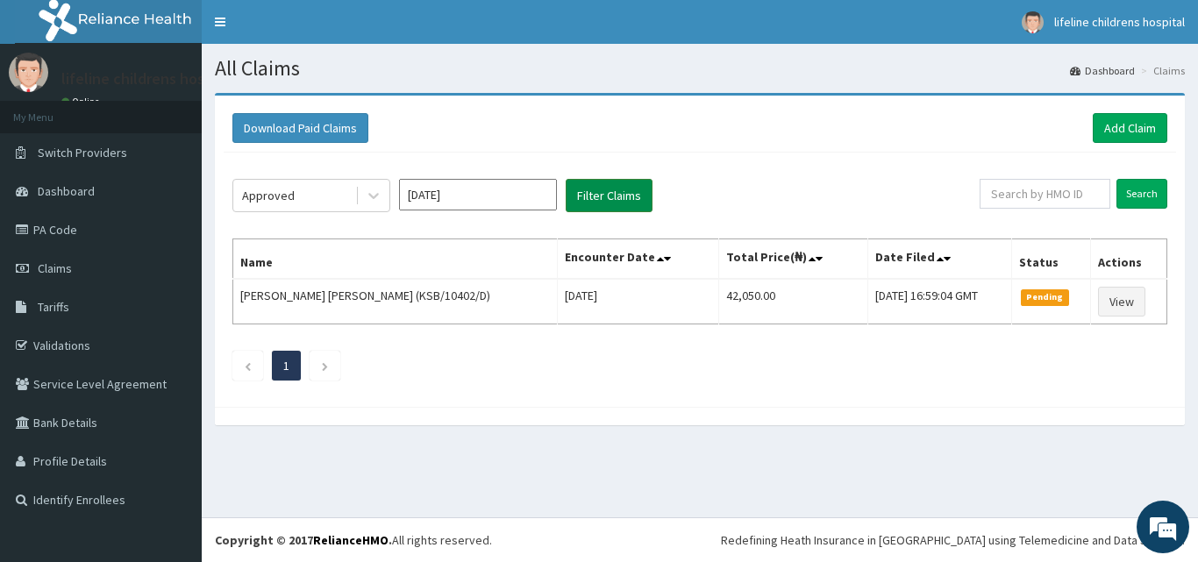
click at [618, 190] on button "Filter Claims" at bounding box center [609, 195] width 87 height 33
